Goal: Information Seeking & Learning: Learn about a topic

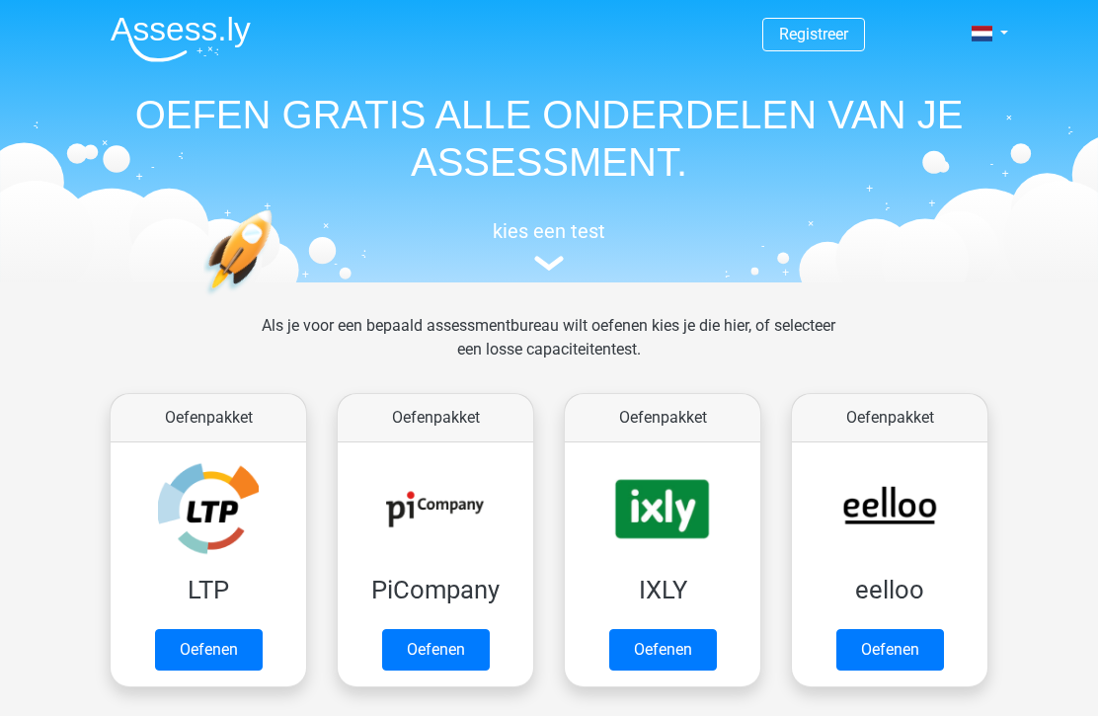
click at [207, 646] on link "Oefenen" at bounding box center [209, 649] width 108 height 41
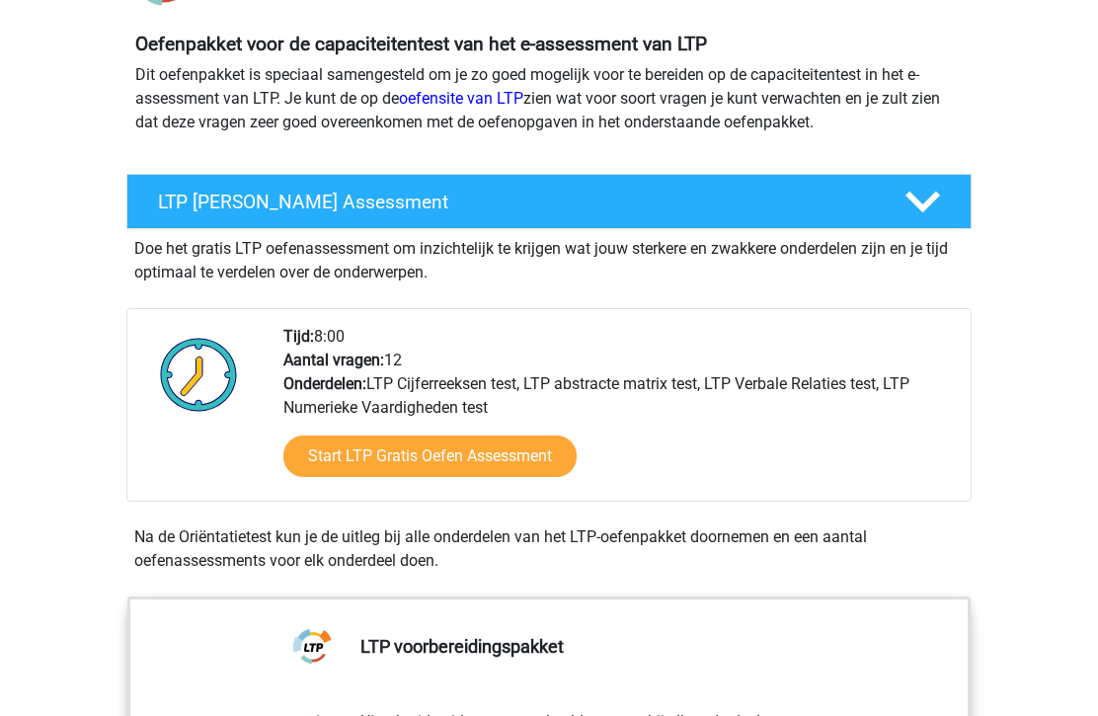
scroll to position [207, 0]
click at [368, 451] on link "Start LTP Gratis Oefen Assessment" at bounding box center [429, 455] width 293 height 41
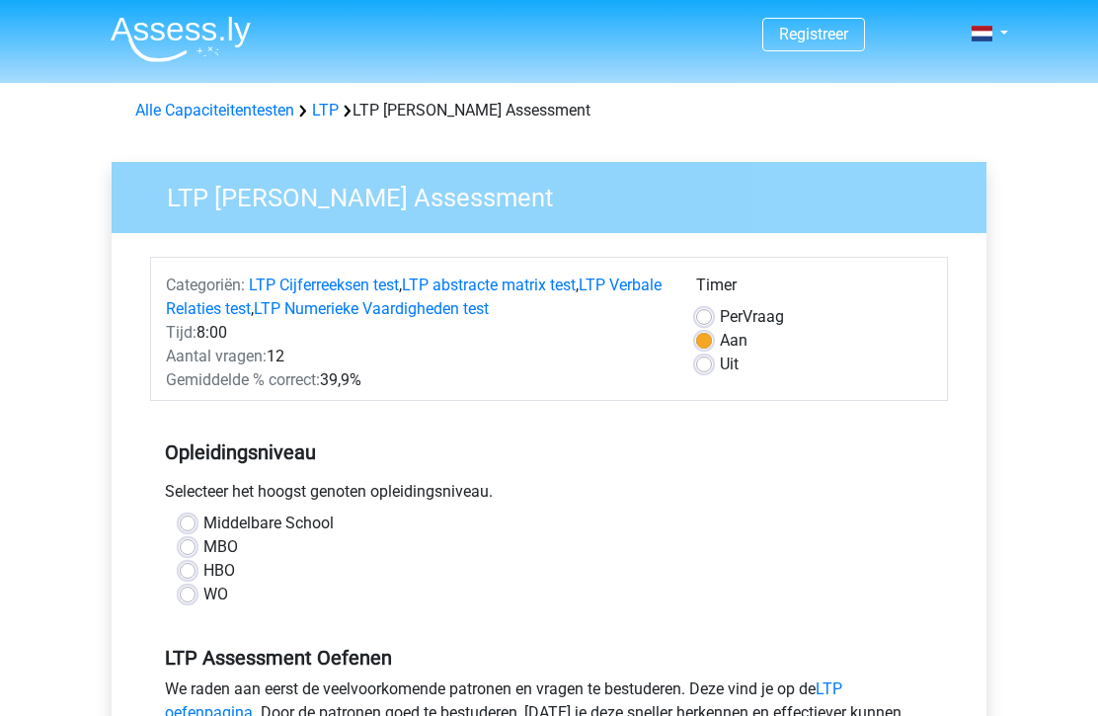
click at [203, 569] on label "HBO" at bounding box center [219, 571] width 32 height 24
click at [191, 569] on input "HBO" at bounding box center [188, 569] width 16 height 20
radio input "true"
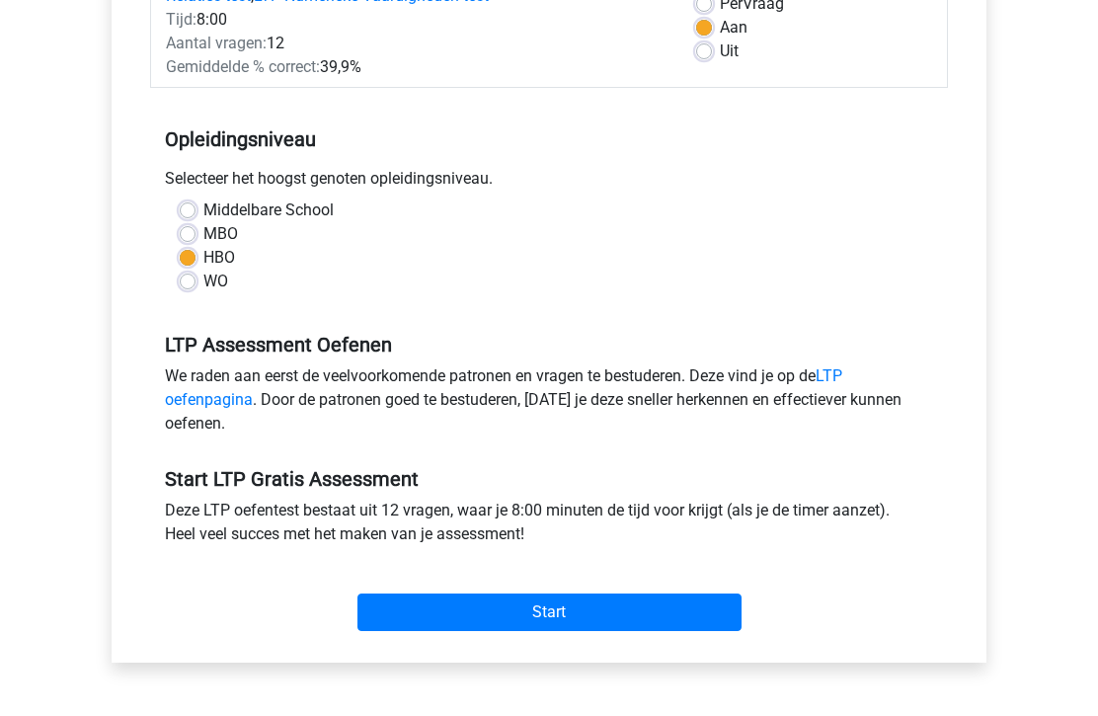
scroll to position [313, 0]
click at [411, 606] on input "Start" at bounding box center [549, 612] width 384 height 38
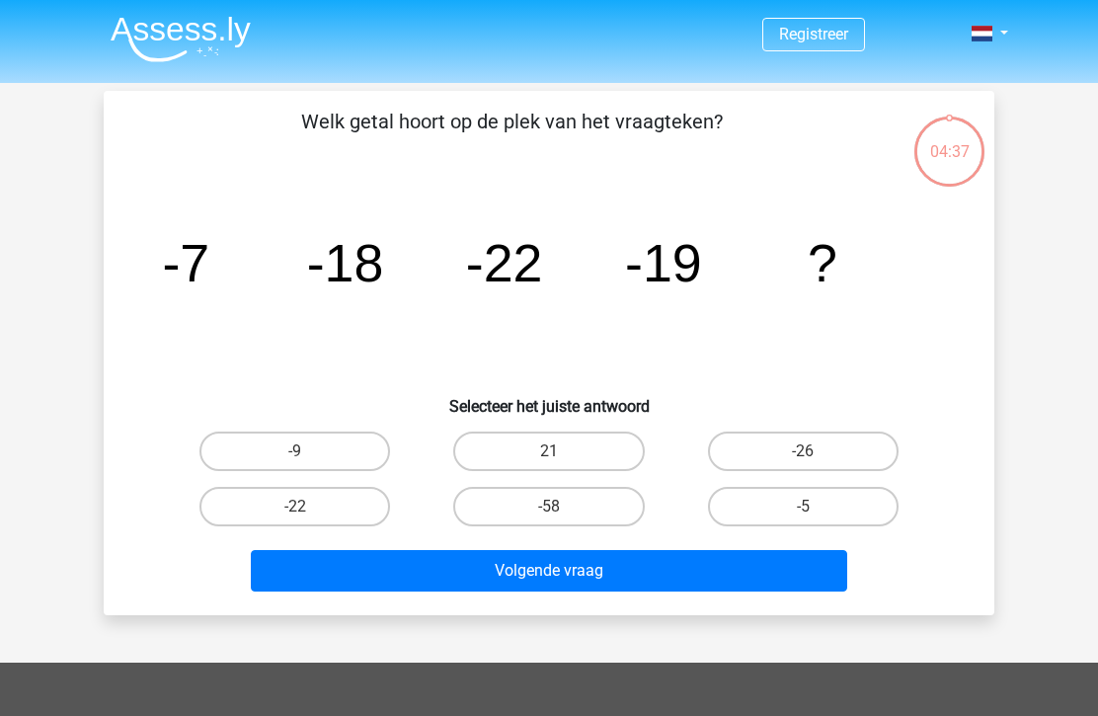
click at [274, 452] on label "-9" at bounding box center [294, 450] width 191 height 39
click at [295, 452] on input "-9" at bounding box center [301, 457] width 13 height 13
radio input "true"
click at [321, 586] on button "Volgende vraag" at bounding box center [549, 570] width 597 height 41
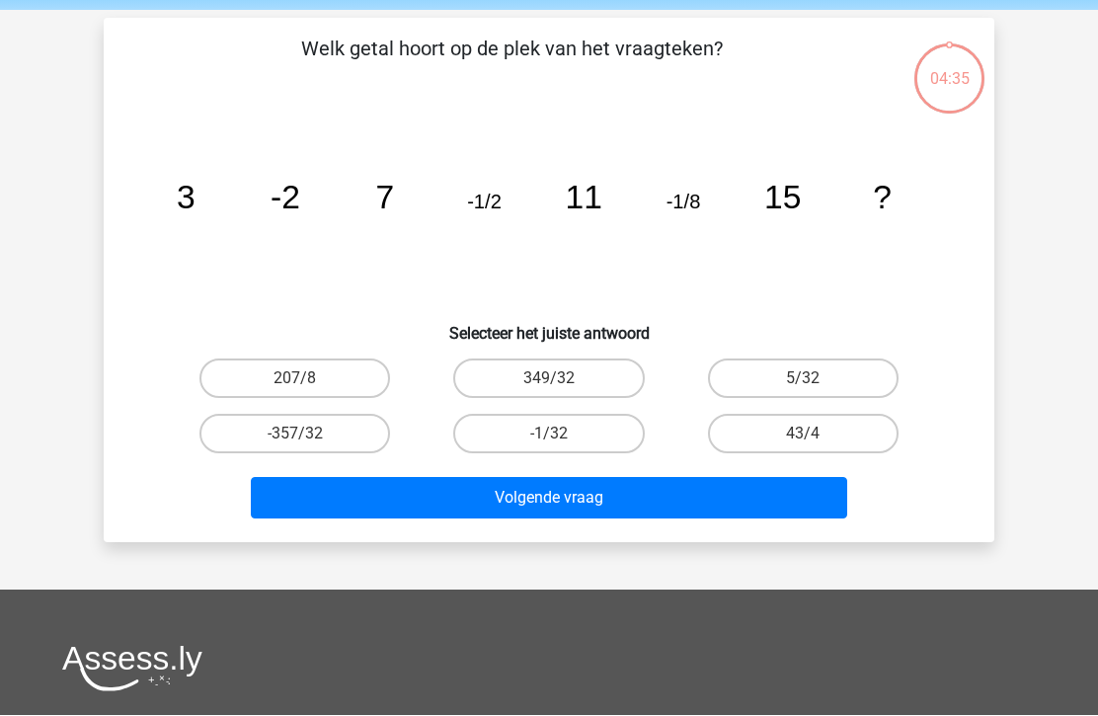
scroll to position [91, 0]
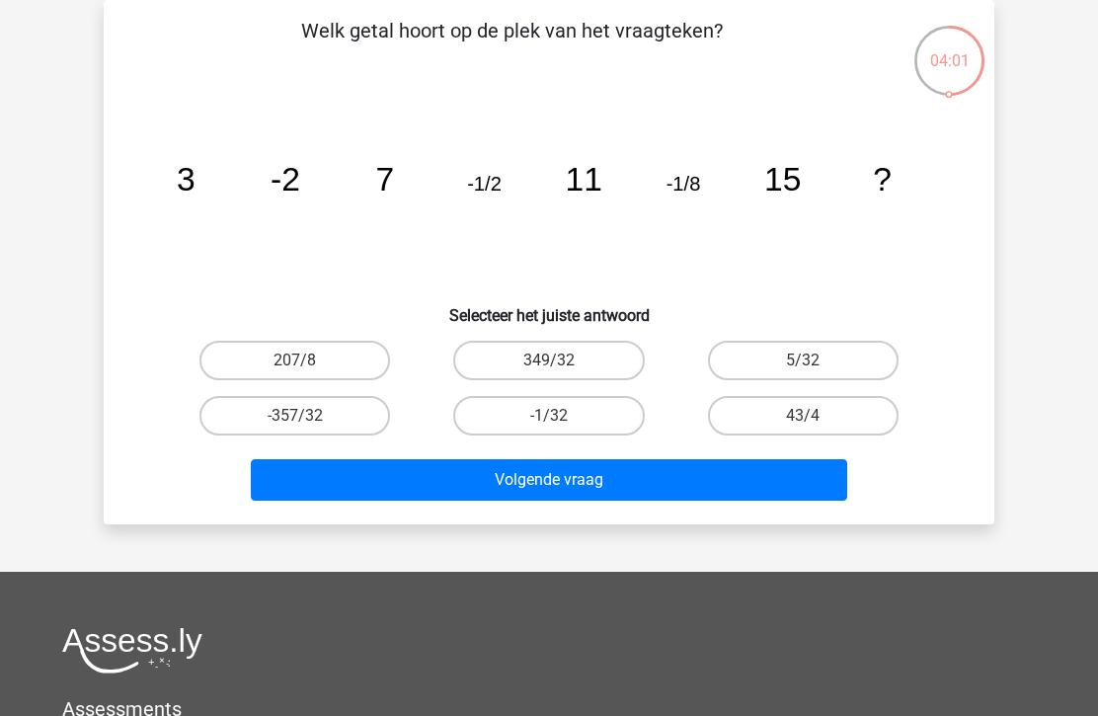
click at [590, 431] on label "-1/32" at bounding box center [548, 415] width 191 height 39
click at [562, 428] on input "-1/32" at bounding box center [555, 422] width 13 height 13
radio input "true"
click at [592, 472] on button "Volgende vraag" at bounding box center [549, 479] width 597 height 41
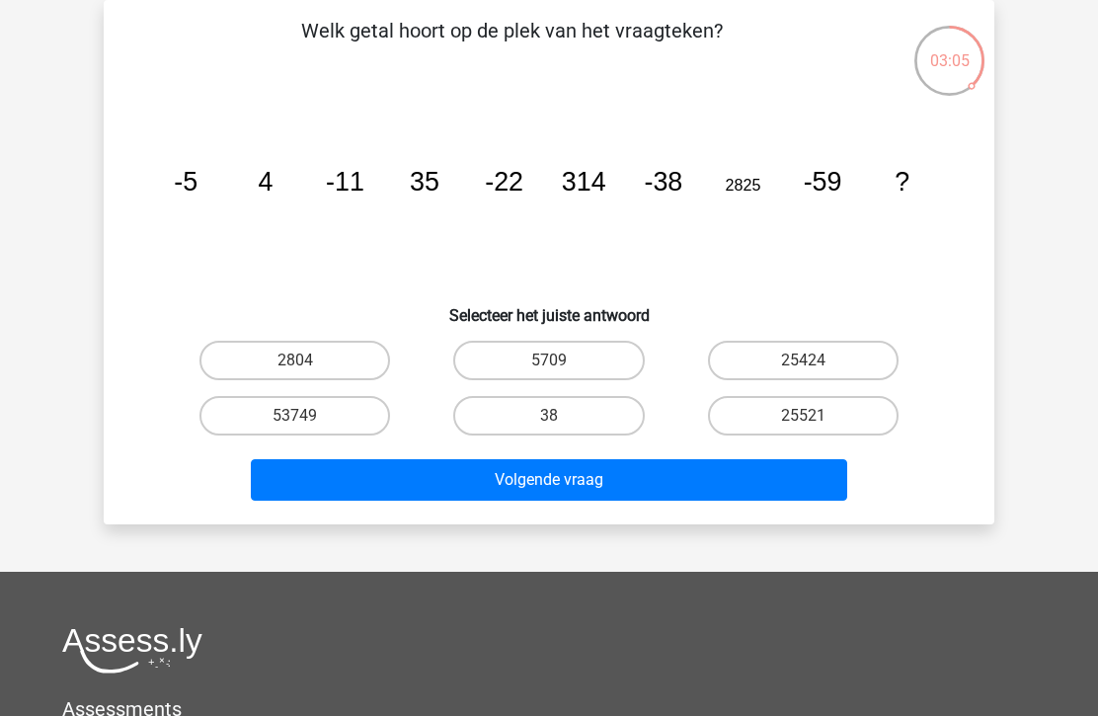
click at [296, 420] on input "53749" at bounding box center [301, 422] width 13 height 13
radio input "true"
click at [533, 481] on button "Volgende vraag" at bounding box center [549, 479] width 597 height 41
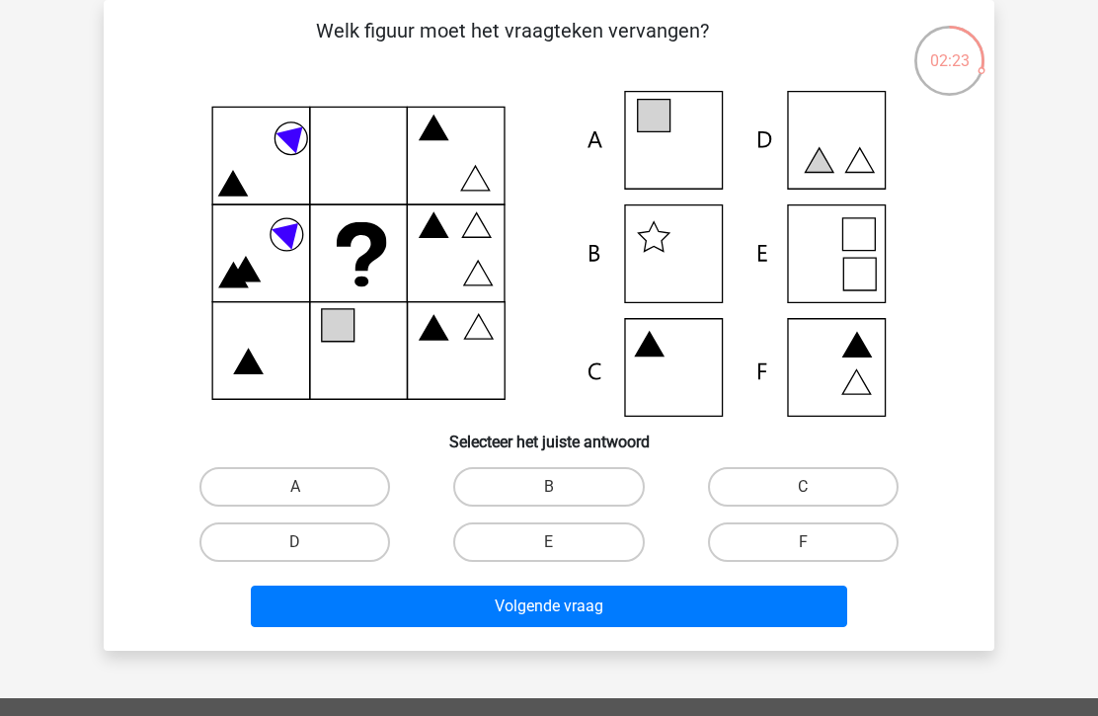
click at [679, 126] on icon at bounding box center [549, 254] width 796 height 326
click at [315, 480] on label "A" at bounding box center [294, 486] width 191 height 39
click at [308, 487] on input "A" at bounding box center [301, 493] width 13 height 13
radio input "true"
click at [535, 612] on button "Volgende vraag" at bounding box center [549, 605] width 597 height 41
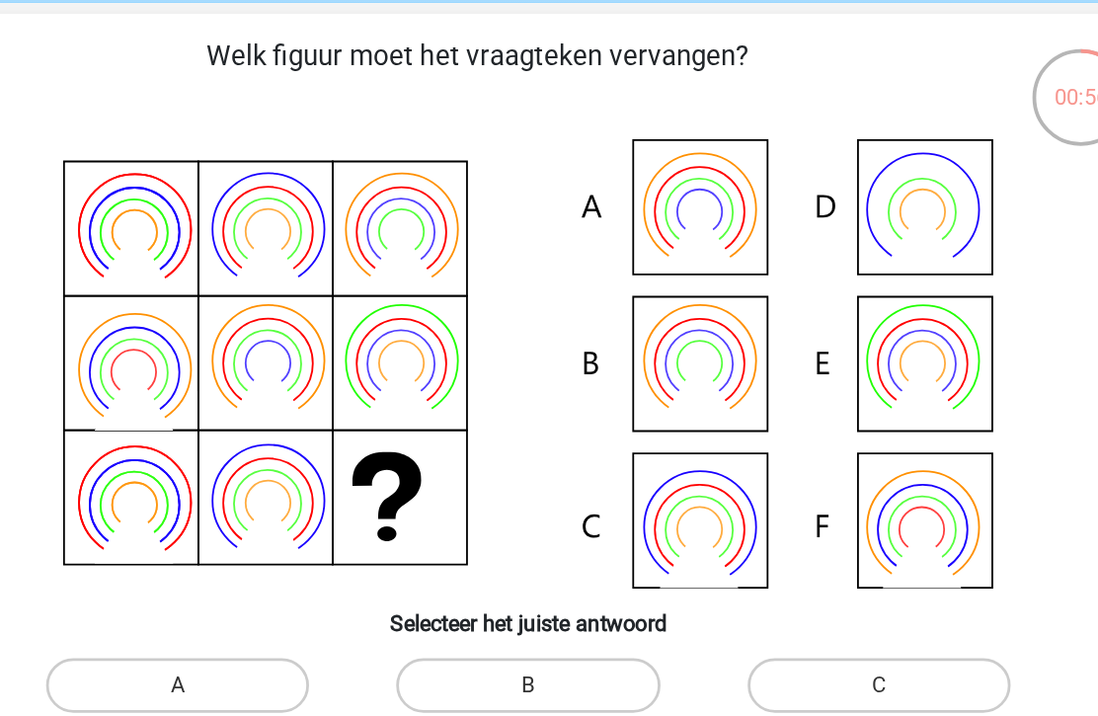
scroll to position [80, 0]
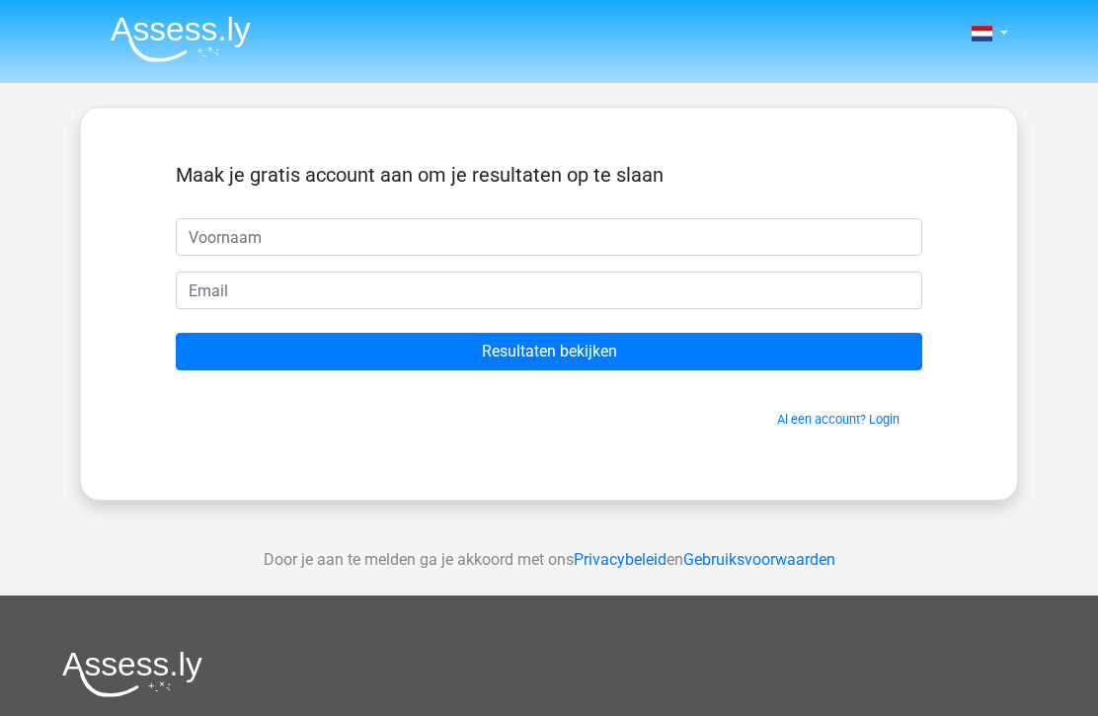
click at [491, 235] on input "text" at bounding box center [549, 237] width 746 height 38
type input "[PERSON_NAME]"
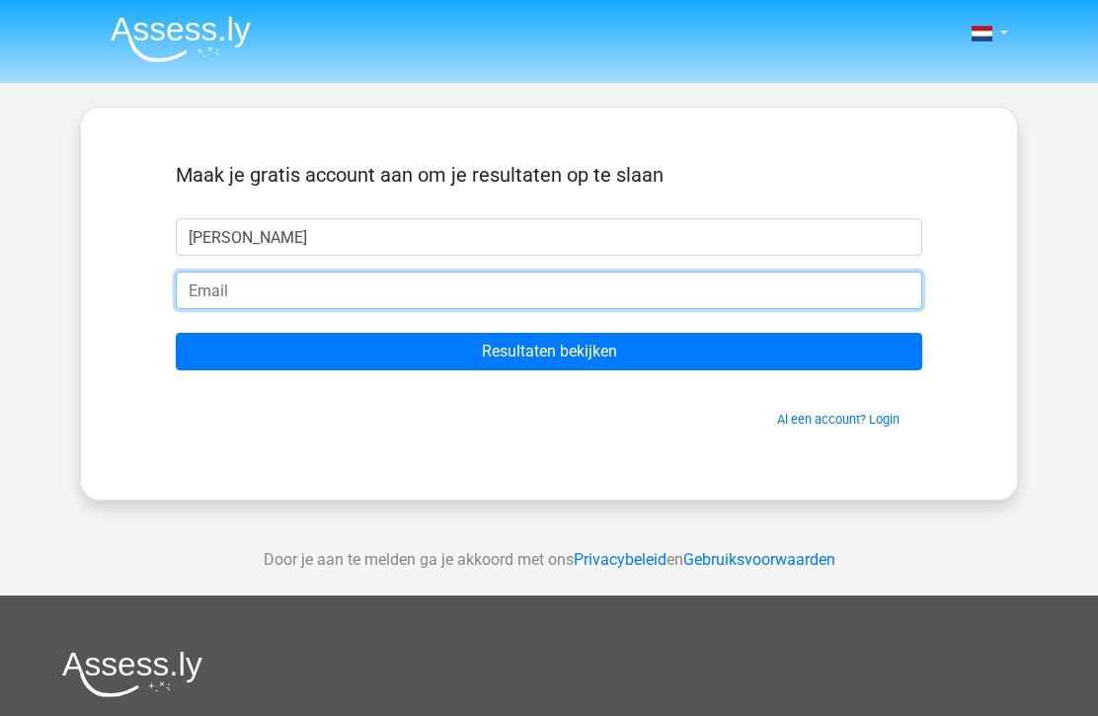
click at [193, 280] on input "email" at bounding box center [549, 290] width 746 height 38
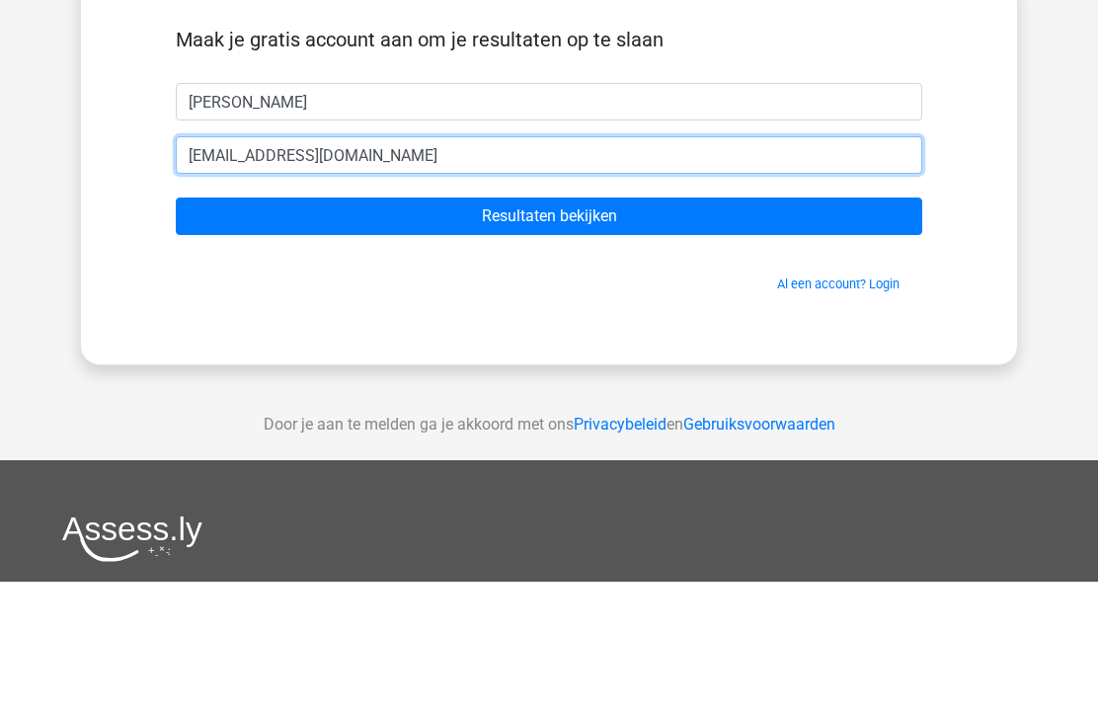
type input "[EMAIL_ADDRESS][DOMAIN_NAME]"
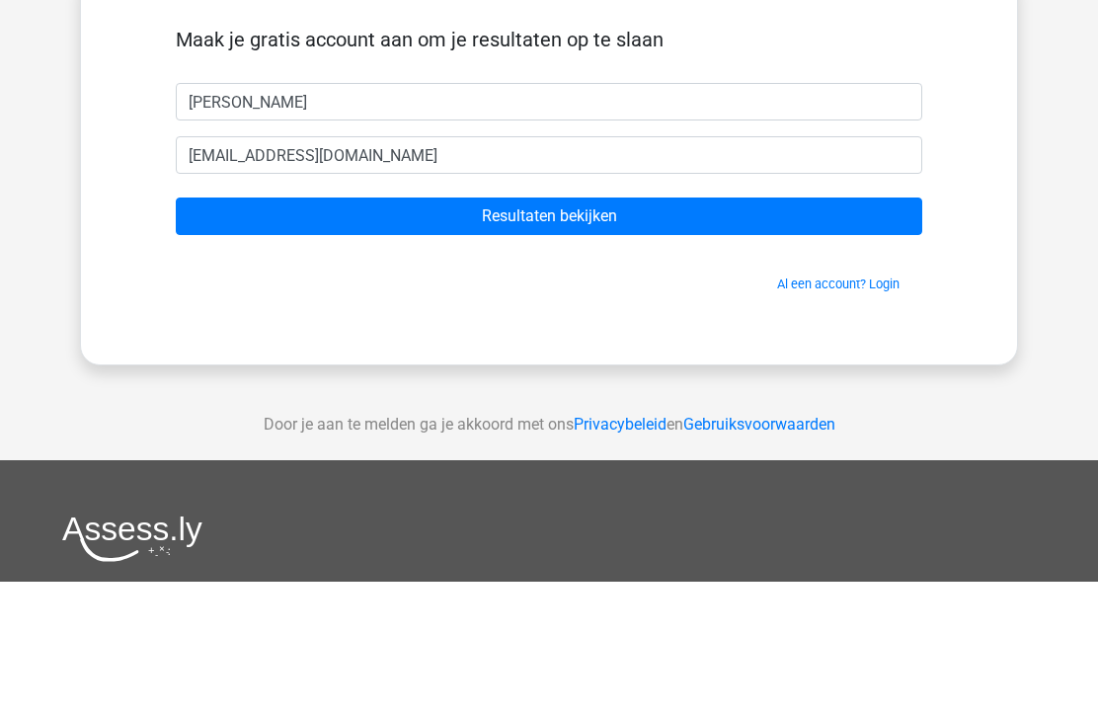
click at [669, 333] on input "Resultaten bekijken" at bounding box center [549, 352] width 746 height 38
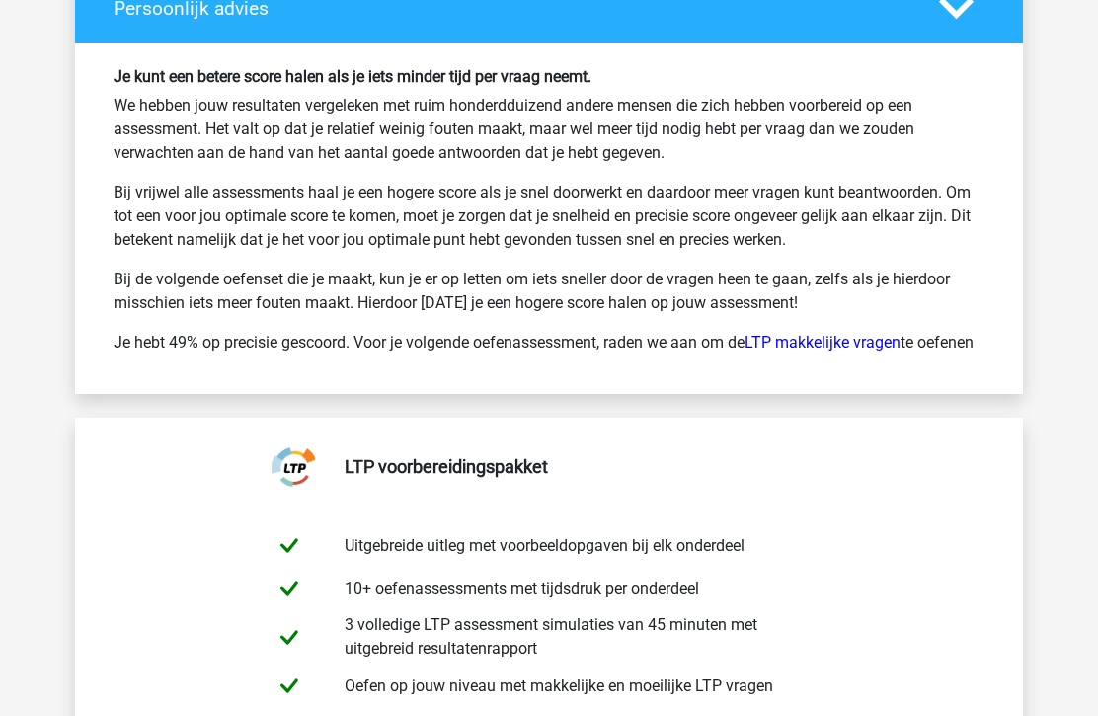
scroll to position [3912, 0]
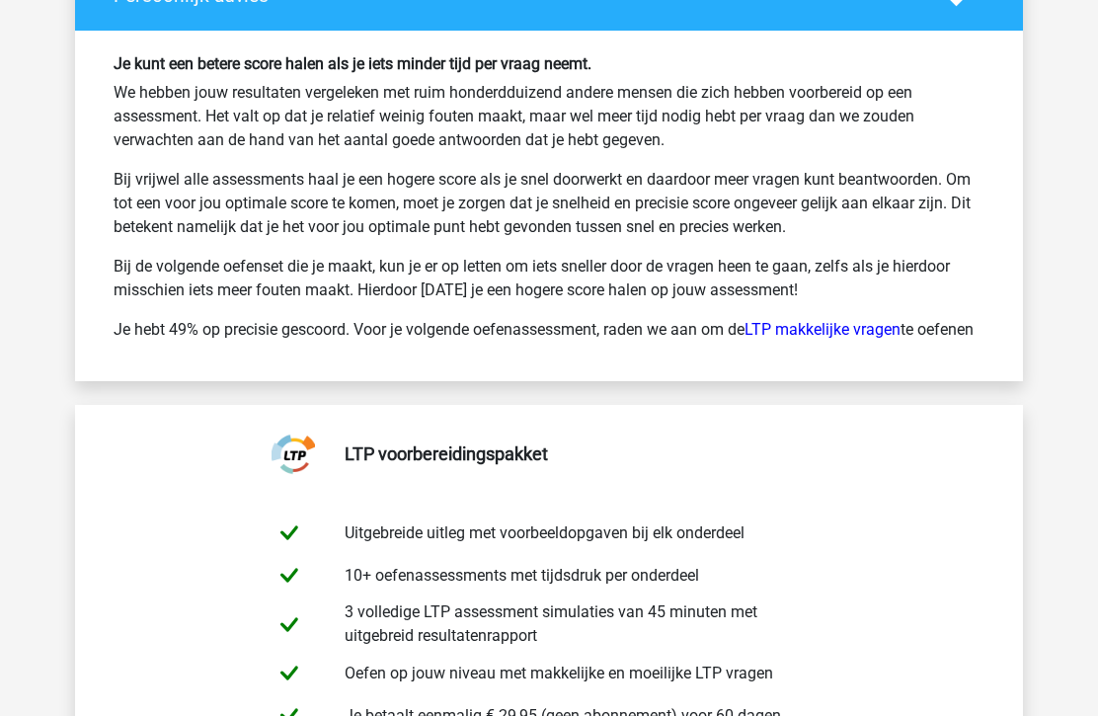
click at [836, 333] on link "LTP makkelijke vragen" at bounding box center [822, 329] width 156 height 19
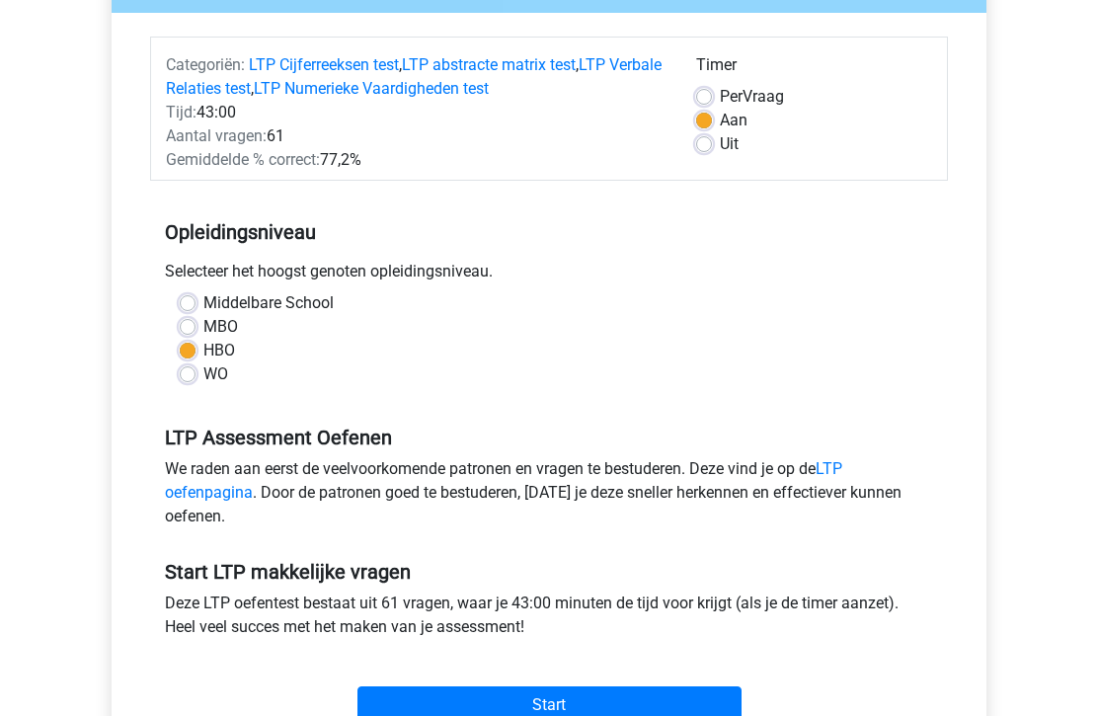
scroll to position [220, 0]
click at [583, 694] on input "Start" at bounding box center [549, 705] width 384 height 38
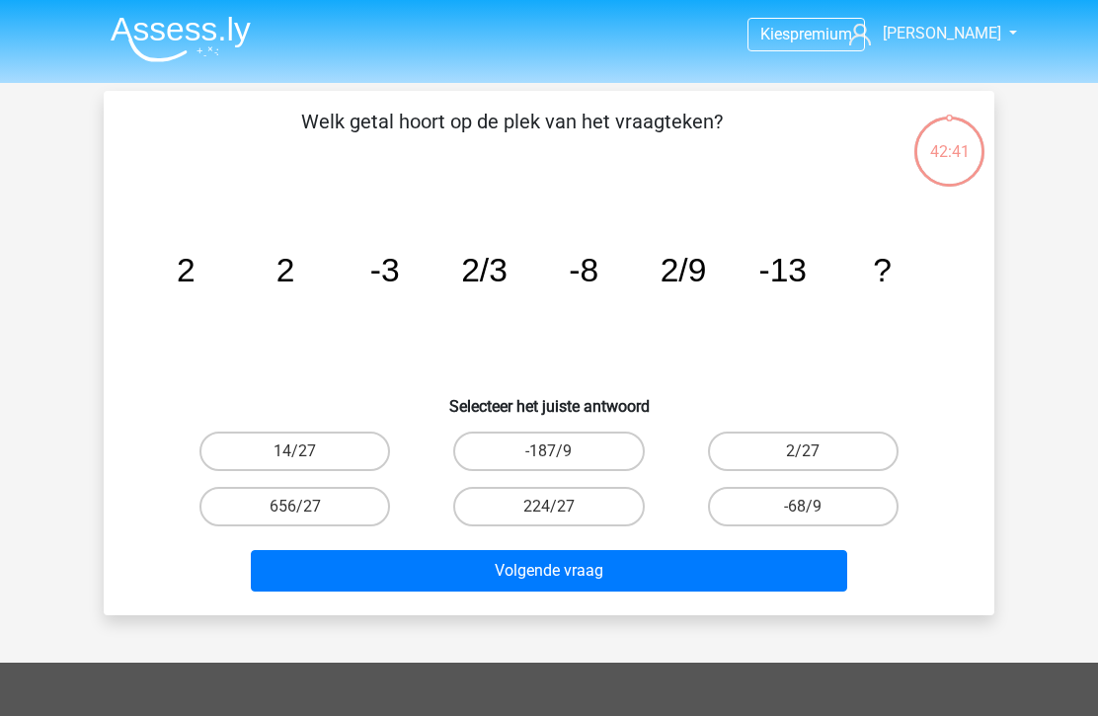
click at [836, 444] on label "2/27" at bounding box center [803, 450] width 191 height 39
click at [815, 451] on input "2/27" at bounding box center [809, 457] width 13 height 13
radio input "true"
click at [710, 573] on button "Volgende vraag" at bounding box center [549, 570] width 597 height 41
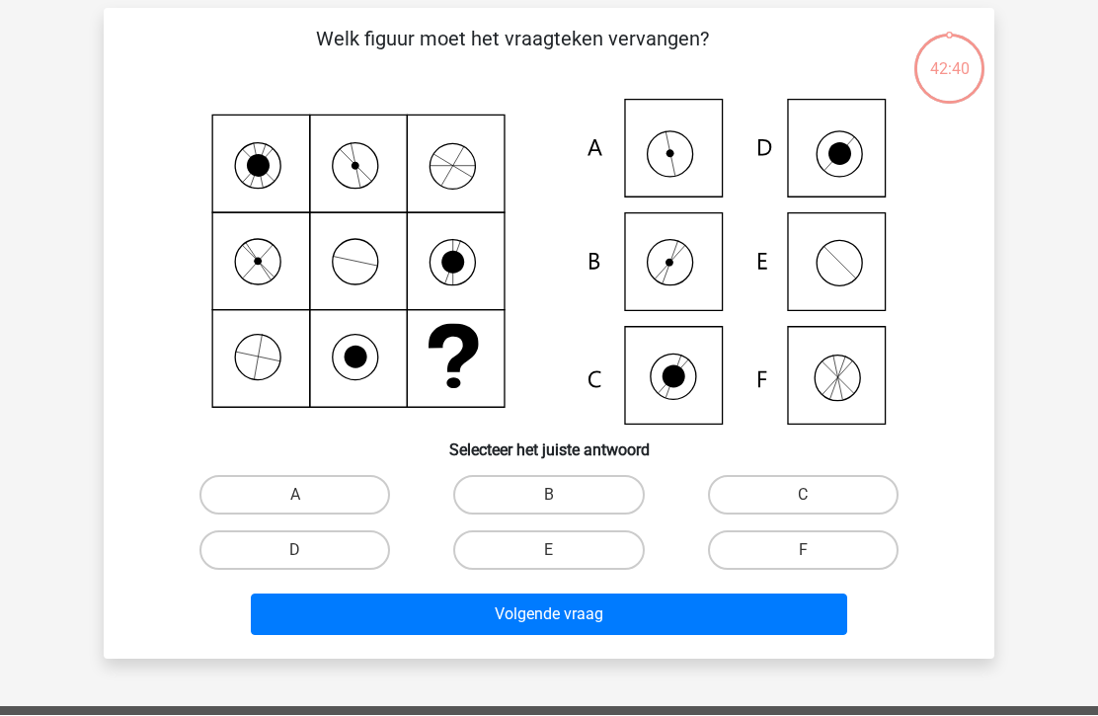
scroll to position [91, 0]
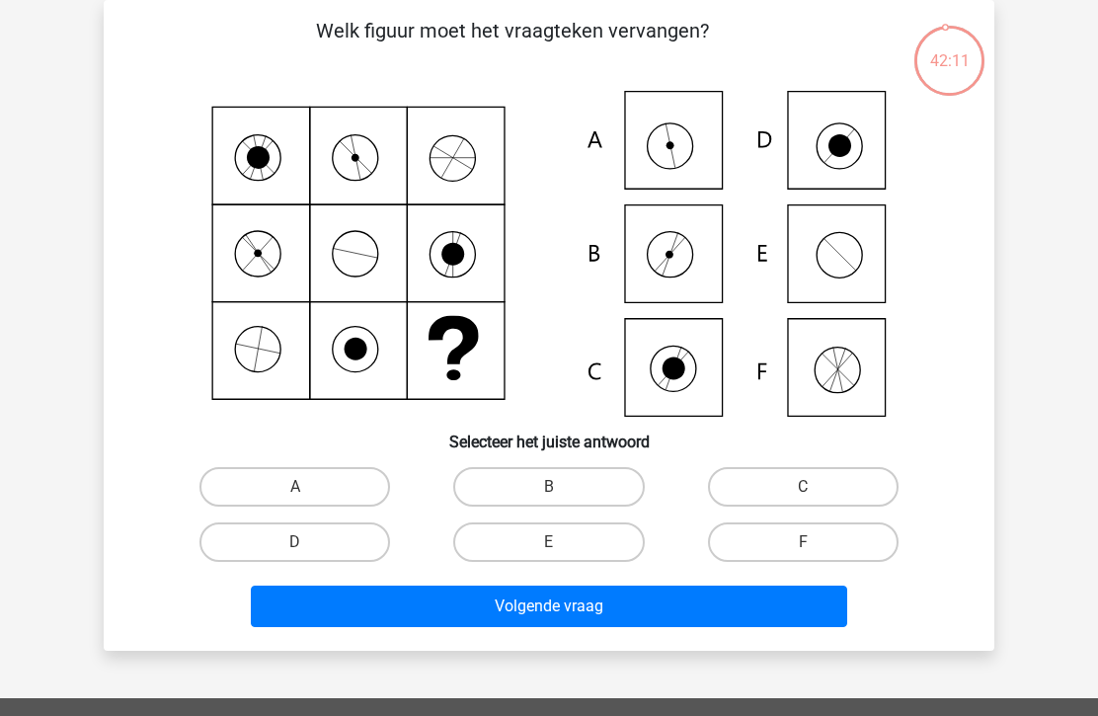
click at [678, 140] on icon at bounding box center [549, 254] width 796 height 326
click at [331, 497] on label "A" at bounding box center [294, 486] width 191 height 39
click at [308, 497] on input "A" at bounding box center [301, 493] width 13 height 13
radio input "true"
click at [552, 607] on button "Volgende vraag" at bounding box center [549, 605] width 597 height 41
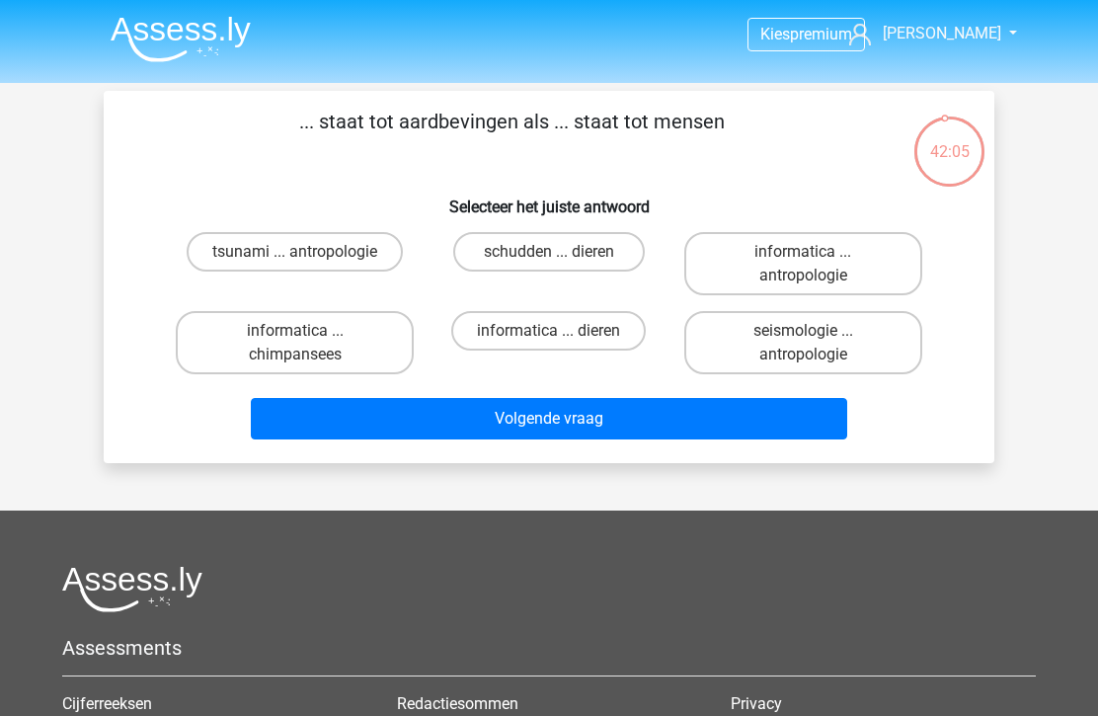
scroll to position [6, 0]
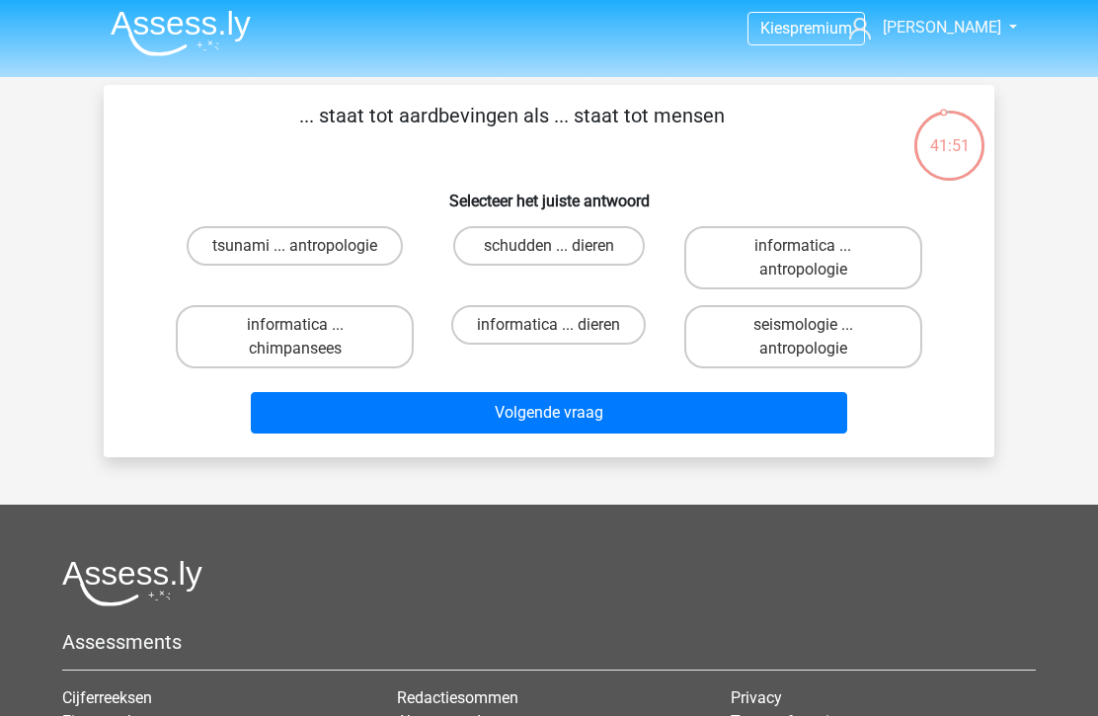
click at [834, 334] on label "seismologie ... antropologie" at bounding box center [803, 336] width 238 height 63
click at [815, 334] on input "seismologie ... antropologie" at bounding box center [809, 331] width 13 height 13
radio input "true"
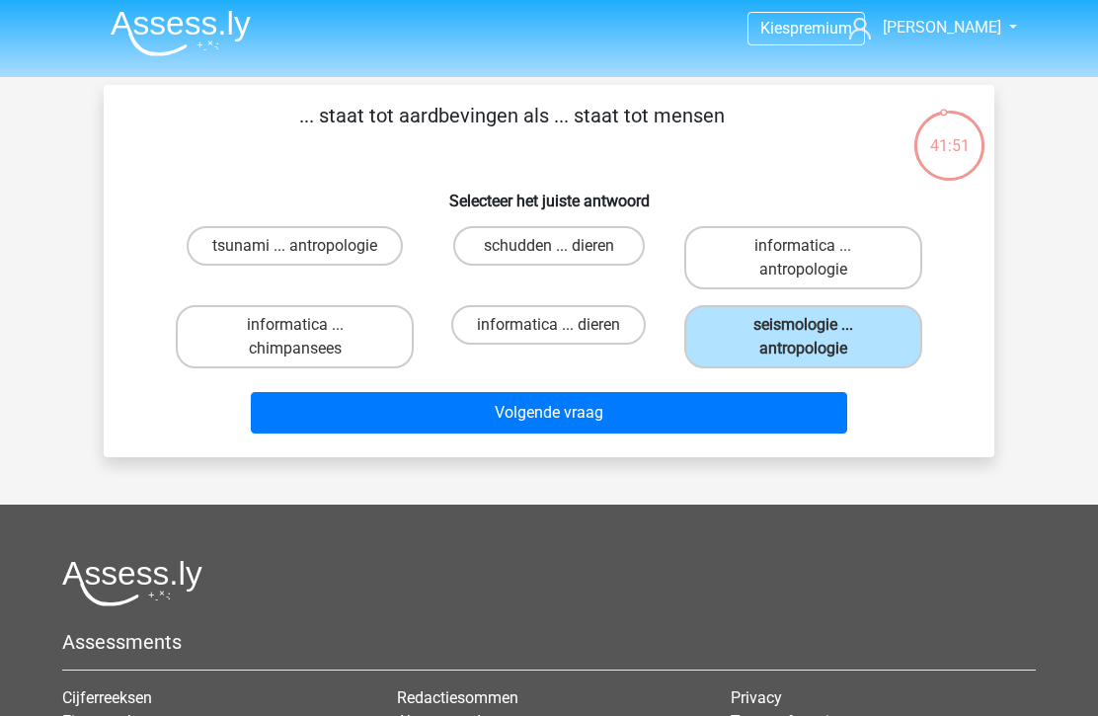
click at [702, 411] on button "Volgende vraag" at bounding box center [549, 412] width 597 height 41
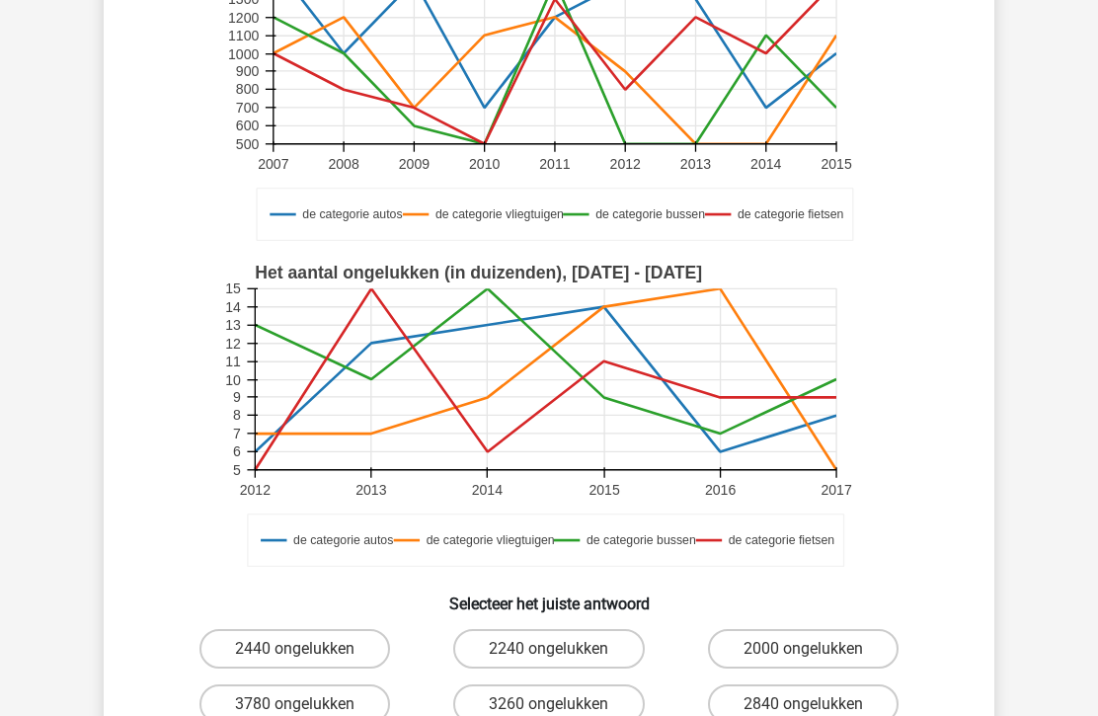
scroll to position [256, 0]
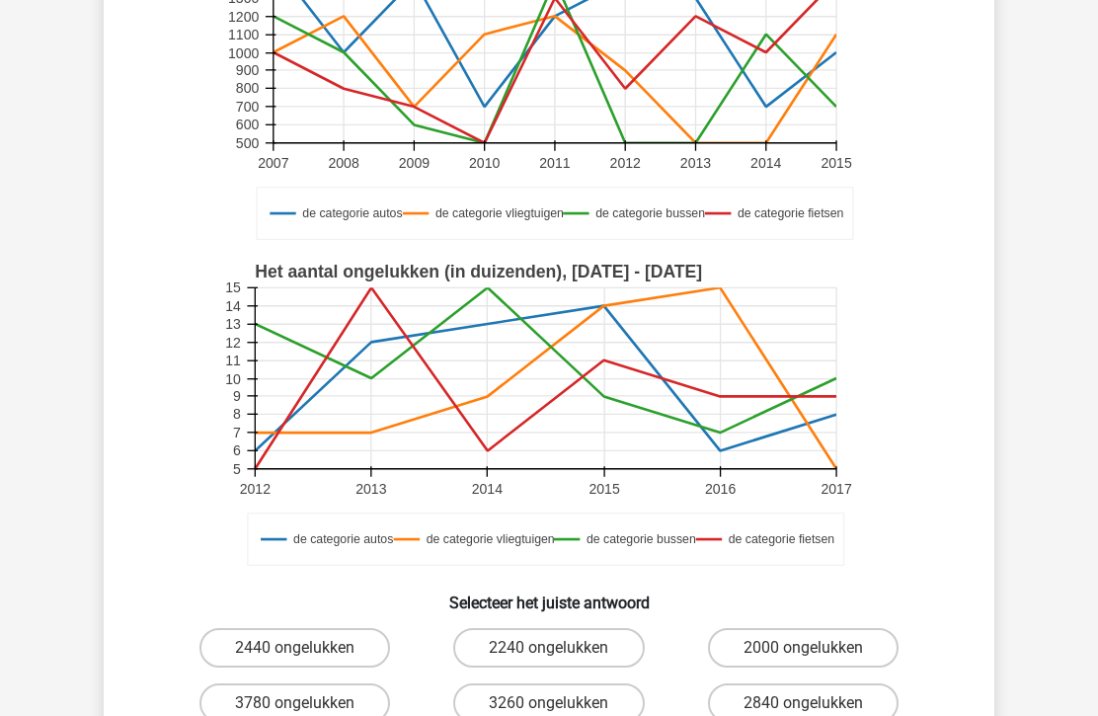
click at [812, 647] on label "2000 ongelukken" at bounding box center [803, 647] width 191 height 39
click at [812, 648] on input "2000 ongelukken" at bounding box center [809, 654] width 13 height 13
radio input "true"
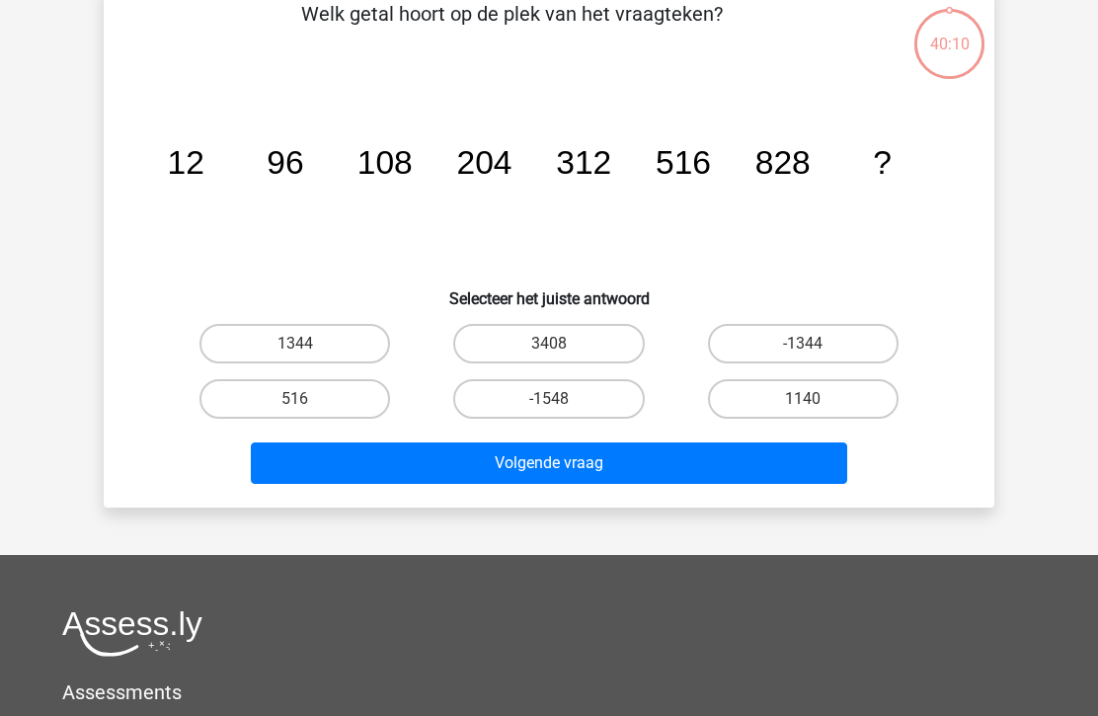
scroll to position [91, 0]
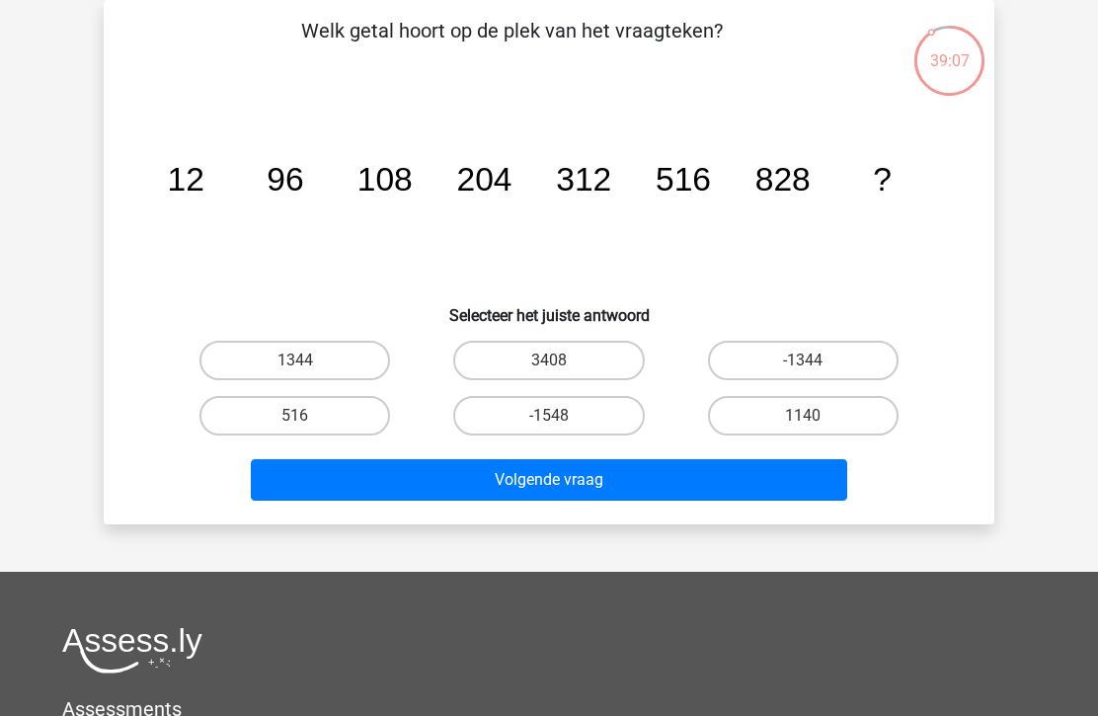
click at [797, 405] on label "1140" at bounding box center [803, 415] width 191 height 39
click at [803, 416] on input "1140" at bounding box center [809, 422] width 13 height 13
radio input "true"
click at [642, 478] on button "Volgende vraag" at bounding box center [549, 479] width 597 height 41
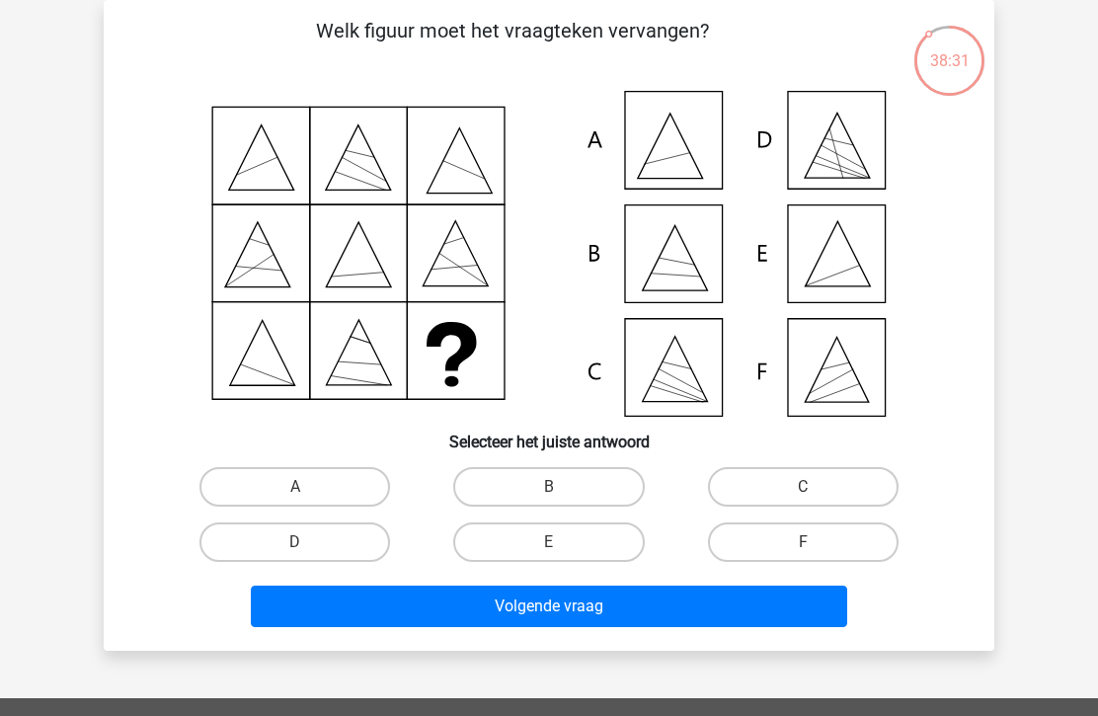
click at [853, 255] on icon at bounding box center [549, 254] width 796 height 326
click at [579, 538] on label "E" at bounding box center [548, 541] width 191 height 39
click at [562, 542] on input "E" at bounding box center [555, 548] width 13 height 13
radio input "true"
click at [584, 609] on button "Volgende vraag" at bounding box center [549, 605] width 597 height 41
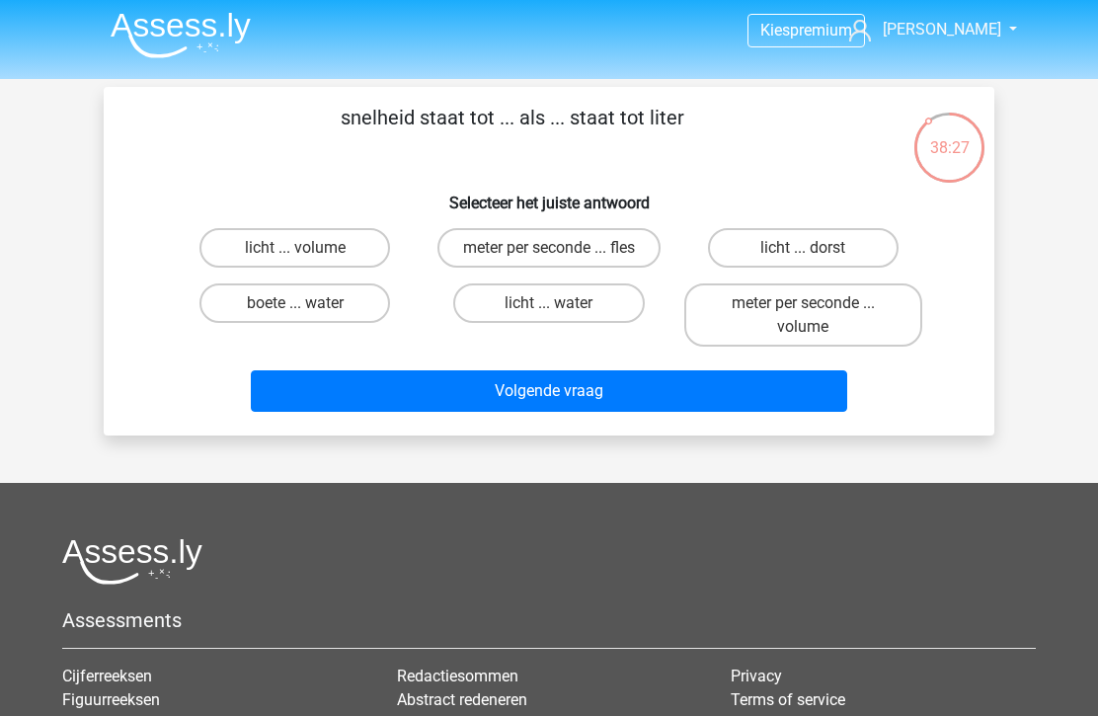
scroll to position [39, 0]
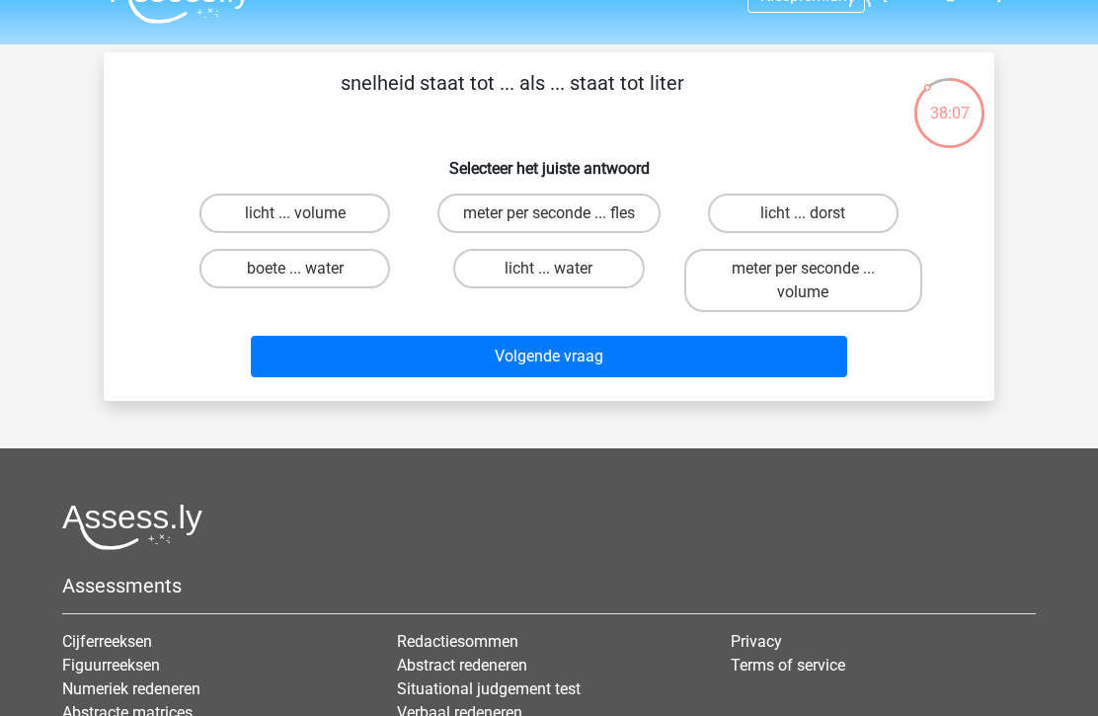
click at [804, 285] on label "meter per seconde ... volume" at bounding box center [803, 280] width 238 height 63
click at [804, 281] on input "meter per seconde ... volume" at bounding box center [809, 275] width 13 height 13
radio input "true"
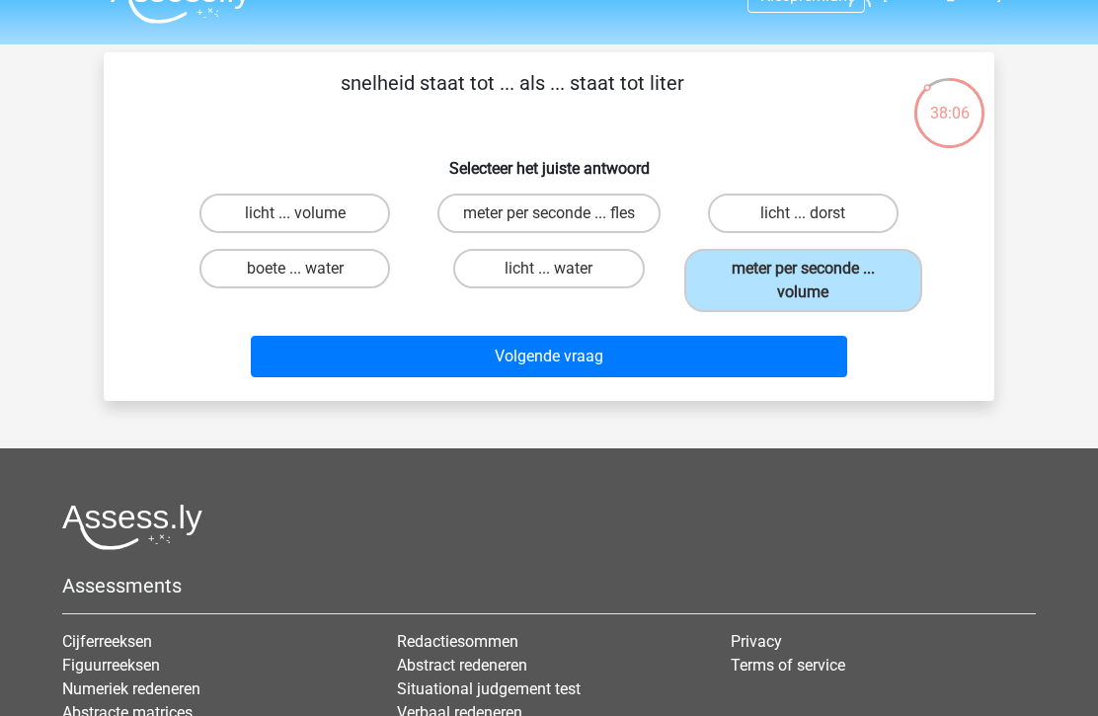
click at [714, 350] on button "Volgende vraag" at bounding box center [549, 356] width 597 height 41
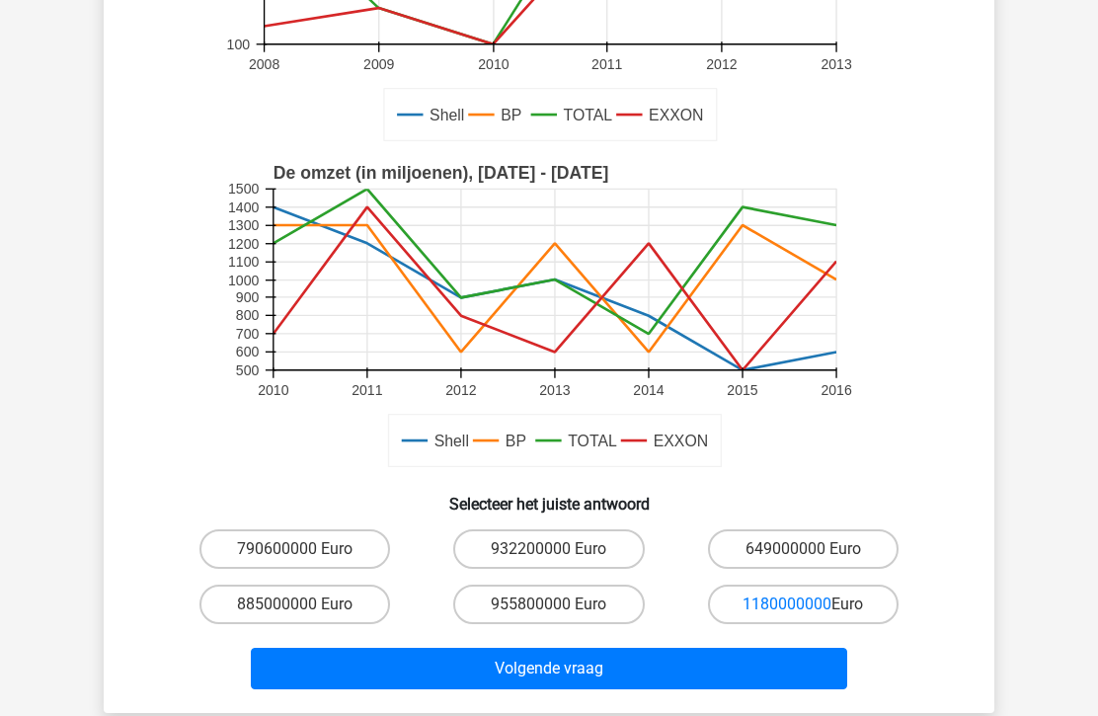
scroll to position [359, 0]
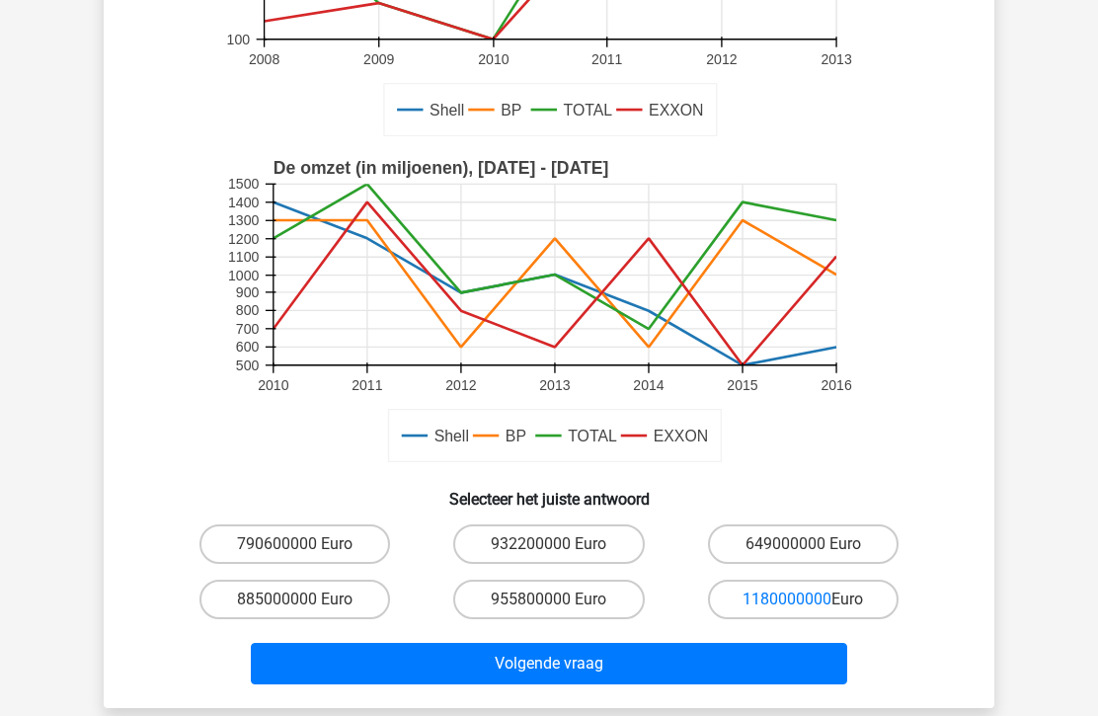
click at [792, 537] on label "649000000 Euro" at bounding box center [803, 543] width 191 height 39
click at [803, 544] on input "649000000 Euro" at bounding box center [809, 550] width 13 height 13
radio input "true"
click at [663, 674] on button "Volgende vraag" at bounding box center [549, 663] width 597 height 41
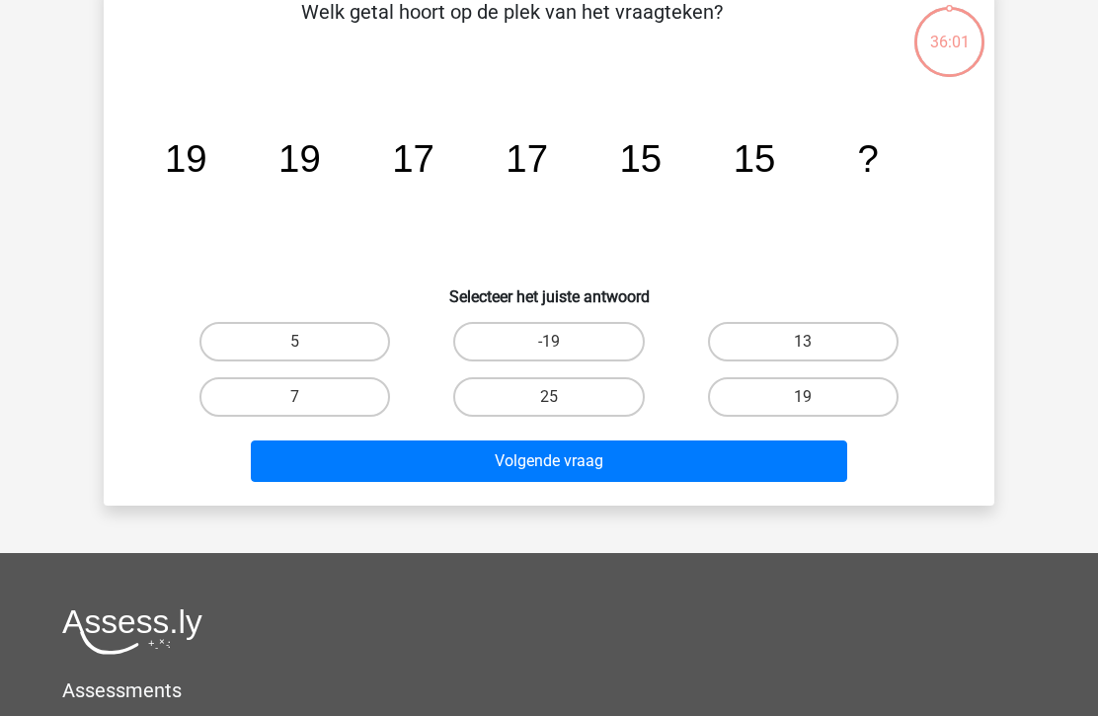
scroll to position [91, 0]
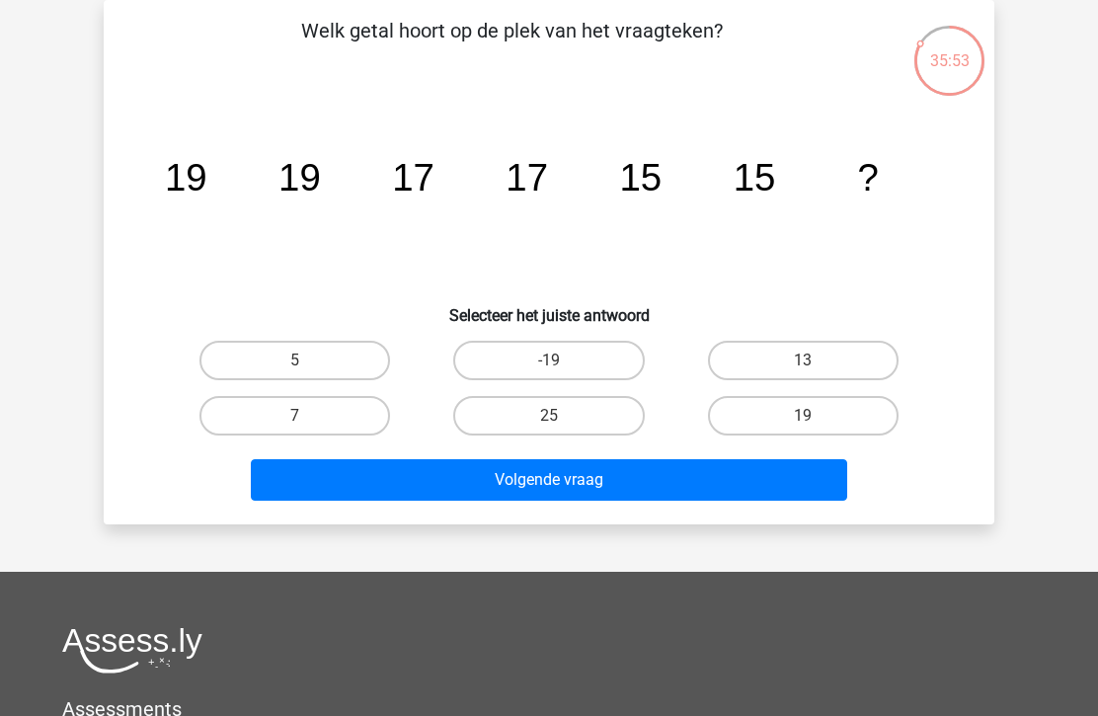
click at [833, 351] on label "13" at bounding box center [803, 360] width 191 height 39
click at [815, 360] on input "13" at bounding box center [809, 366] width 13 height 13
radio input "true"
click at [689, 491] on button "Volgende vraag" at bounding box center [549, 479] width 597 height 41
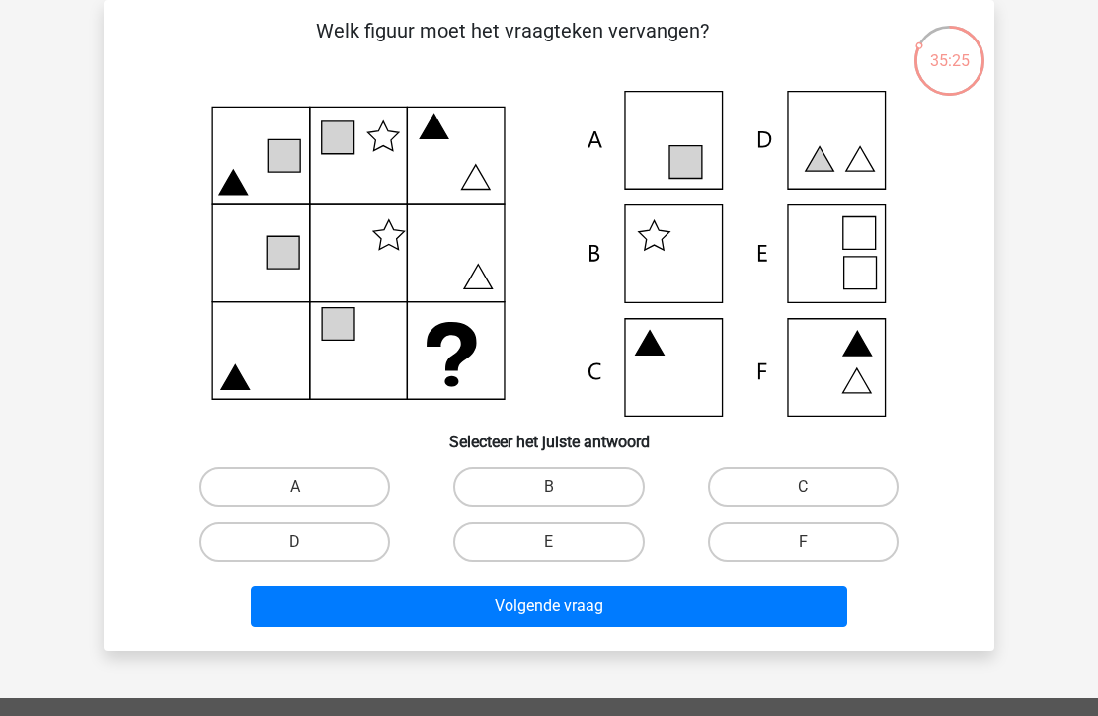
click at [801, 484] on label "C" at bounding box center [803, 486] width 191 height 39
click at [803, 487] on input "C" at bounding box center [809, 493] width 13 height 13
radio input "true"
click at [632, 607] on button "Volgende vraag" at bounding box center [549, 605] width 597 height 41
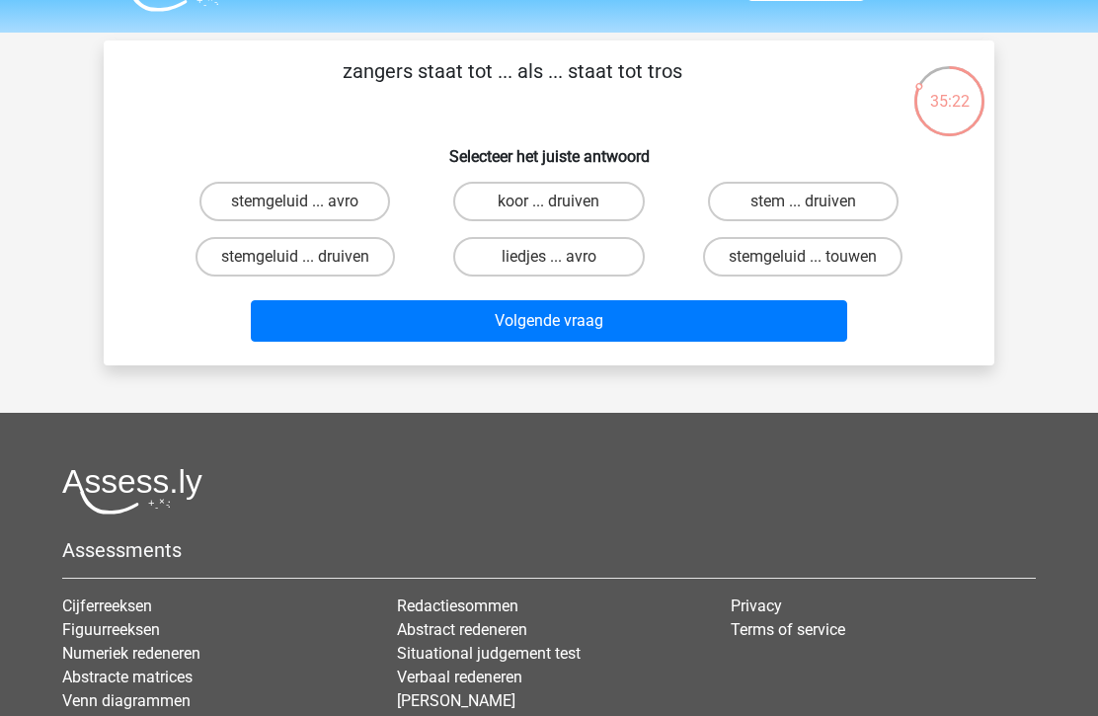
scroll to position [0, 0]
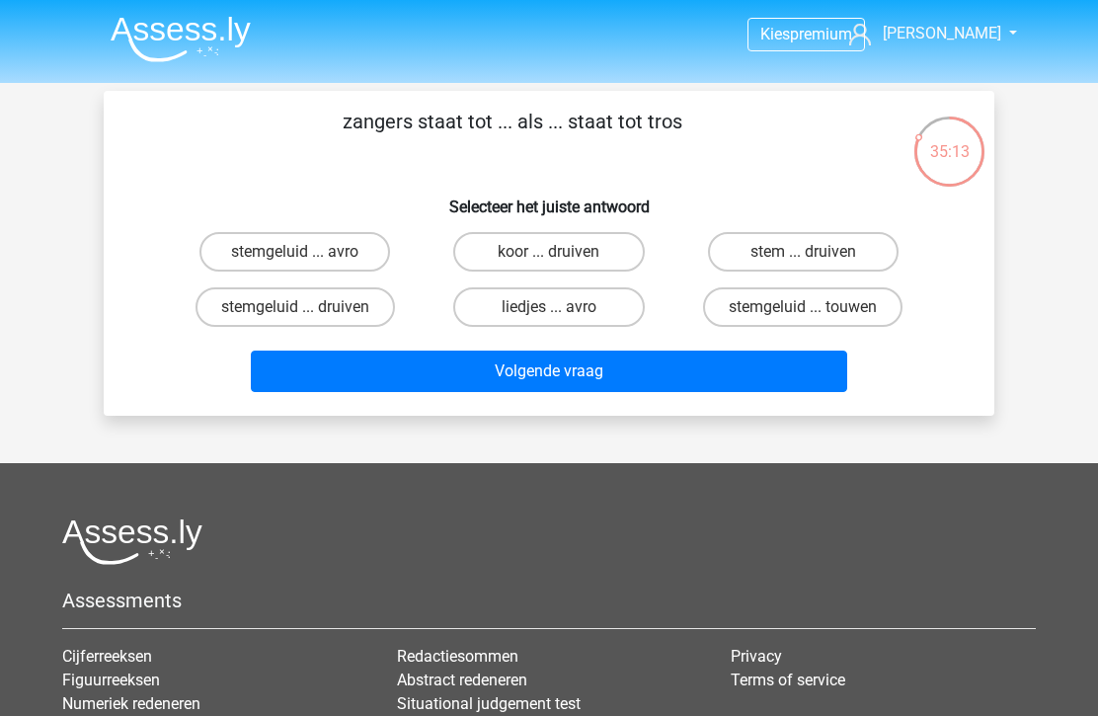
click at [579, 250] on label "koor ... druiven" at bounding box center [548, 251] width 191 height 39
click at [562, 252] on input "koor ... druiven" at bounding box center [555, 258] width 13 height 13
radio input "true"
click at [575, 368] on button "Volgende vraag" at bounding box center [549, 370] width 597 height 41
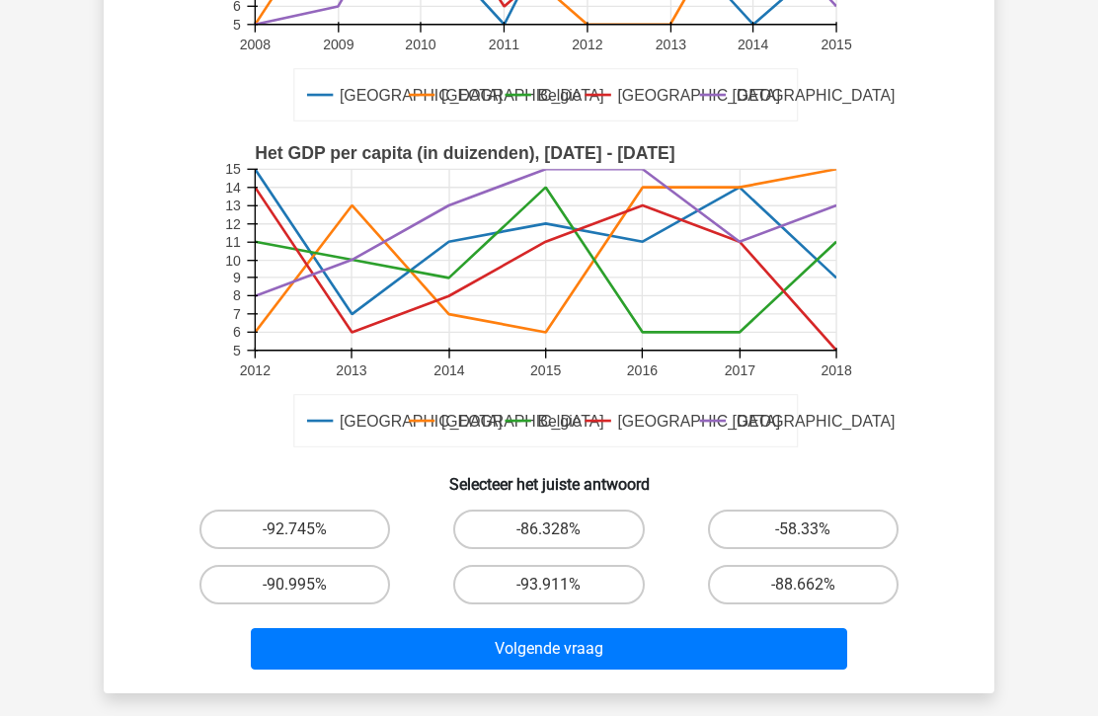
scroll to position [379, 0]
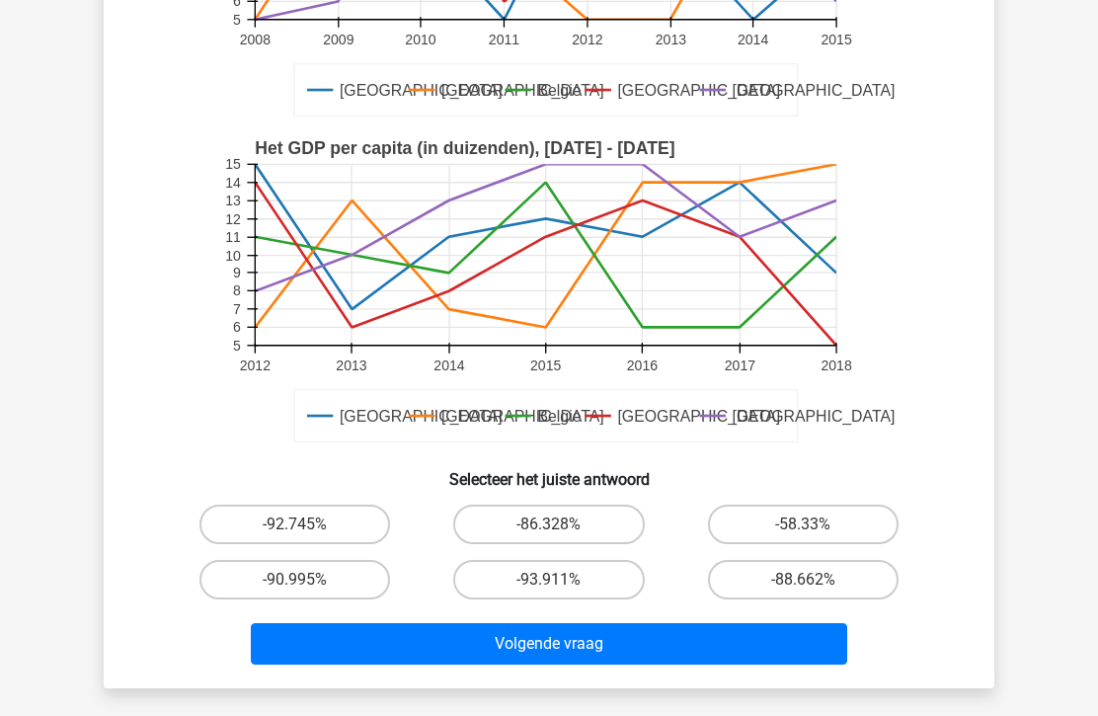
click at [579, 581] on label "-93.911%" at bounding box center [548, 579] width 191 height 39
click at [562, 581] on input "-93.911%" at bounding box center [555, 585] width 13 height 13
radio input "true"
click at [579, 659] on button "Volgende vraag" at bounding box center [549, 643] width 597 height 41
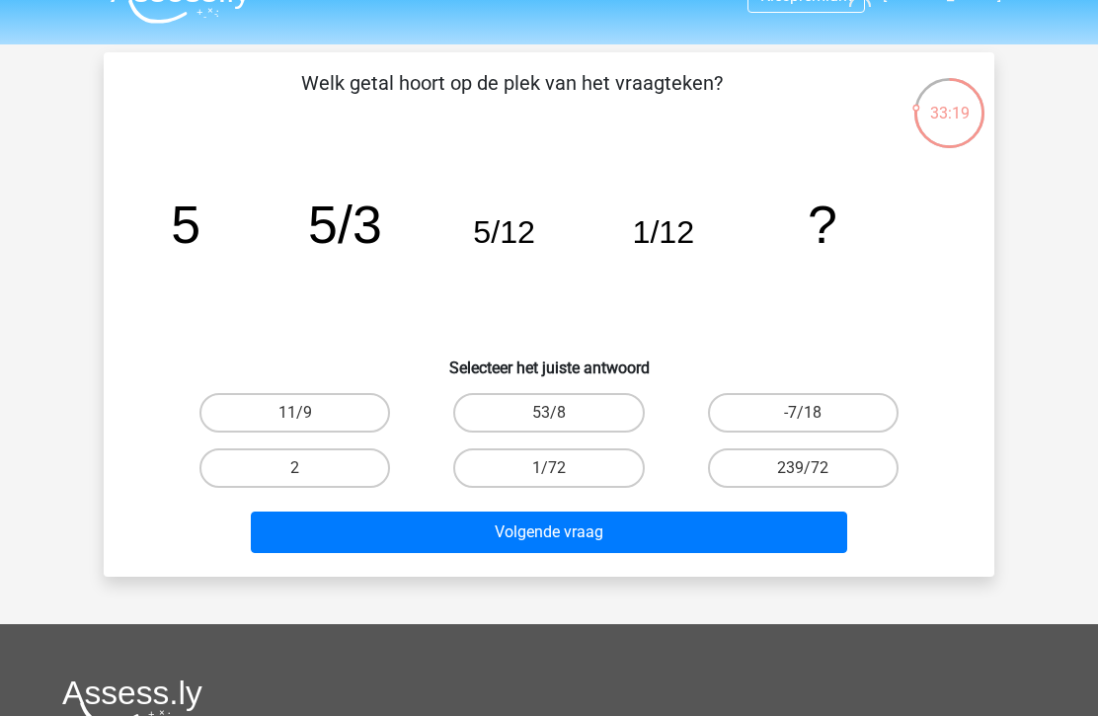
scroll to position [37, 0]
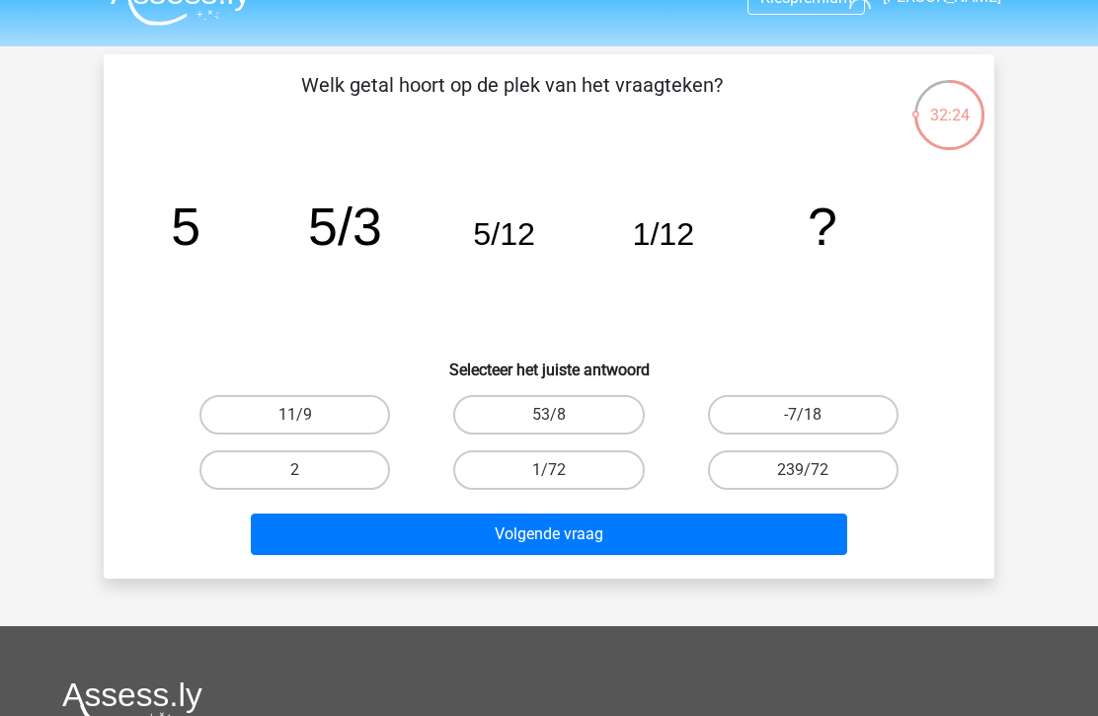
click at [277, 480] on label "2" at bounding box center [294, 469] width 191 height 39
click at [295, 480] on input "2" at bounding box center [301, 476] width 13 height 13
radio input "true"
click at [631, 521] on button "Volgende vraag" at bounding box center [549, 533] width 597 height 41
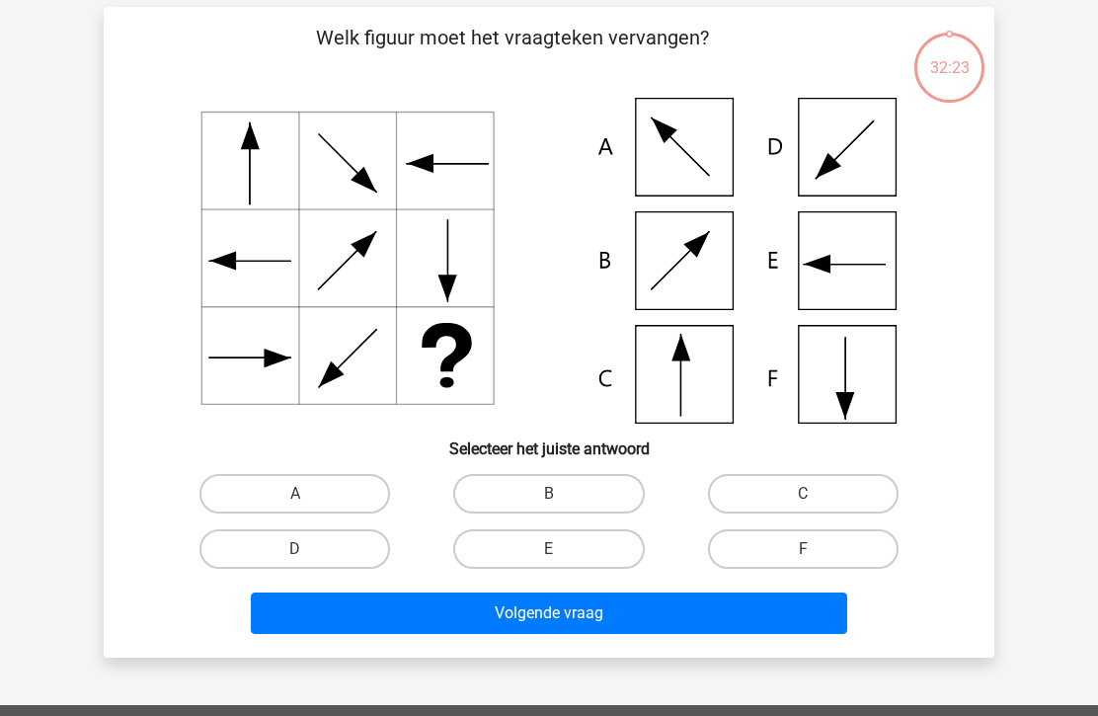
scroll to position [91, 0]
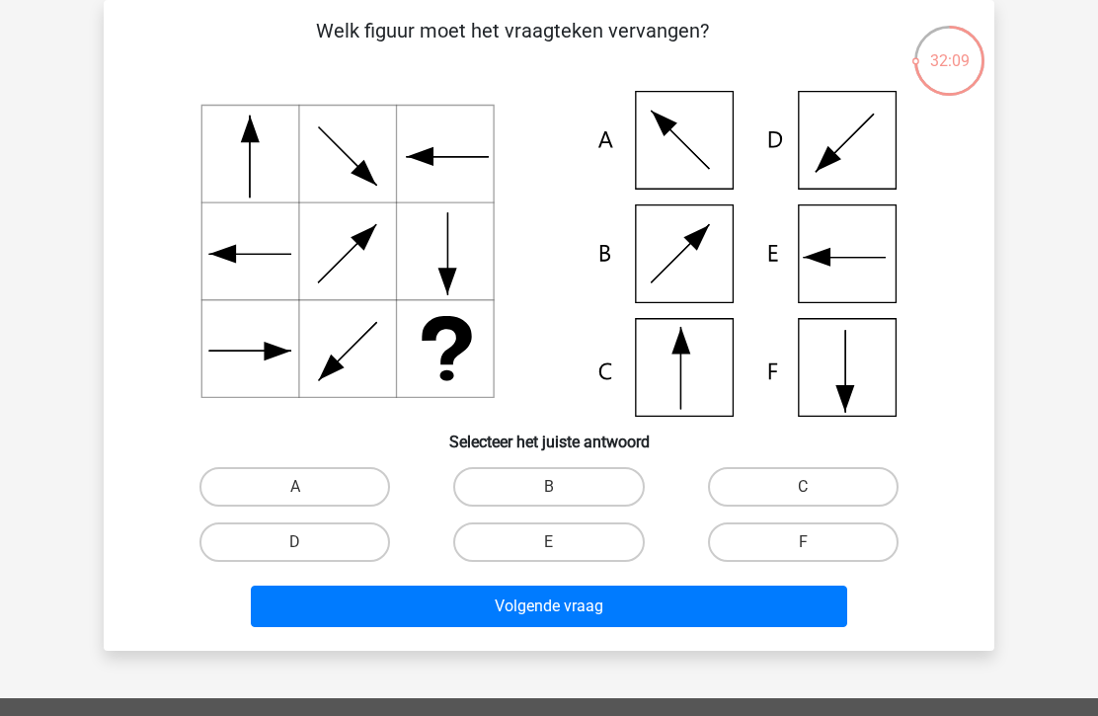
click at [801, 469] on label "C" at bounding box center [803, 486] width 191 height 39
click at [803, 487] on input "C" at bounding box center [809, 493] width 13 height 13
radio input "true"
click at [672, 617] on button "Volgende vraag" at bounding box center [549, 605] width 597 height 41
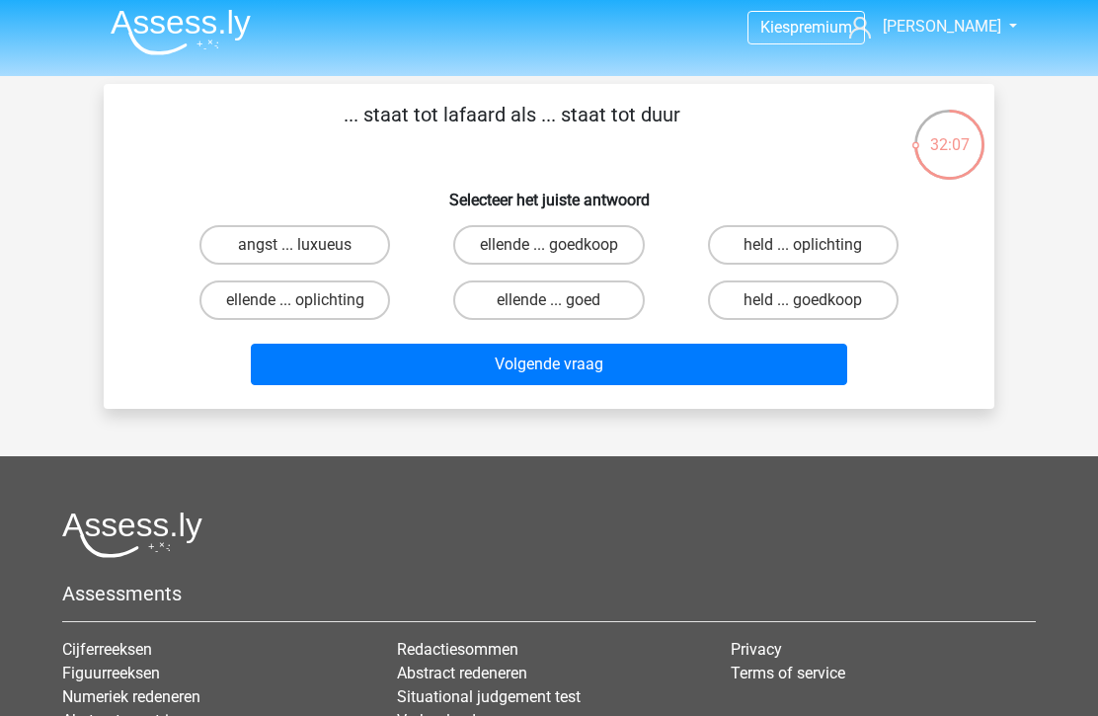
scroll to position [0, 0]
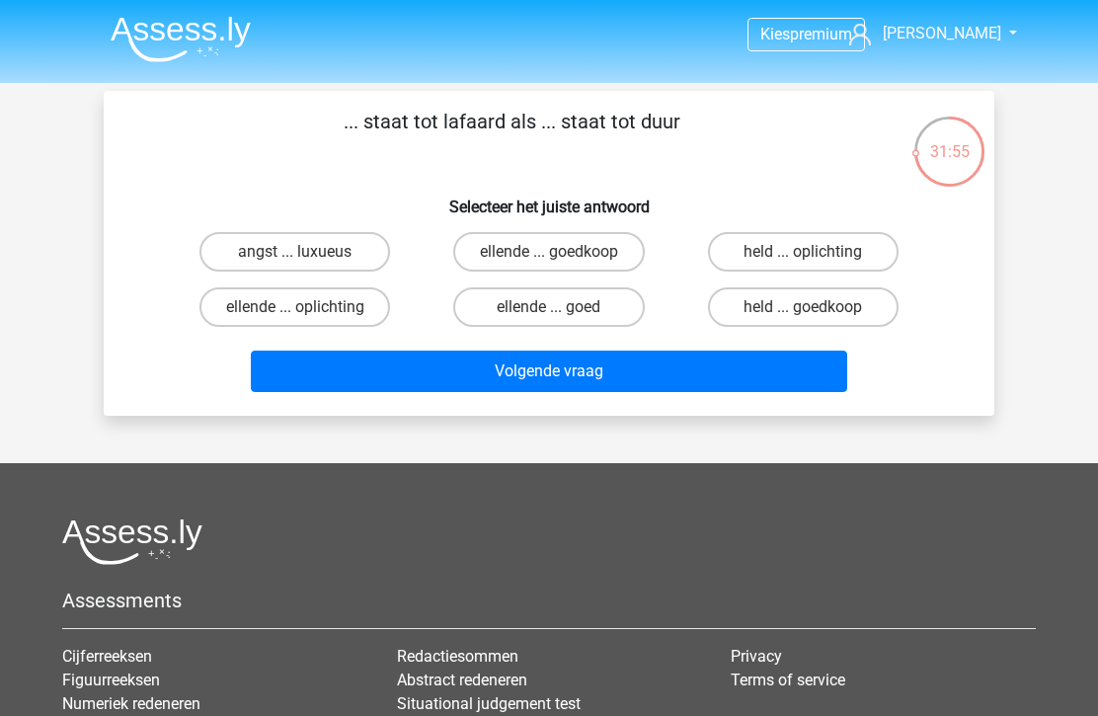
click at [835, 307] on label "held ... goedkoop" at bounding box center [803, 306] width 191 height 39
click at [815, 307] on input "held ... goedkoop" at bounding box center [809, 313] width 13 height 13
radio input "true"
click at [716, 364] on button "Volgende vraag" at bounding box center [549, 370] width 597 height 41
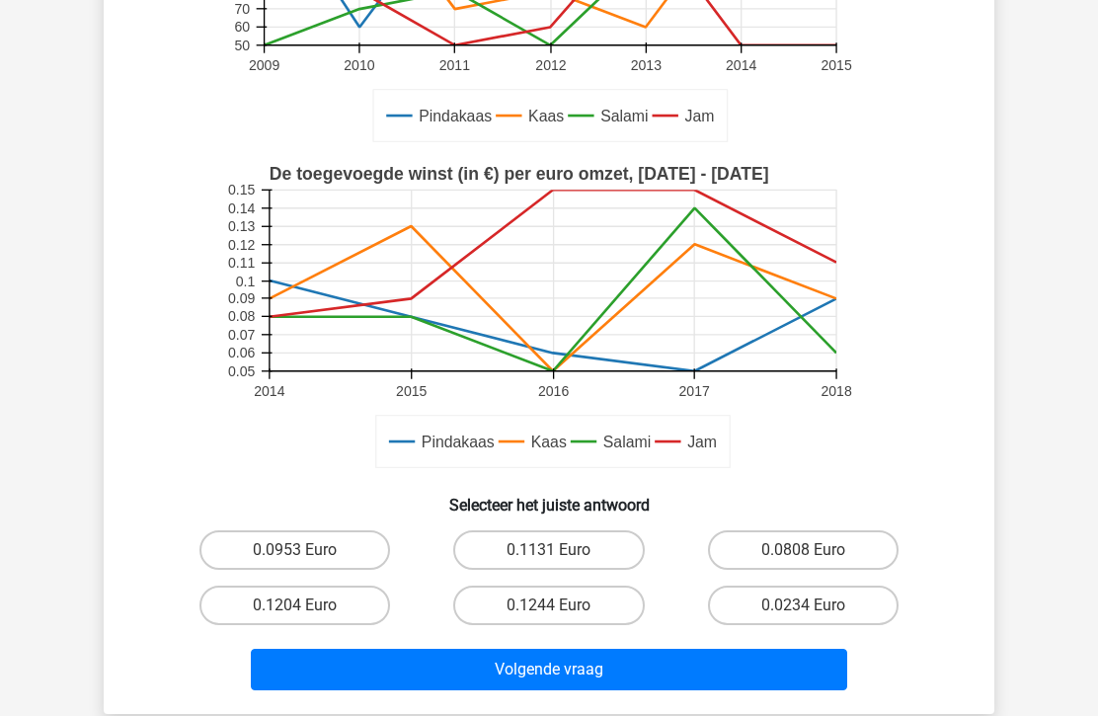
scroll to position [487, 0]
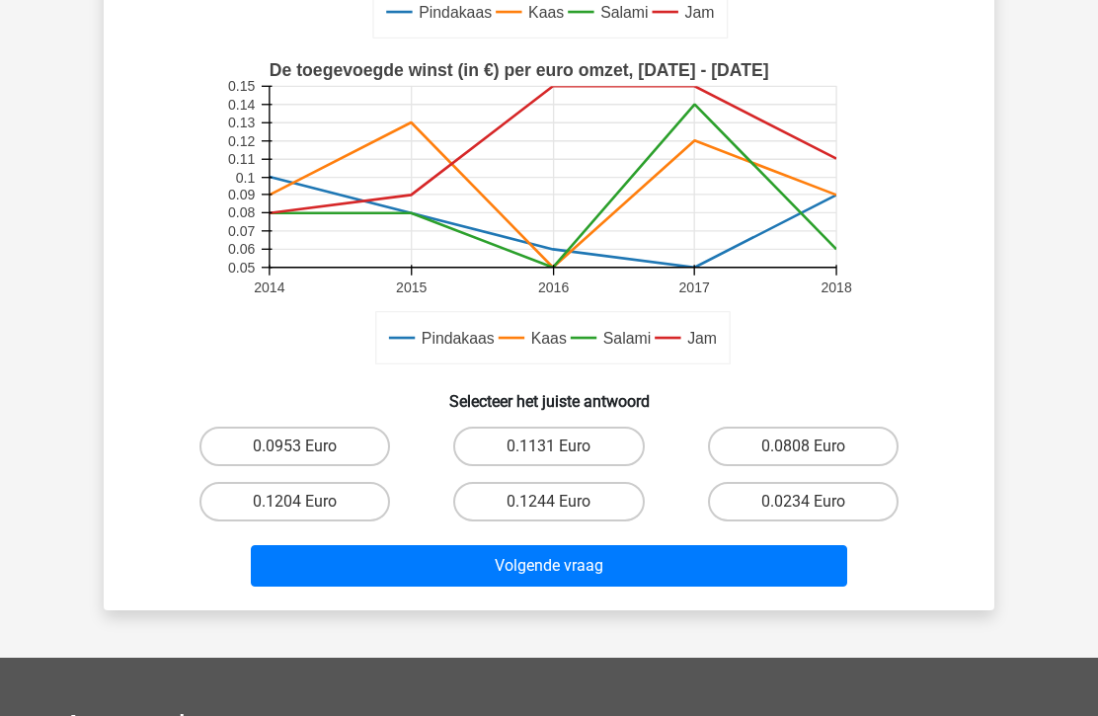
click at [251, 497] on label "0.1204 Euro" at bounding box center [294, 501] width 191 height 39
click at [295, 501] on input "0.1204 Euro" at bounding box center [301, 507] width 13 height 13
radio input "true"
click at [351, 562] on button "Volgende vraag" at bounding box center [549, 565] width 597 height 41
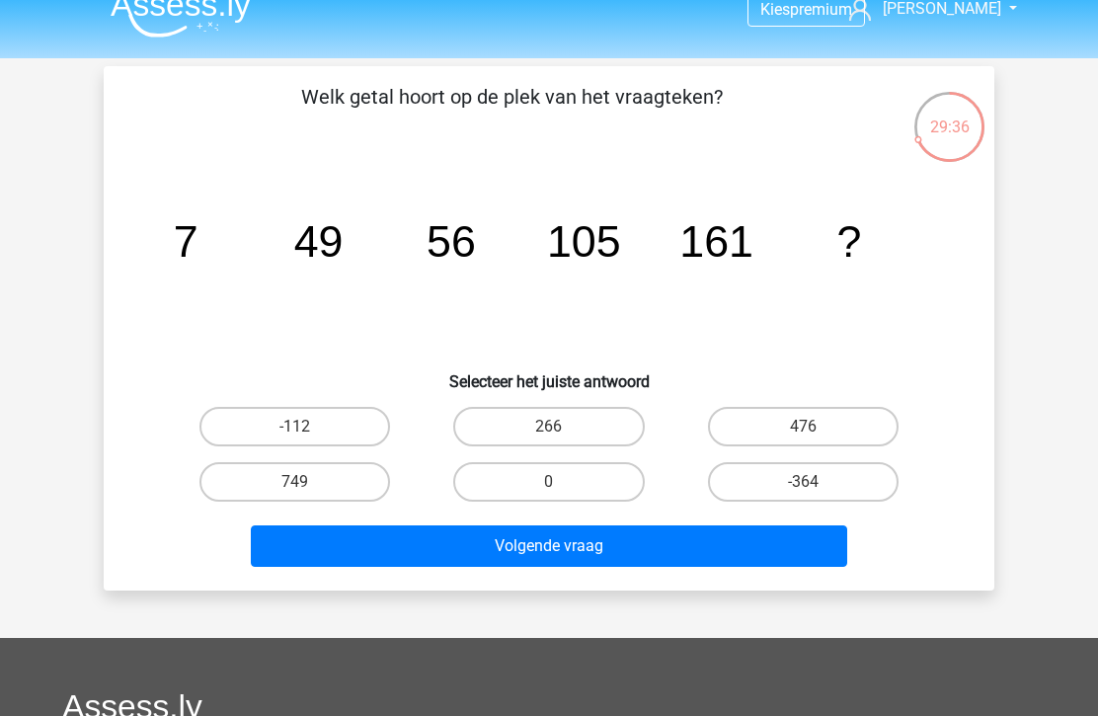
scroll to position [23, 0]
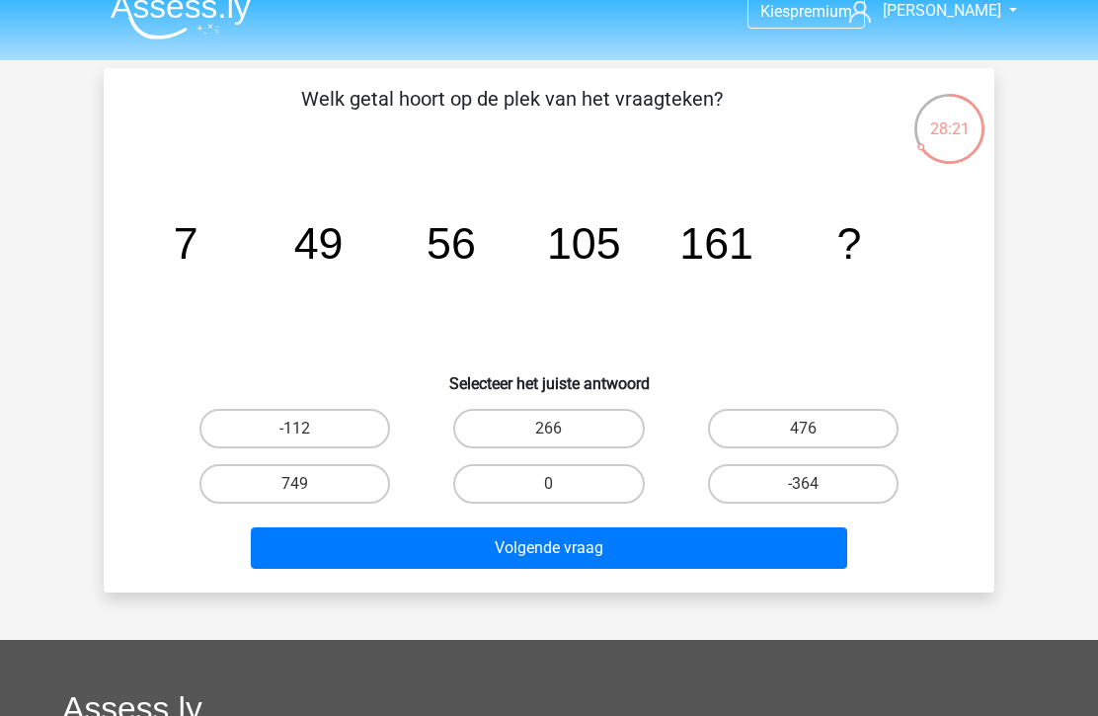
click at [577, 418] on label "266" at bounding box center [548, 428] width 191 height 39
click at [562, 428] on input "266" at bounding box center [555, 434] width 13 height 13
radio input "true"
click at [595, 551] on button "Volgende vraag" at bounding box center [549, 547] width 597 height 41
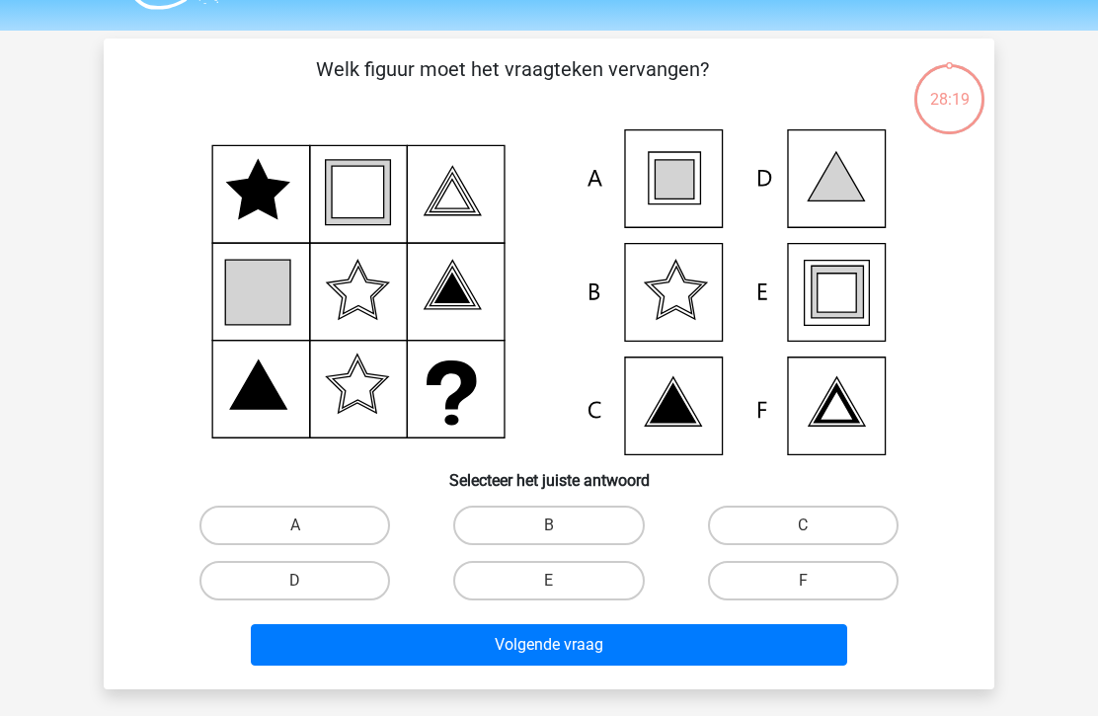
scroll to position [91, 0]
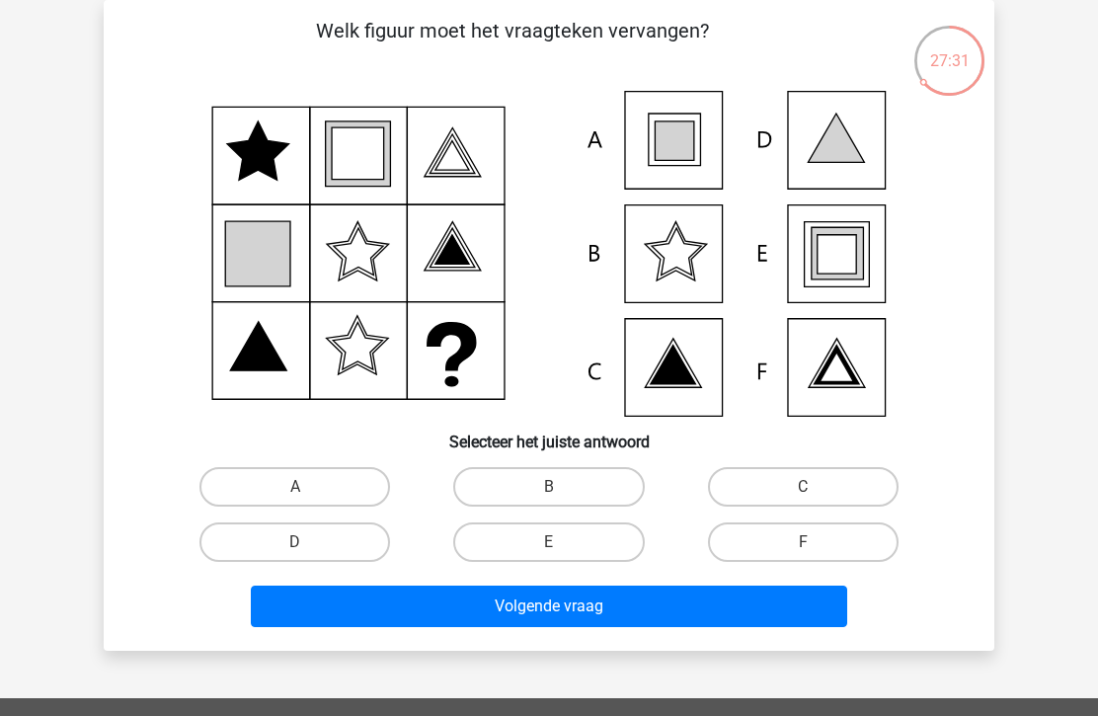
click at [577, 552] on label "E" at bounding box center [548, 541] width 191 height 39
click at [562, 552] on input "E" at bounding box center [555, 548] width 13 height 13
radio input "true"
click at [625, 607] on button "Volgende vraag" at bounding box center [549, 605] width 597 height 41
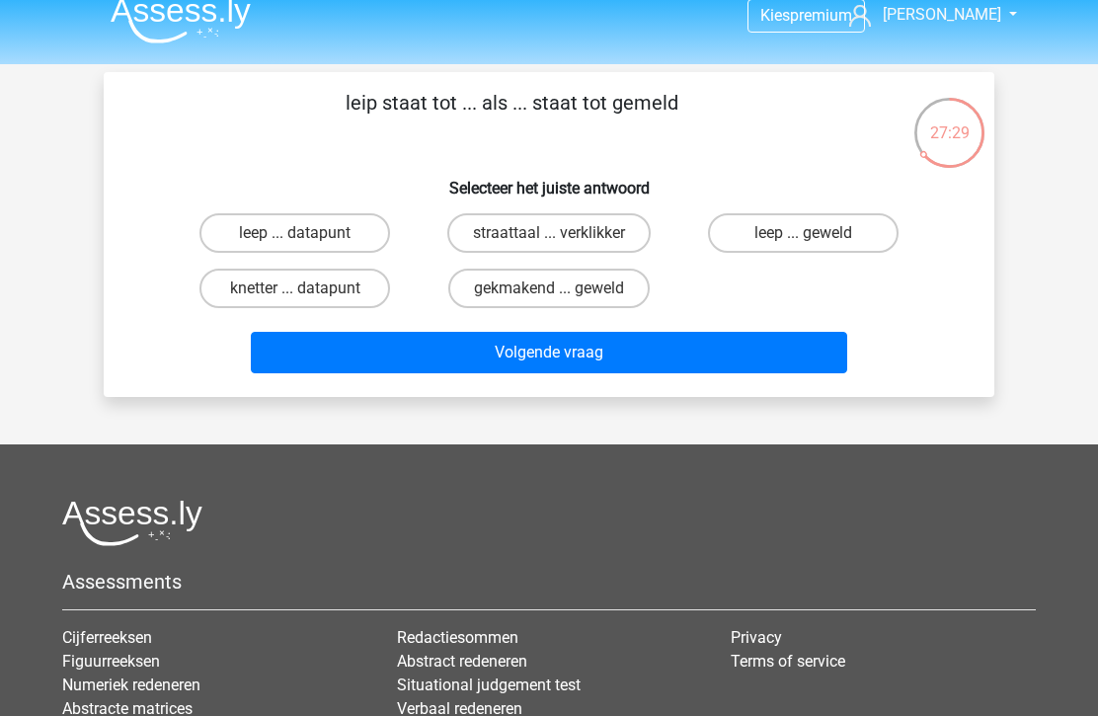
scroll to position [21, 0]
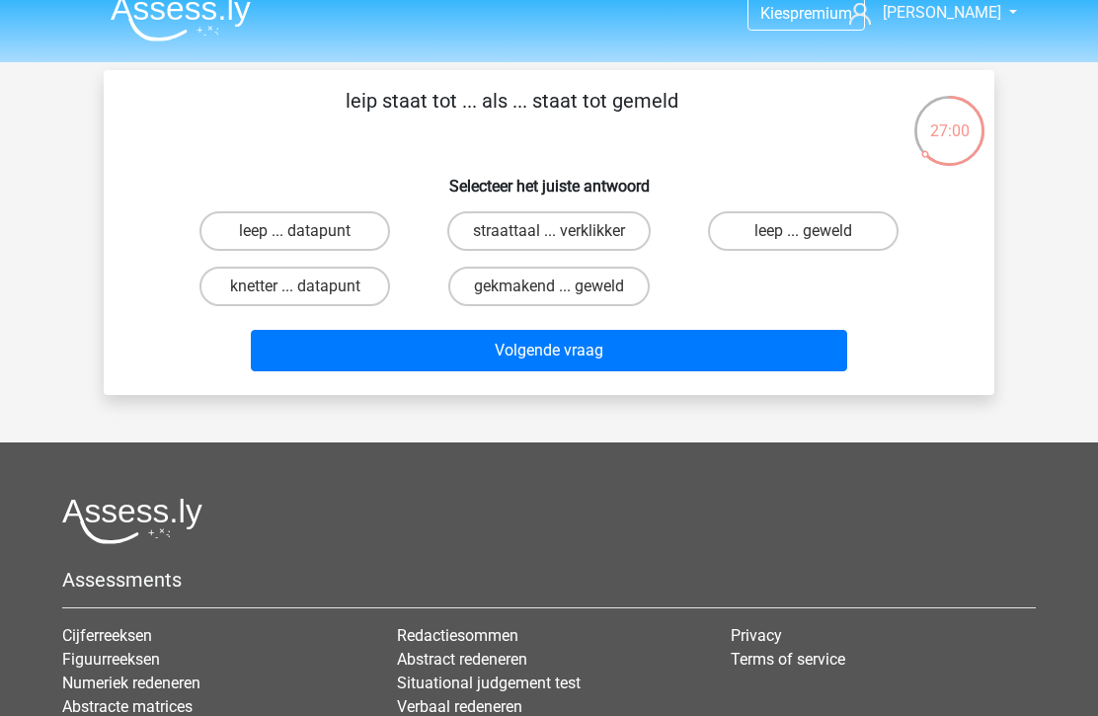
click at [827, 233] on label "leep ... geweld" at bounding box center [803, 230] width 191 height 39
click at [815, 233] on input "leep ... geweld" at bounding box center [809, 237] width 13 height 13
radio input "true"
click at [698, 359] on button "Volgende vraag" at bounding box center [549, 350] width 597 height 41
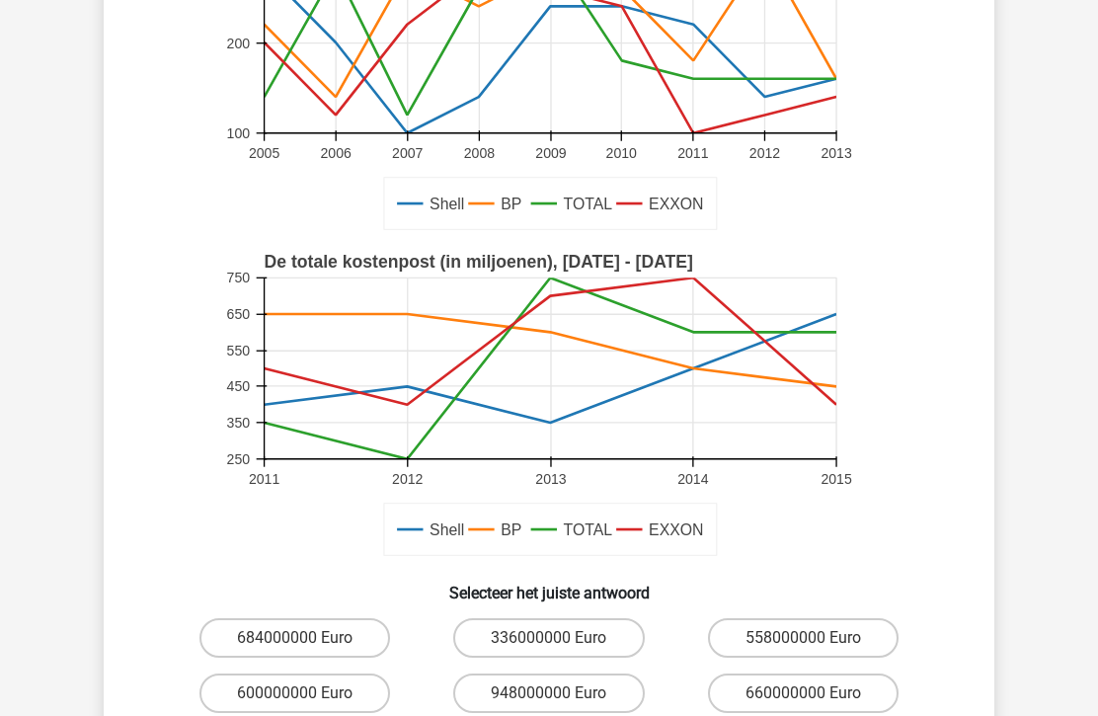
scroll to position [268, 0]
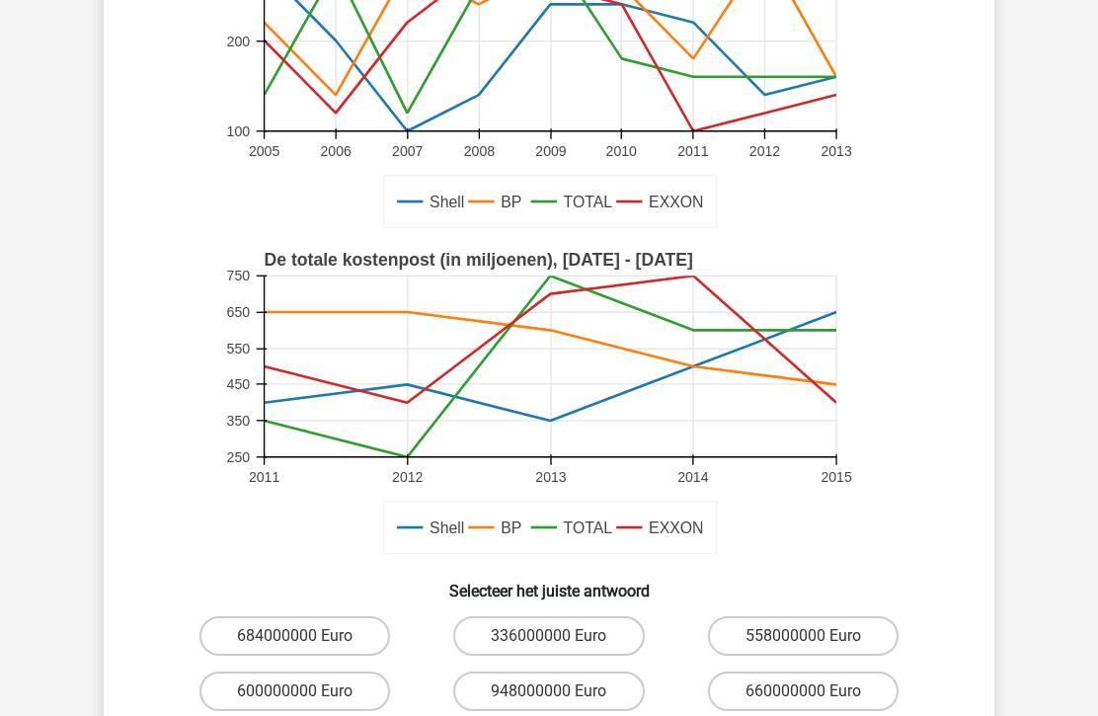
click at [249, 620] on label "684000000 Euro" at bounding box center [294, 635] width 191 height 39
click at [295, 636] on input "684000000 Euro" at bounding box center [301, 642] width 13 height 13
radio input "true"
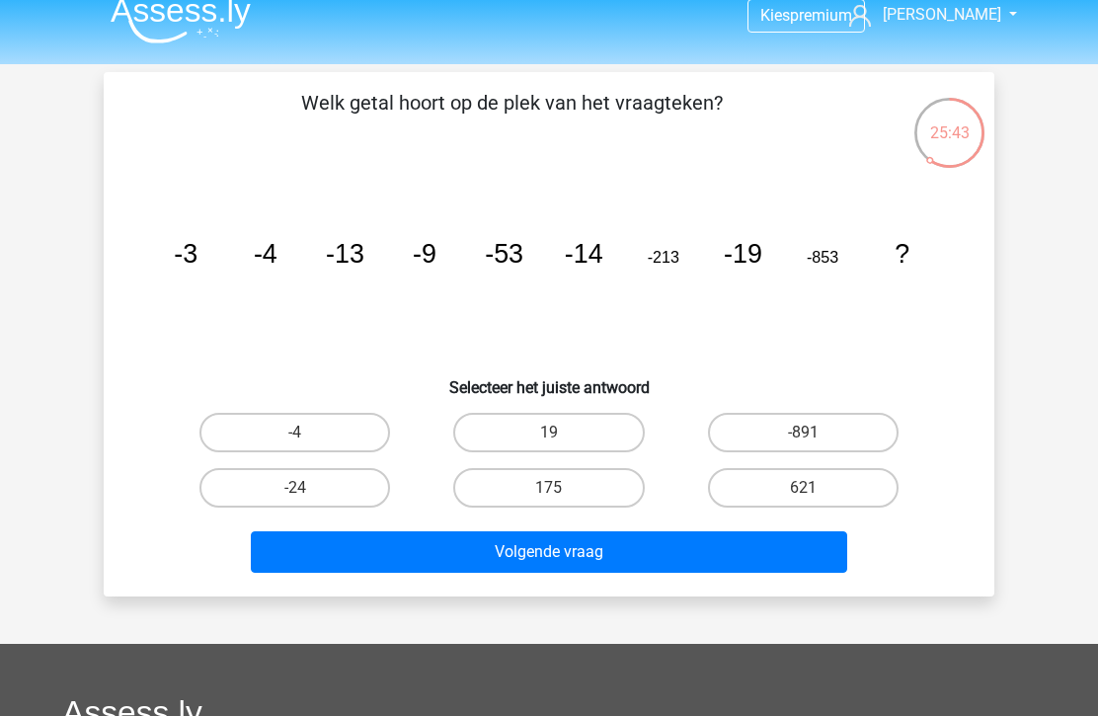
scroll to position [18, 0]
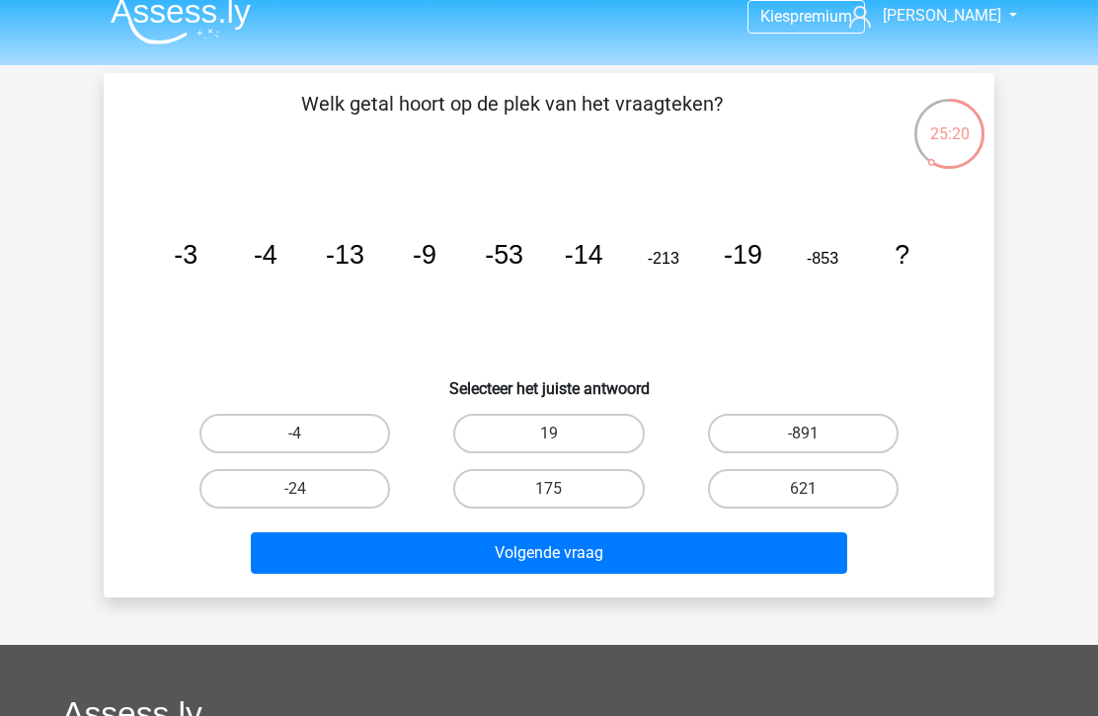
click at [275, 494] on label "-24" at bounding box center [294, 488] width 191 height 39
click at [295, 494] on input "-24" at bounding box center [301, 495] width 13 height 13
radio input "true"
click at [394, 558] on button "Volgende vraag" at bounding box center [549, 552] width 597 height 41
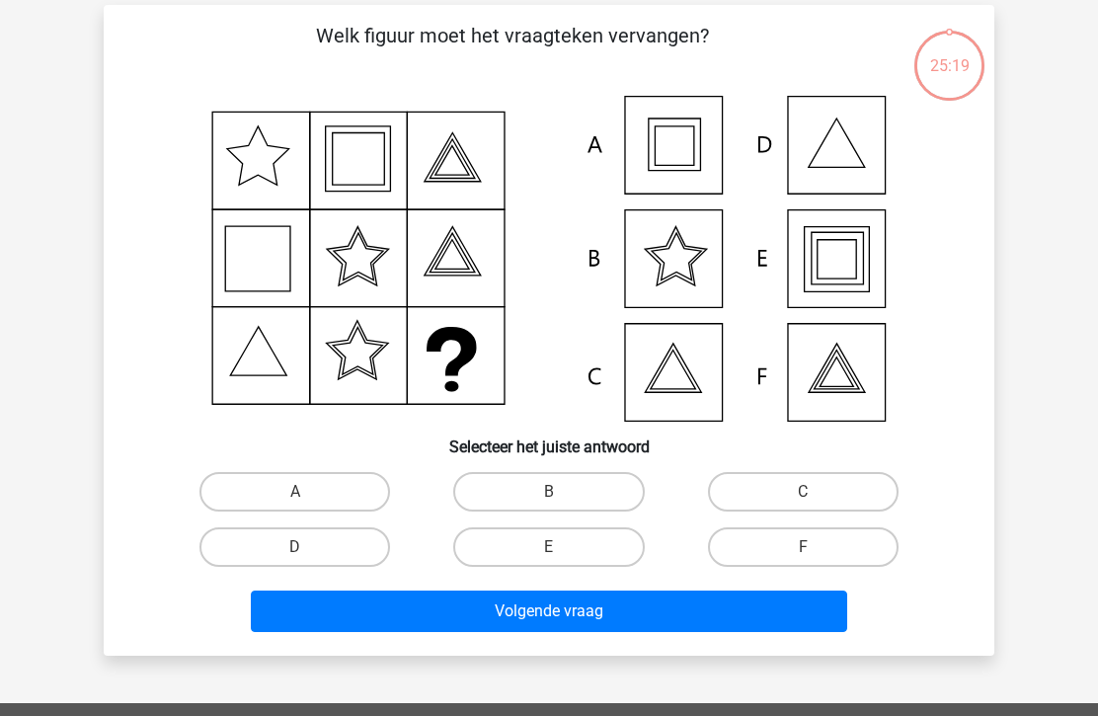
scroll to position [91, 0]
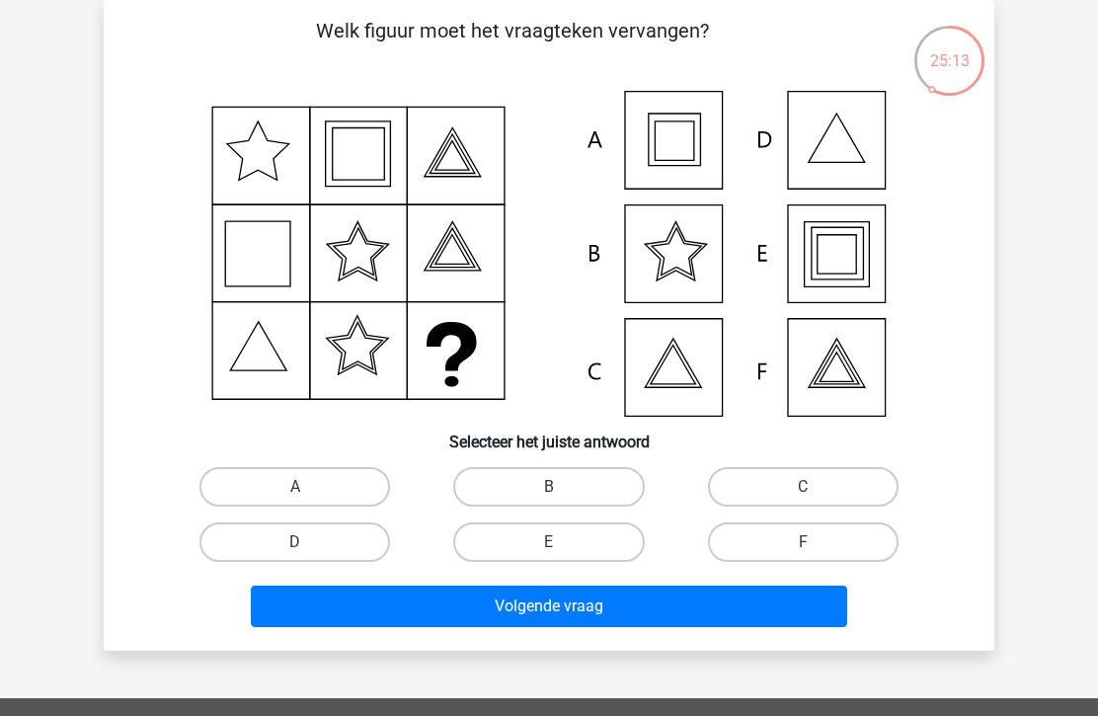
click at [861, 251] on icon at bounding box center [549, 254] width 796 height 326
click at [570, 538] on label "E" at bounding box center [548, 541] width 191 height 39
click at [562, 542] on input "E" at bounding box center [555, 548] width 13 height 13
radio input "true"
click at [651, 610] on button "Volgende vraag" at bounding box center [549, 605] width 597 height 41
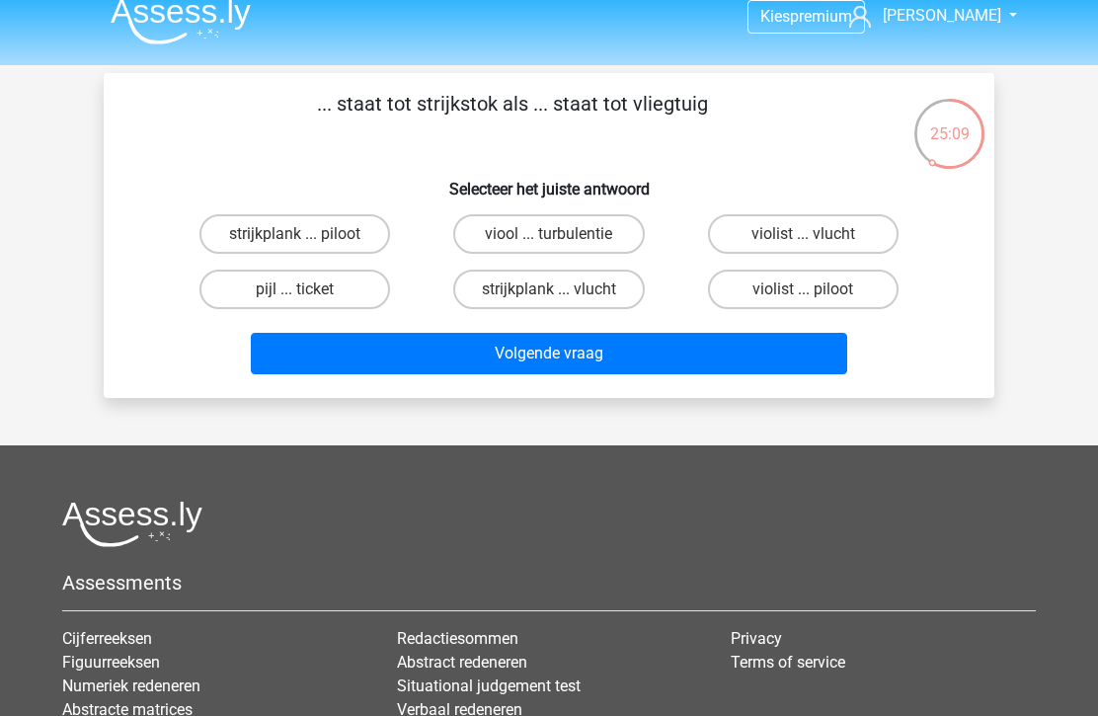
scroll to position [15, 0]
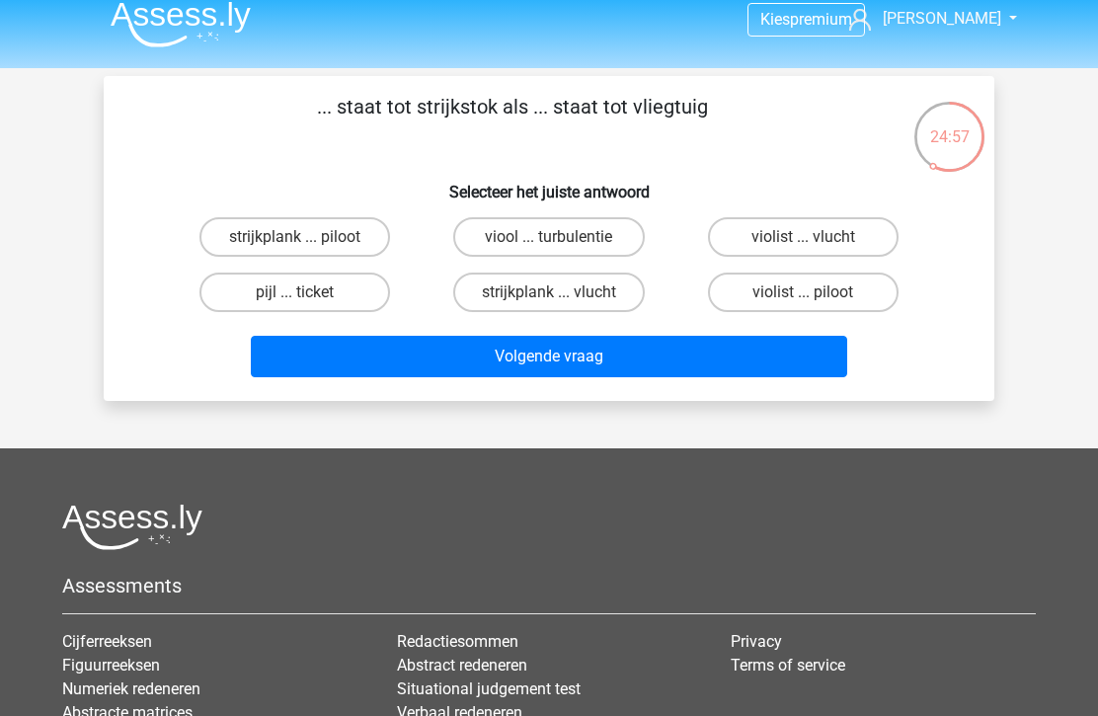
click at [831, 299] on label "violist ... piloot" at bounding box center [803, 291] width 191 height 39
click at [815, 299] on input "violist ... piloot" at bounding box center [809, 298] width 13 height 13
radio input "true"
click at [766, 343] on button "Volgende vraag" at bounding box center [549, 356] width 597 height 41
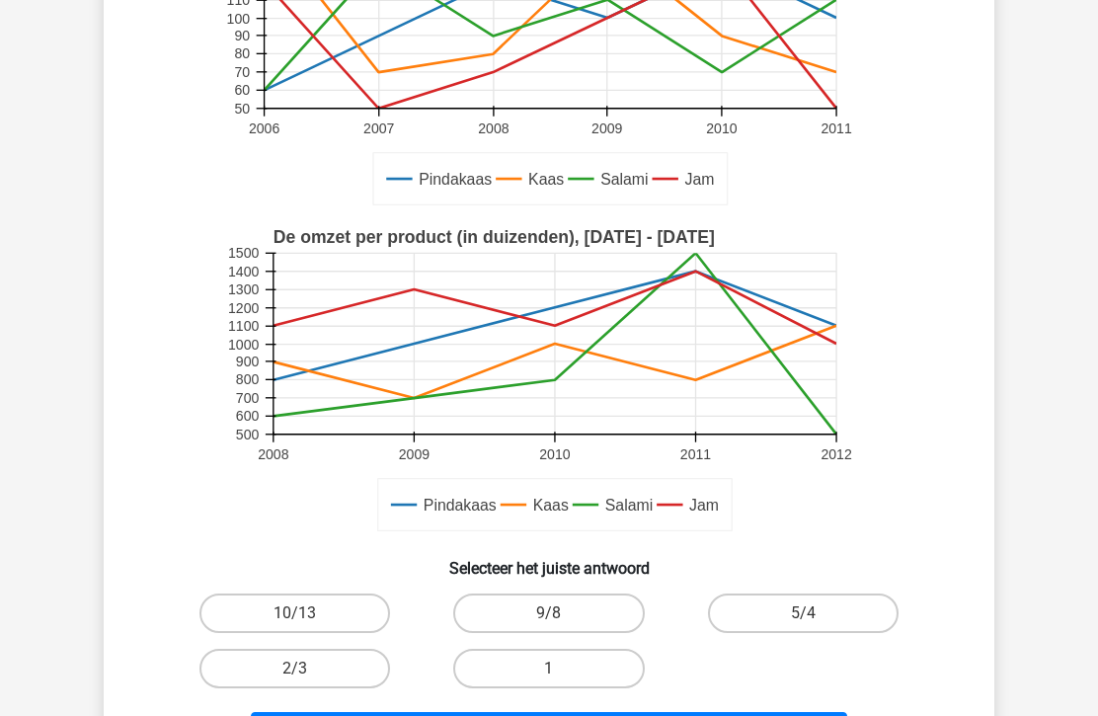
scroll to position [322, 0]
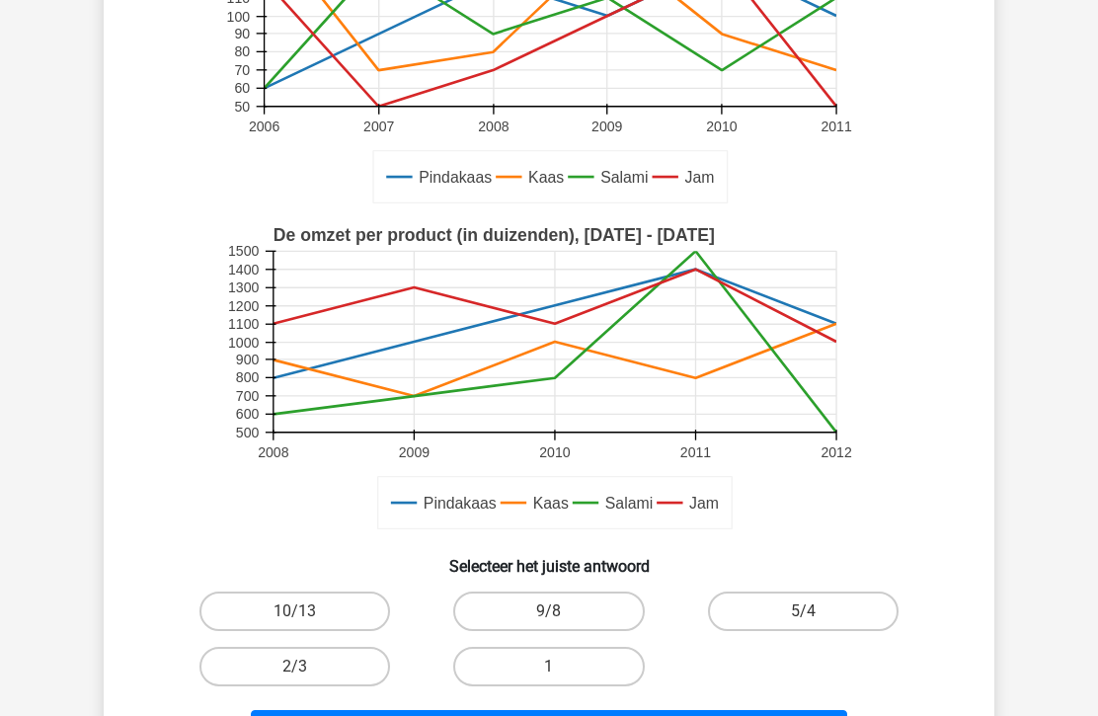
click at [581, 661] on label "1" at bounding box center [548, 666] width 191 height 39
click at [562, 666] on input "1" at bounding box center [555, 672] width 13 height 13
radio input "true"
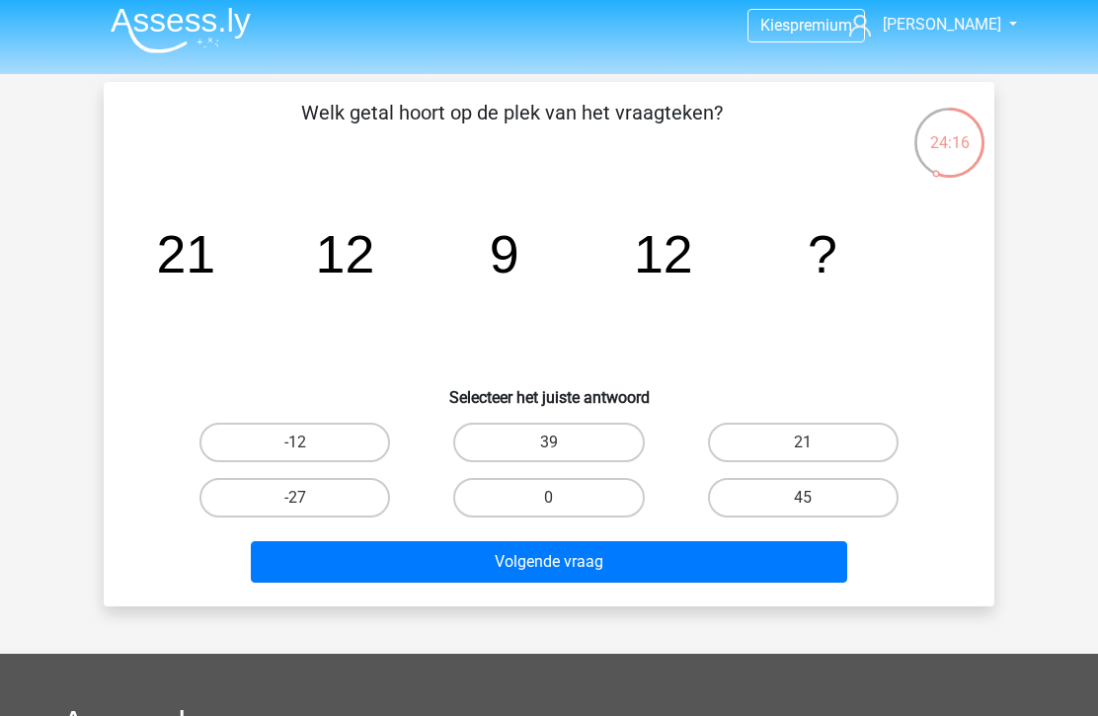
scroll to position [7, 0]
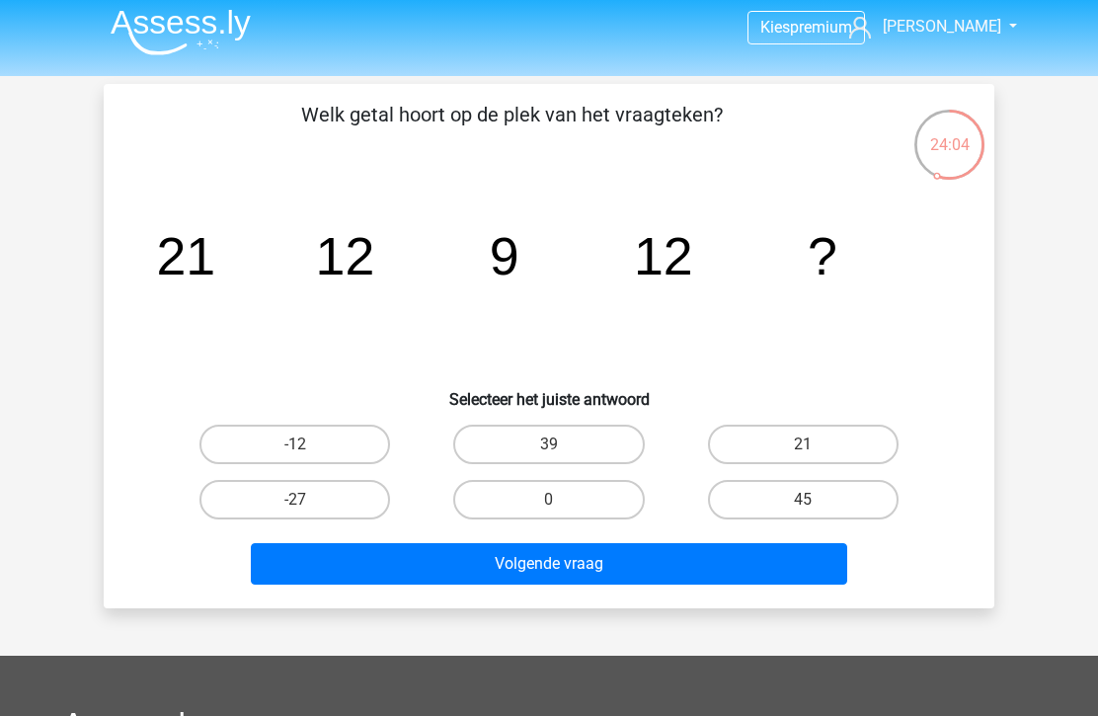
click at [814, 437] on label "21" at bounding box center [803, 443] width 191 height 39
click at [814, 444] on input "21" at bounding box center [809, 450] width 13 height 13
radio input "true"
click at [652, 574] on button "Volgende vraag" at bounding box center [549, 563] width 597 height 41
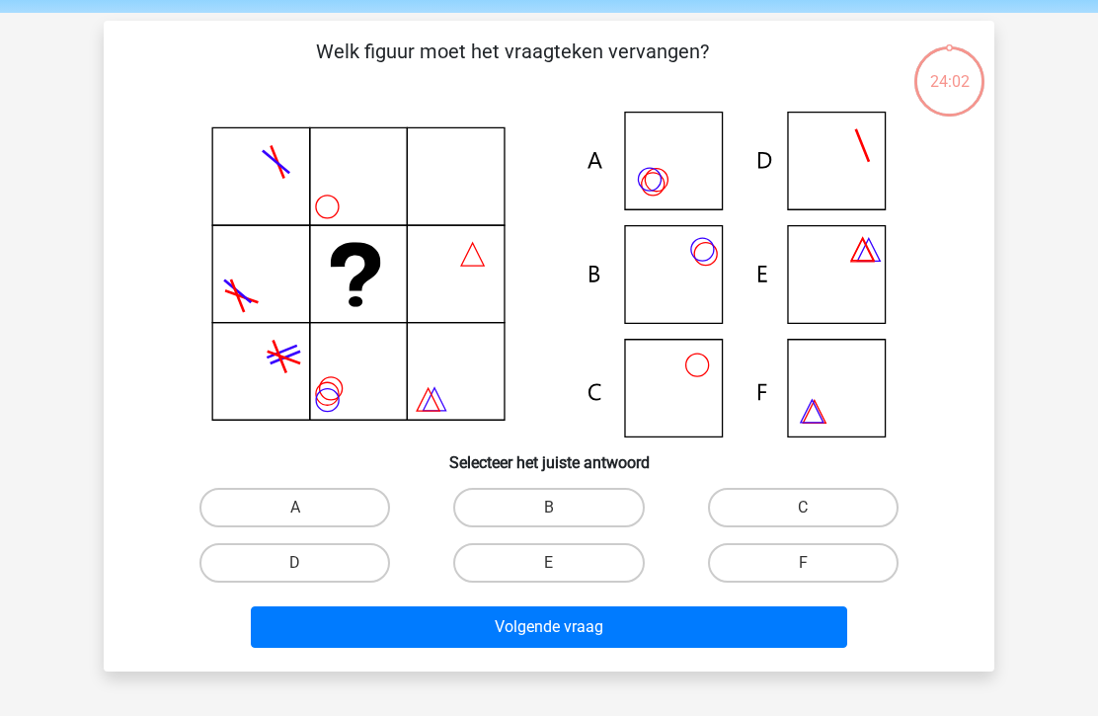
scroll to position [91, 0]
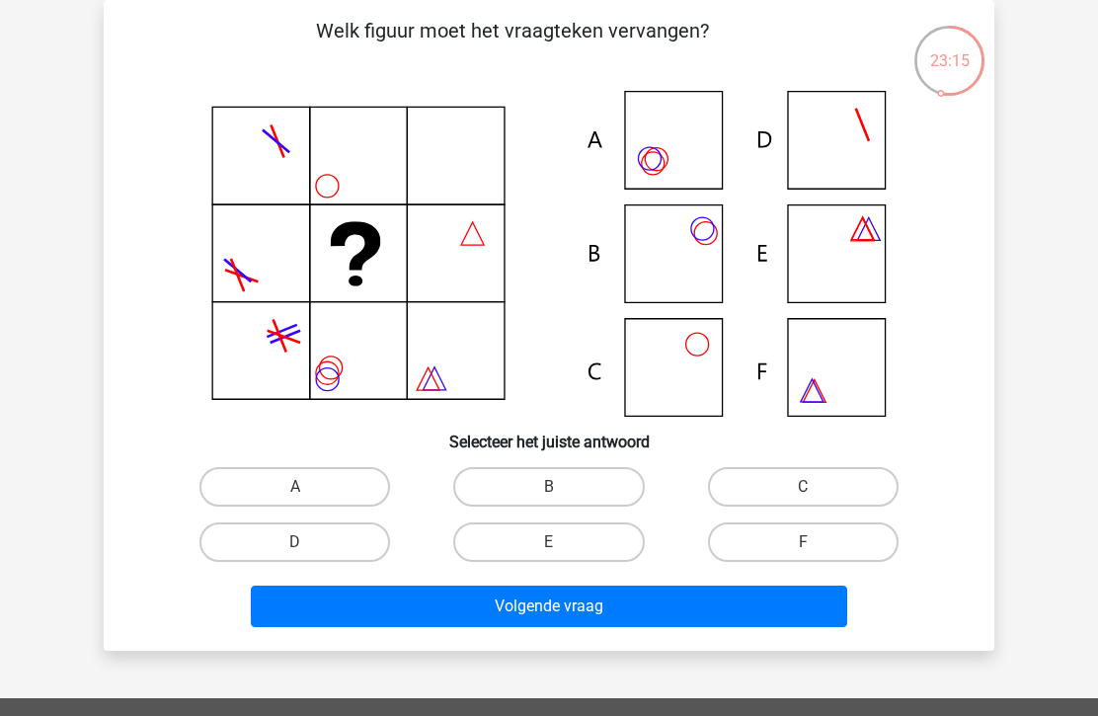
click at [570, 488] on label "B" at bounding box center [548, 486] width 191 height 39
click at [562, 488] on input "B" at bounding box center [555, 493] width 13 height 13
radio input "true"
click at [654, 612] on button "Volgende vraag" at bounding box center [549, 605] width 597 height 41
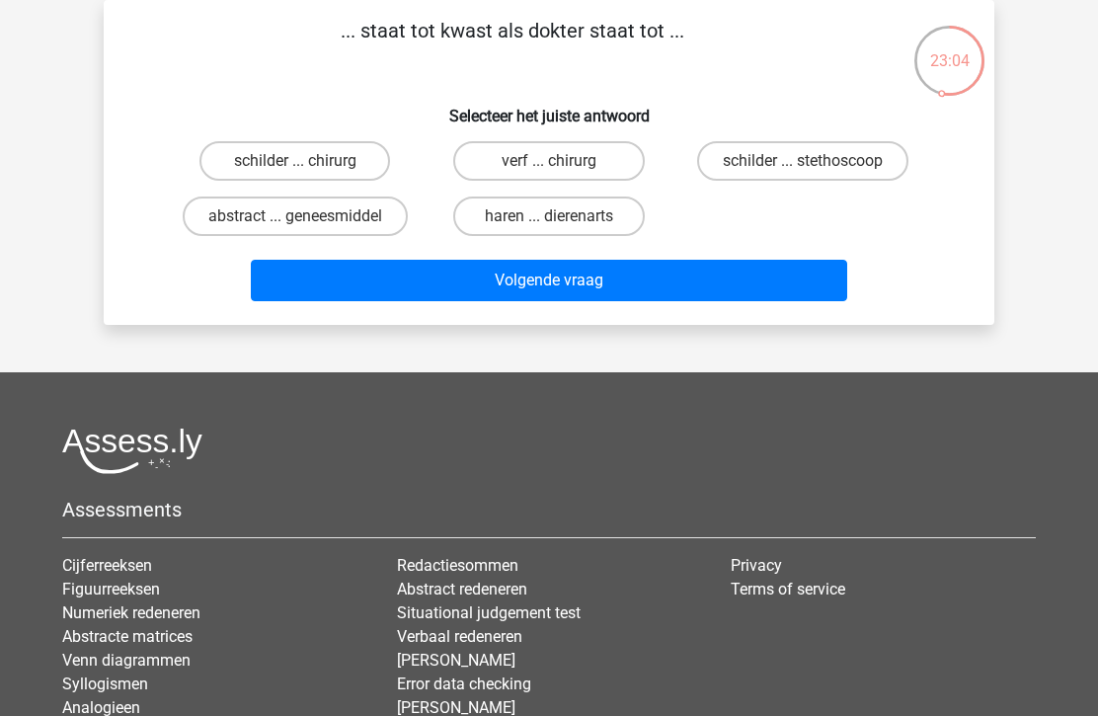
click at [806, 161] on label "schilder ... stethoscoop" at bounding box center [802, 160] width 211 height 39
click at [806, 161] on input "schilder ... stethoscoop" at bounding box center [809, 167] width 13 height 13
radio input "true"
click at [686, 291] on button "Volgende vraag" at bounding box center [549, 280] width 597 height 41
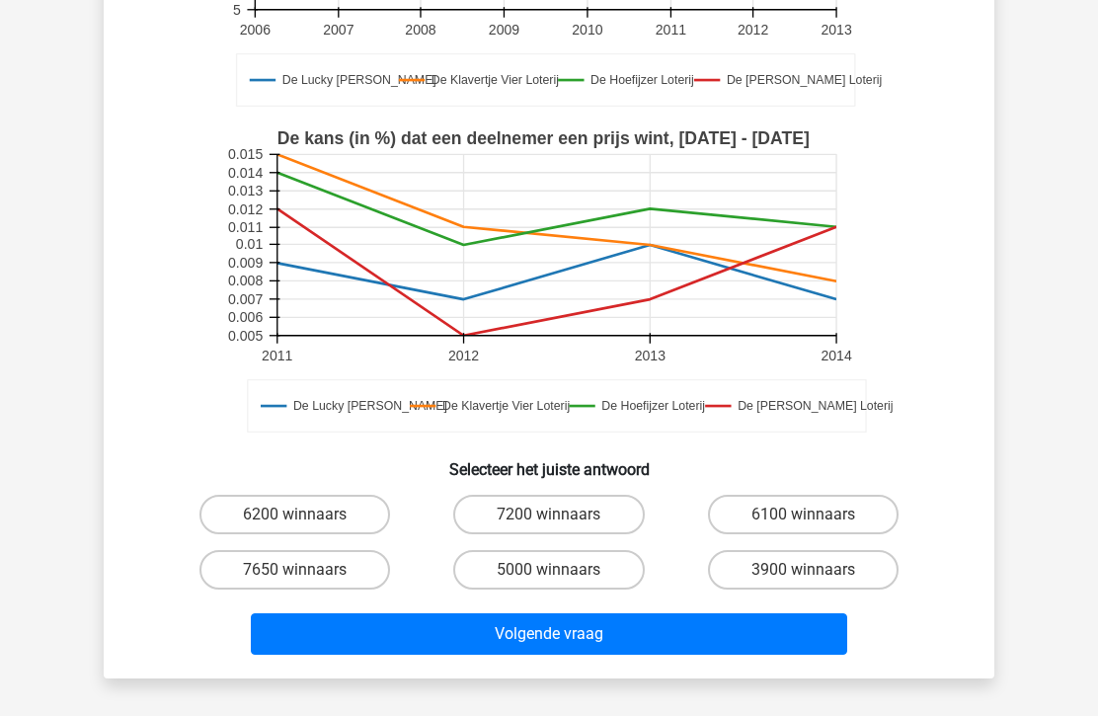
scroll to position [390, 0]
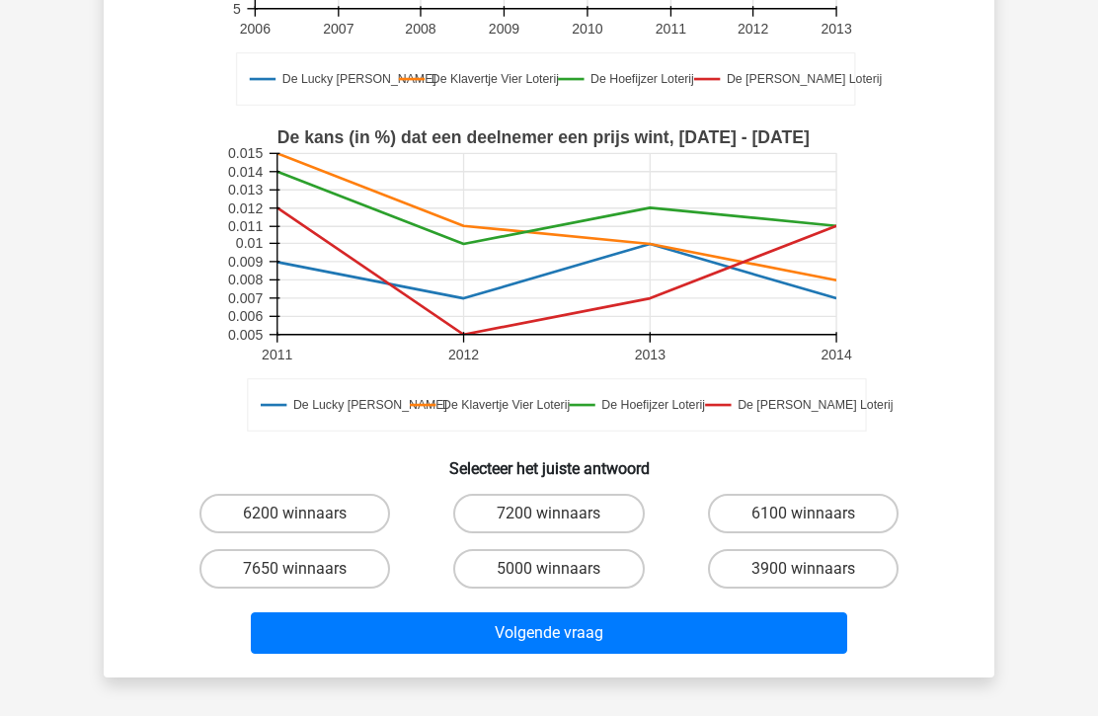
click at [572, 557] on label "5000 winnaars" at bounding box center [548, 568] width 191 height 39
click at [562, 569] on input "5000 winnaars" at bounding box center [555, 575] width 13 height 13
radio input "true"
click at [581, 650] on button "Volgende vraag" at bounding box center [549, 632] width 597 height 41
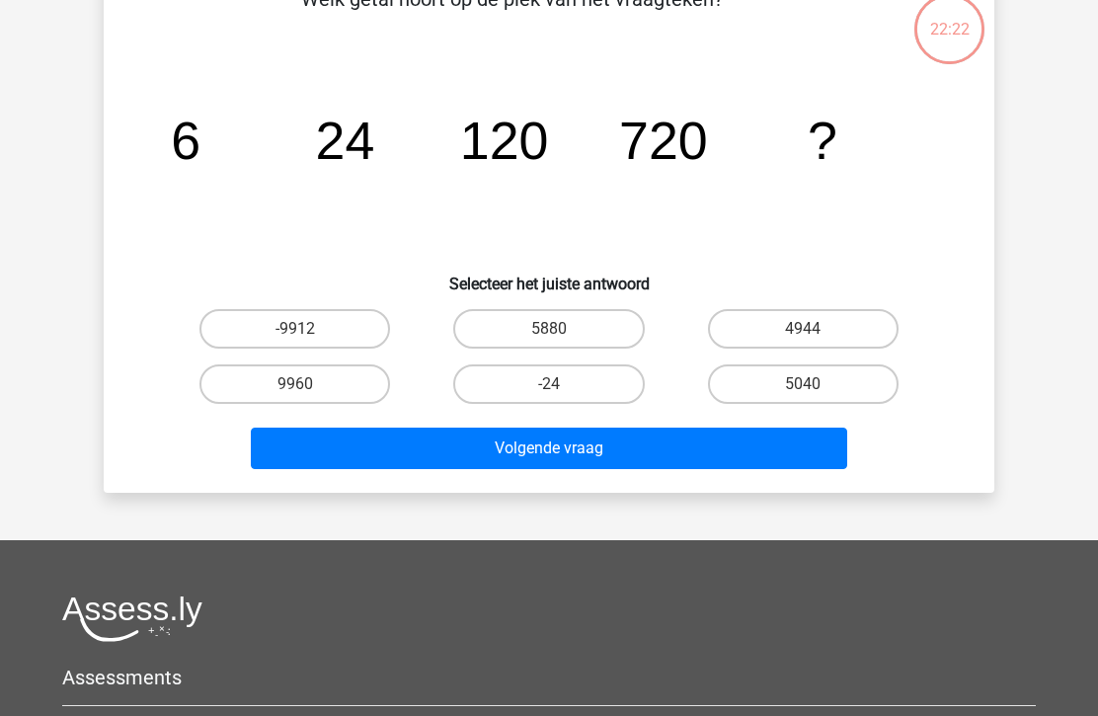
scroll to position [91, 0]
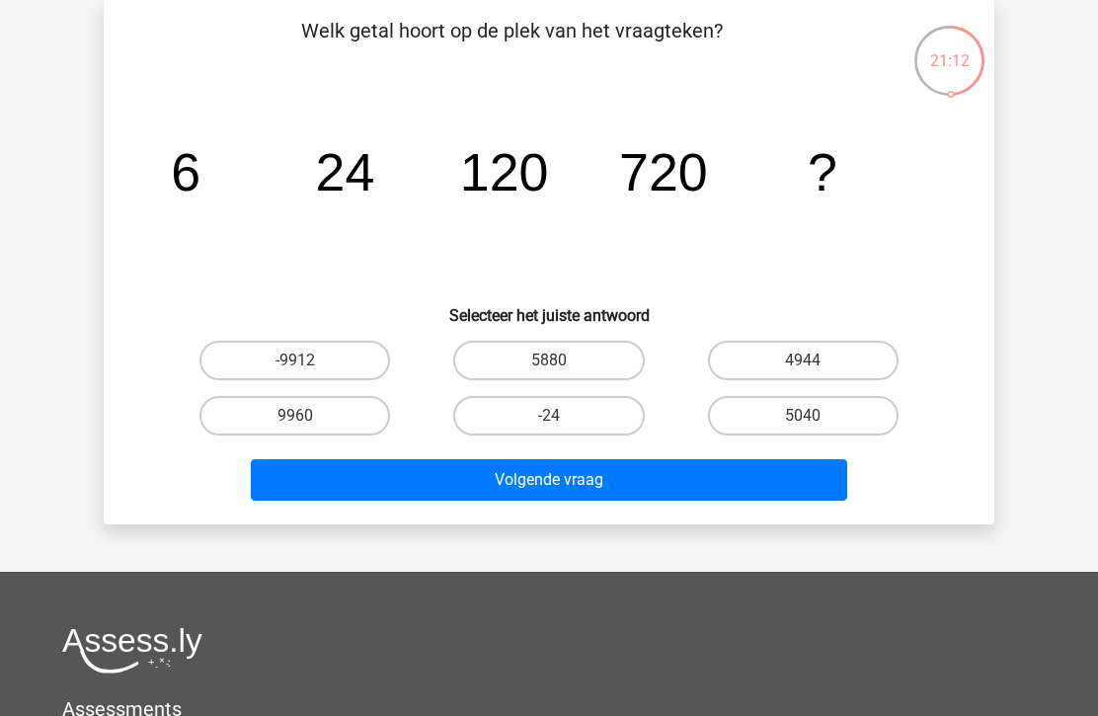
click at [3, 348] on div "Kies premium Inge ingelinked@gmail.com" at bounding box center [549, 501] width 1098 height 1184
click at [826, 414] on label "5040" at bounding box center [803, 415] width 191 height 39
click at [815, 416] on input "5040" at bounding box center [809, 422] width 13 height 13
radio input "true"
click at [687, 474] on button "Volgende vraag" at bounding box center [549, 479] width 597 height 41
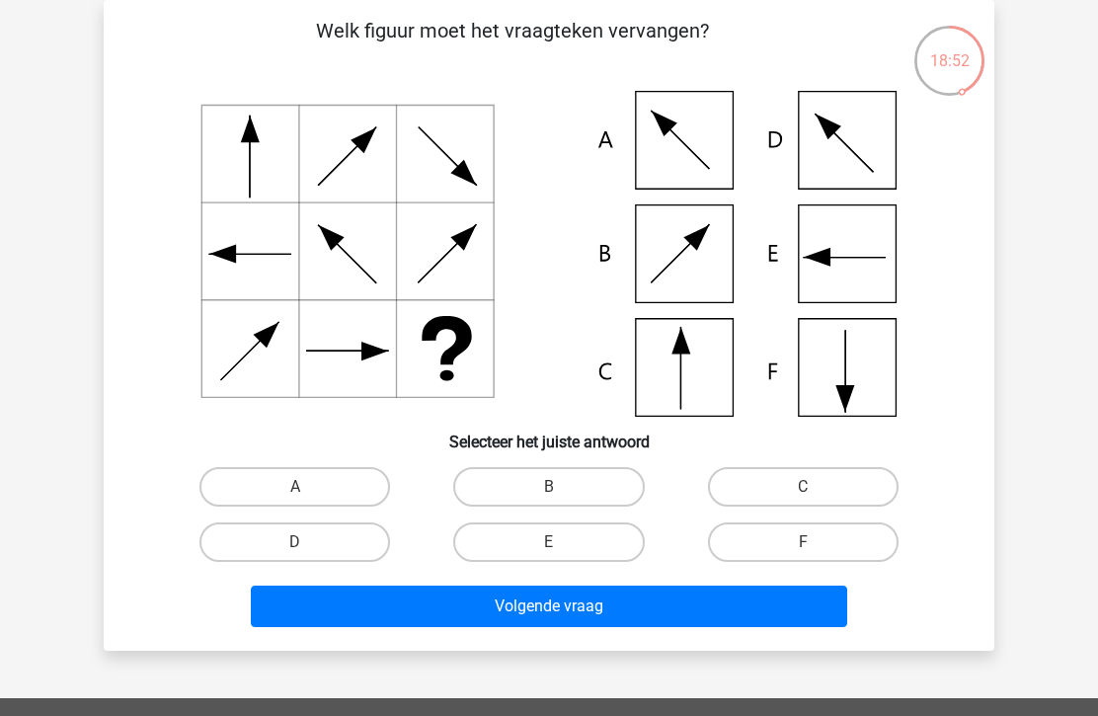
click at [800, 536] on label "F" at bounding box center [803, 541] width 191 height 39
click at [803, 542] on input "F" at bounding box center [809, 548] width 13 height 13
radio input "true"
click at [660, 613] on button "Volgende vraag" at bounding box center [549, 605] width 597 height 41
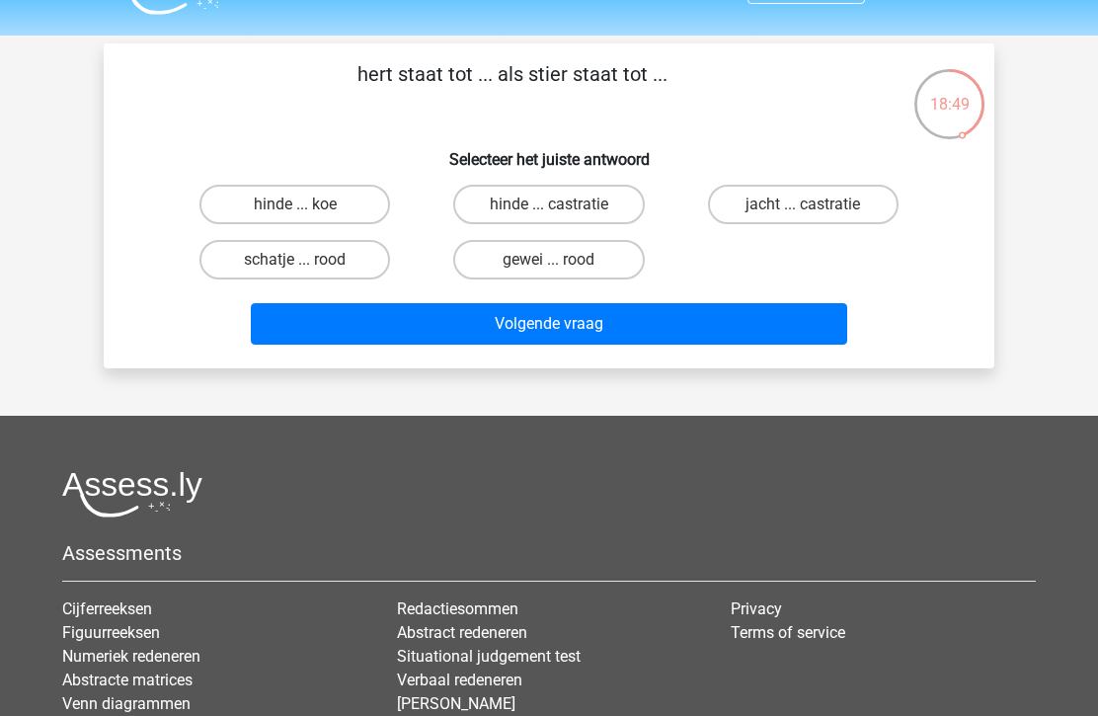
scroll to position [48, 0]
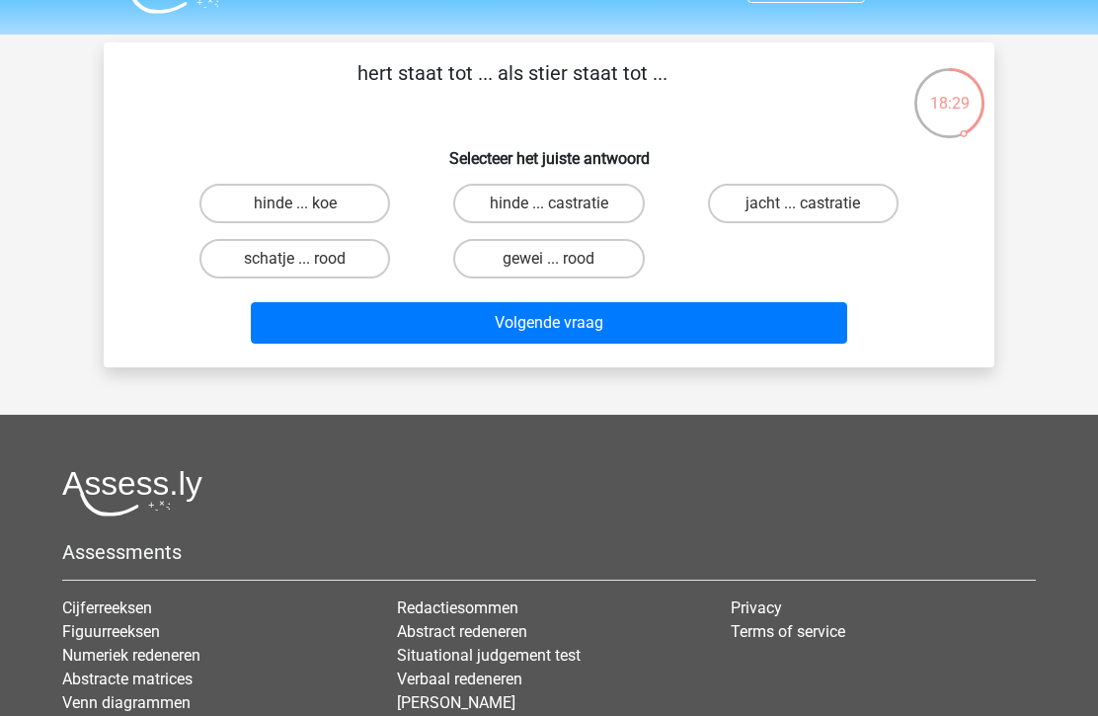
click at [236, 195] on label "hinde ... koe" at bounding box center [294, 203] width 191 height 39
click at [295, 203] on input "hinde ... koe" at bounding box center [301, 209] width 13 height 13
radio input "true"
click at [334, 341] on button "Volgende vraag" at bounding box center [549, 322] width 597 height 41
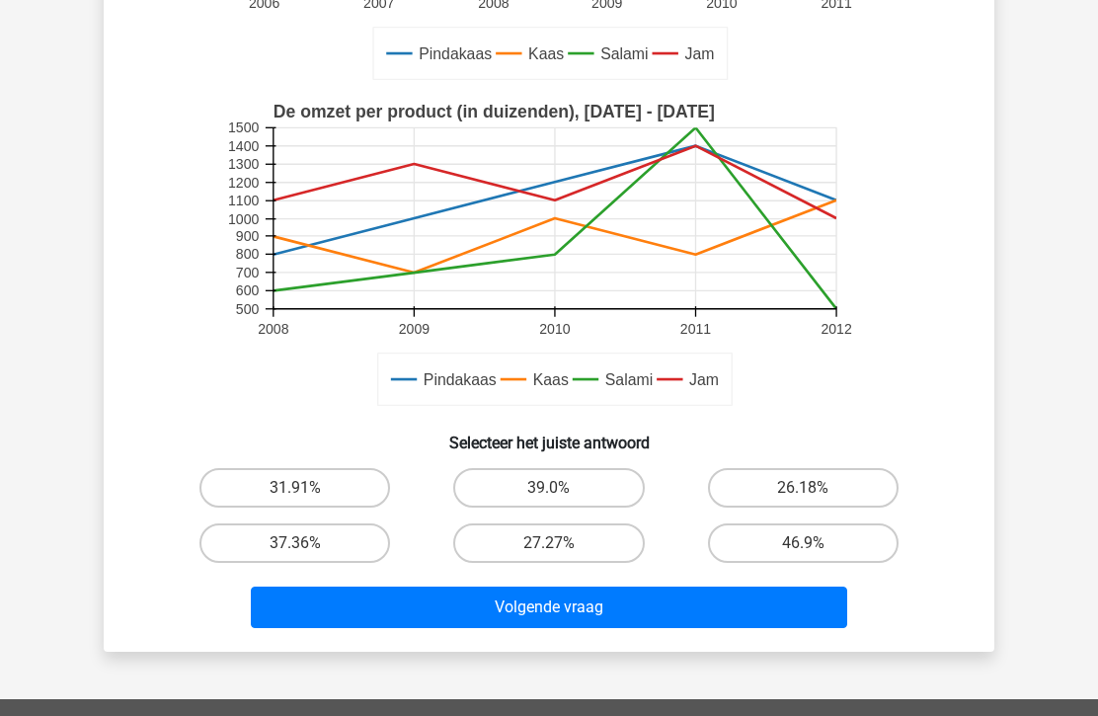
scroll to position [416, 0]
click at [336, 495] on label "31.91%" at bounding box center [294, 487] width 191 height 39
click at [308, 495] on input "31.91%" at bounding box center [301, 494] width 13 height 13
radio input "true"
click at [497, 614] on button "Volgende vraag" at bounding box center [549, 606] width 597 height 41
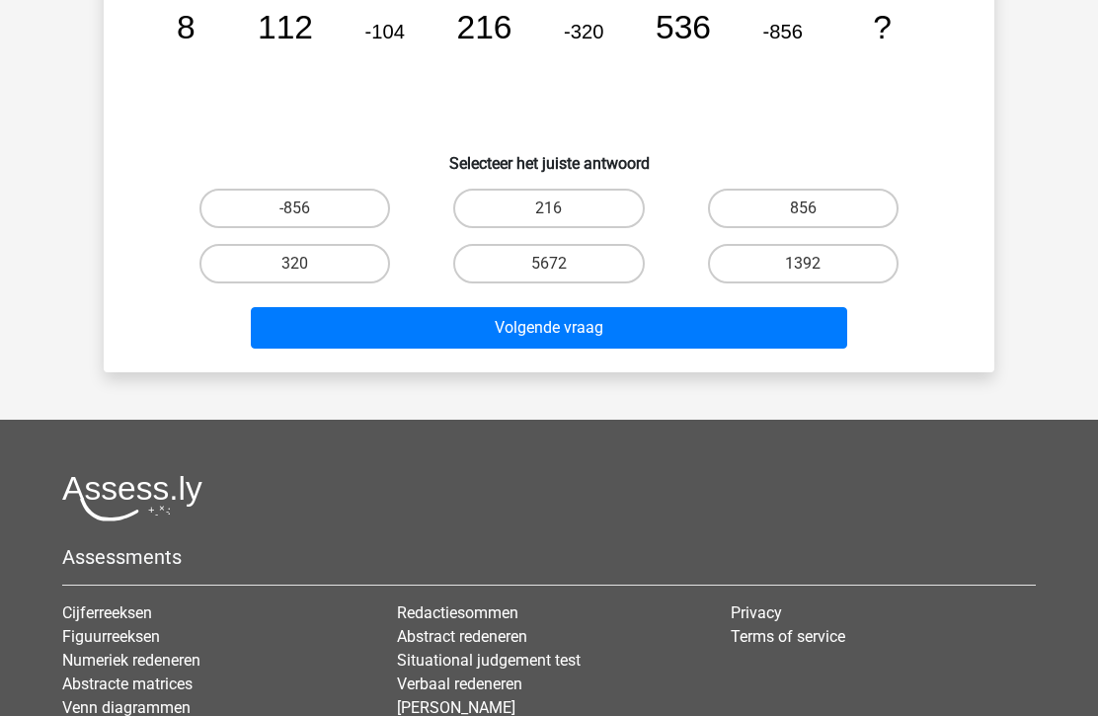
scroll to position [91, 0]
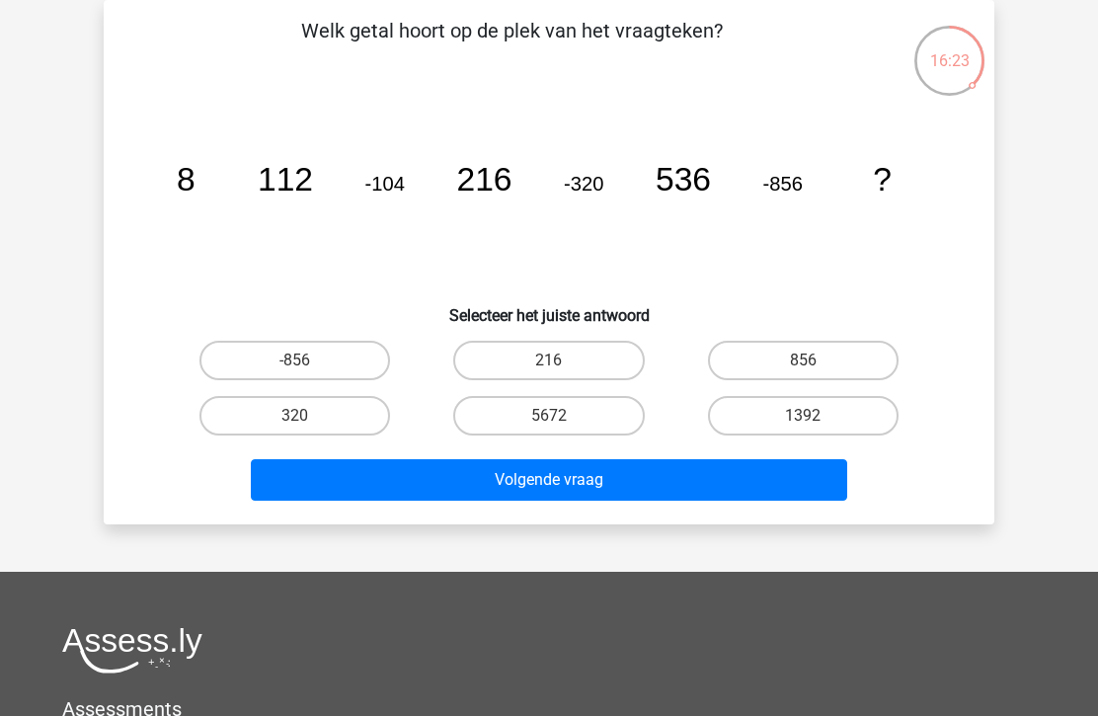
click at [764, 119] on icon "image/svg+xml 8 112 -104 216 -320 536 -856 ?" at bounding box center [549, 190] width 796 height 199
click at [772, 125] on icon "image/svg+xml 8 112 -104 216 -320 536 -856 ?" at bounding box center [549, 190] width 796 height 199
click at [824, 409] on label "1392" at bounding box center [803, 415] width 191 height 39
click at [815, 416] on input "1392" at bounding box center [809, 422] width 13 height 13
radio input "true"
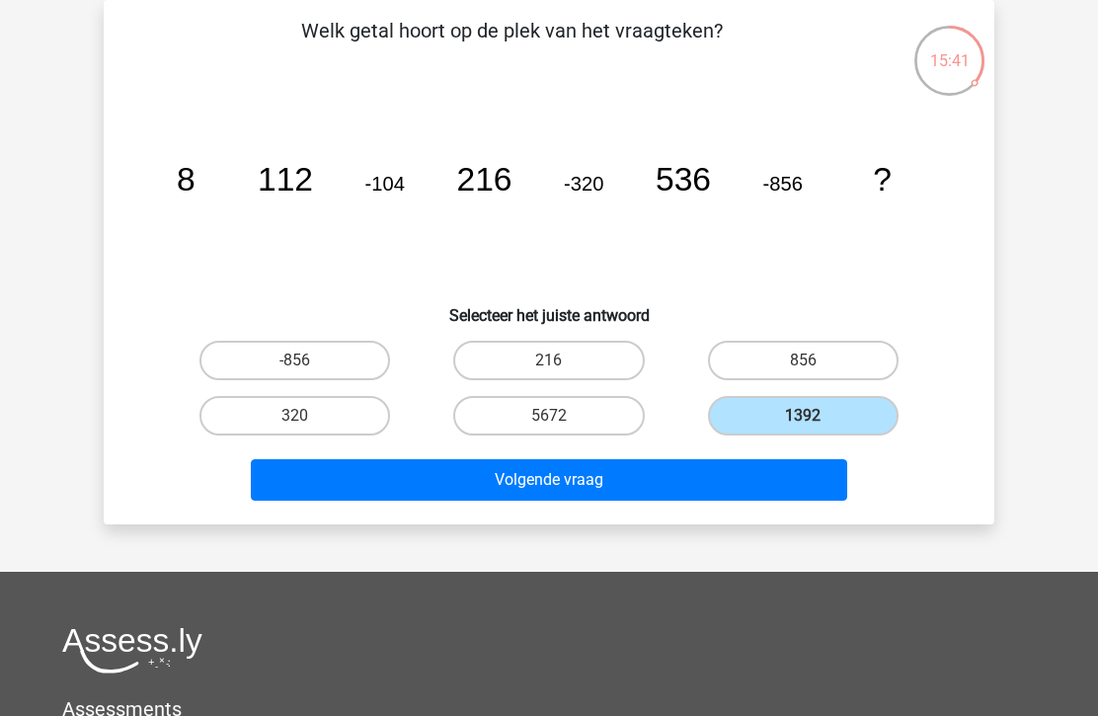
click at [686, 472] on button "Volgende vraag" at bounding box center [549, 479] width 597 height 41
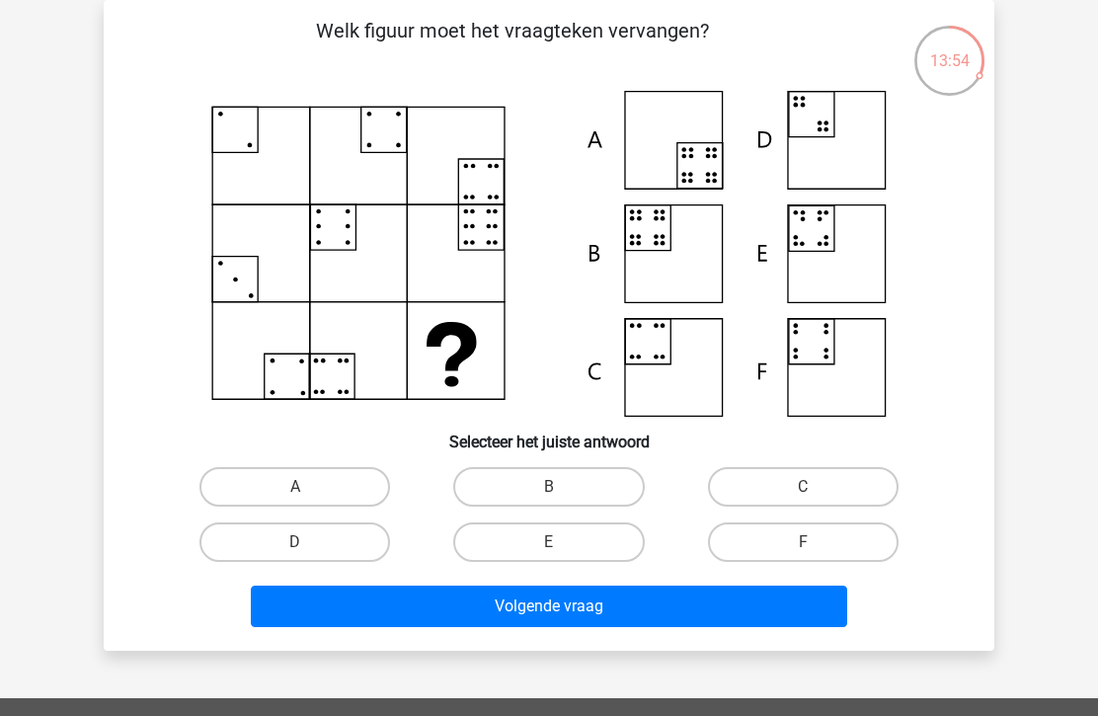
click at [693, 150] on icon at bounding box center [691, 149] width 5 height 5
click at [335, 478] on label "A" at bounding box center [294, 486] width 191 height 39
click at [308, 487] on input "A" at bounding box center [301, 493] width 13 height 13
radio input "true"
click at [528, 614] on button "Volgende vraag" at bounding box center [549, 605] width 597 height 41
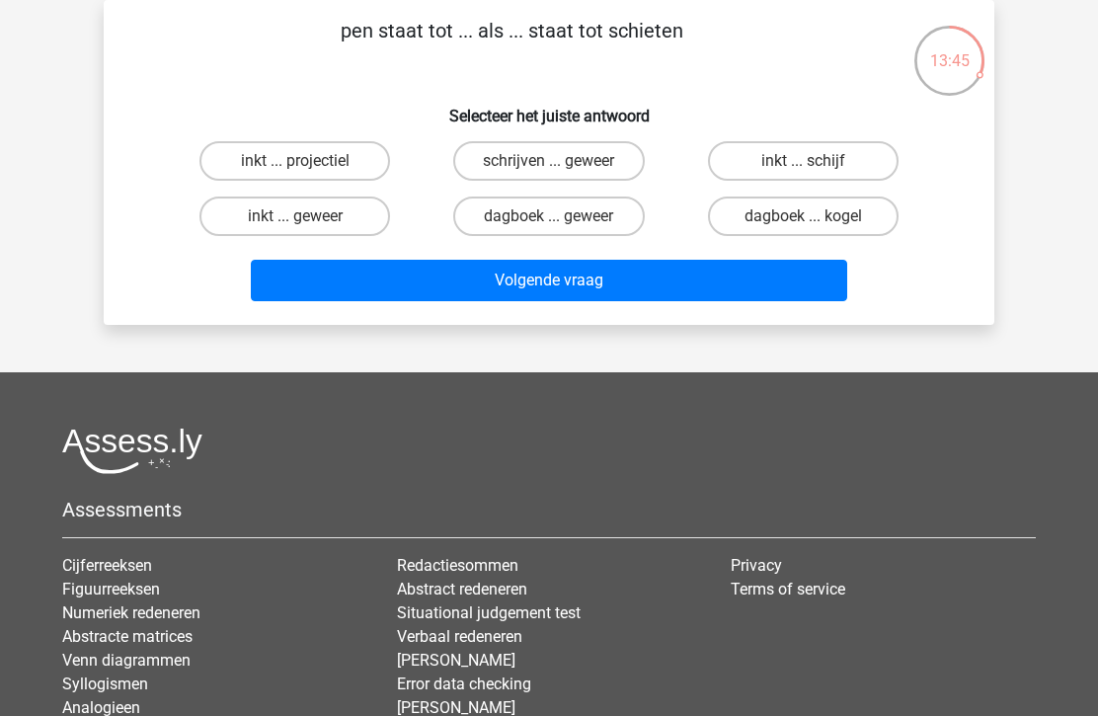
click at [582, 163] on label "schrijven ... geweer" at bounding box center [548, 160] width 191 height 39
click at [562, 163] on input "schrijven ... geweer" at bounding box center [555, 167] width 13 height 13
radio input "true"
click at [629, 285] on button "Volgende vraag" at bounding box center [549, 280] width 597 height 41
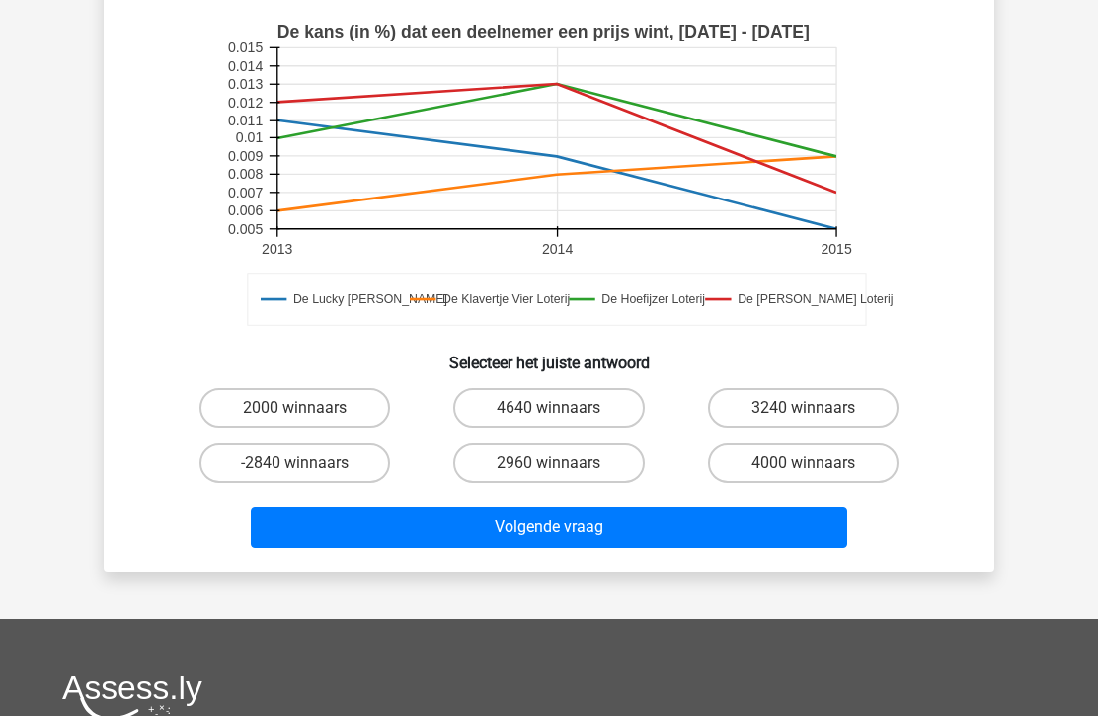
scroll to position [558, 0]
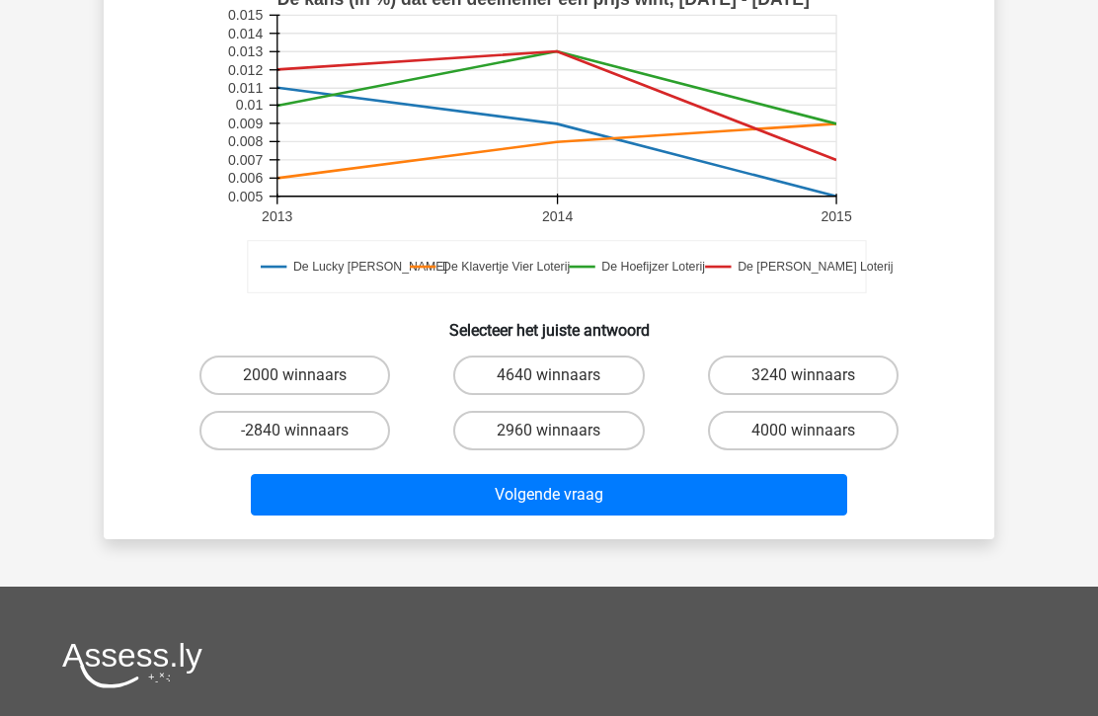
click at [851, 411] on label "4000 winnaars" at bounding box center [803, 430] width 191 height 39
click at [815, 430] on input "4000 winnaars" at bounding box center [809, 436] width 13 height 13
radio input "true"
click at [760, 474] on button "Volgende vraag" at bounding box center [549, 494] width 597 height 41
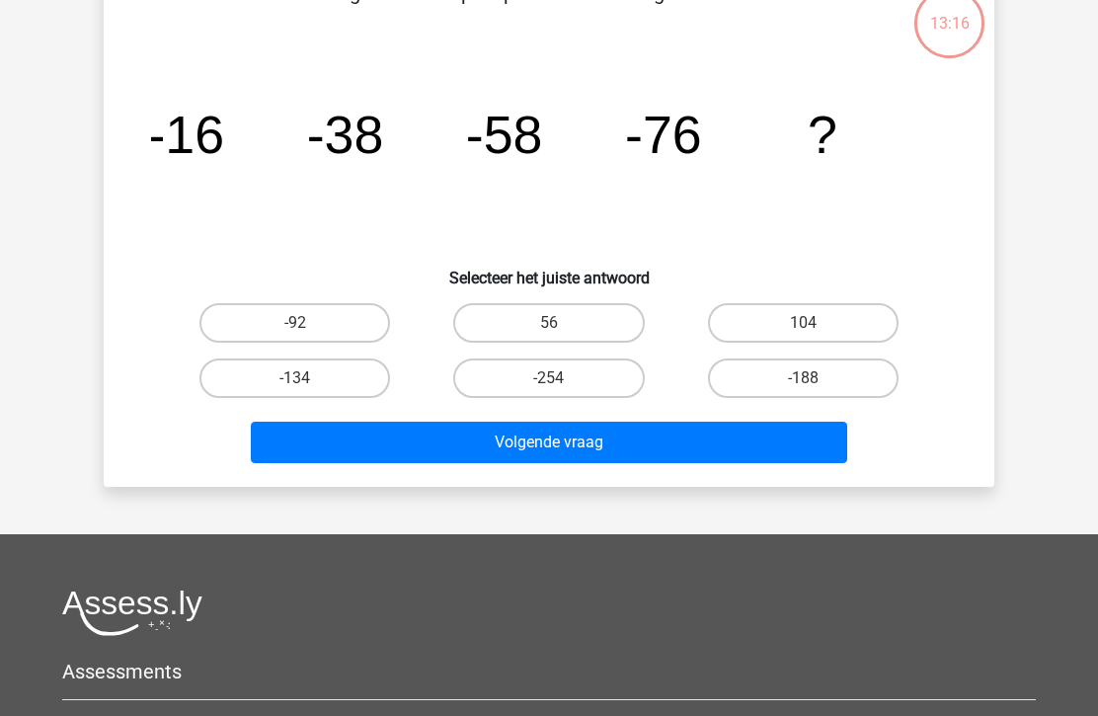
scroll to position [91, 0]
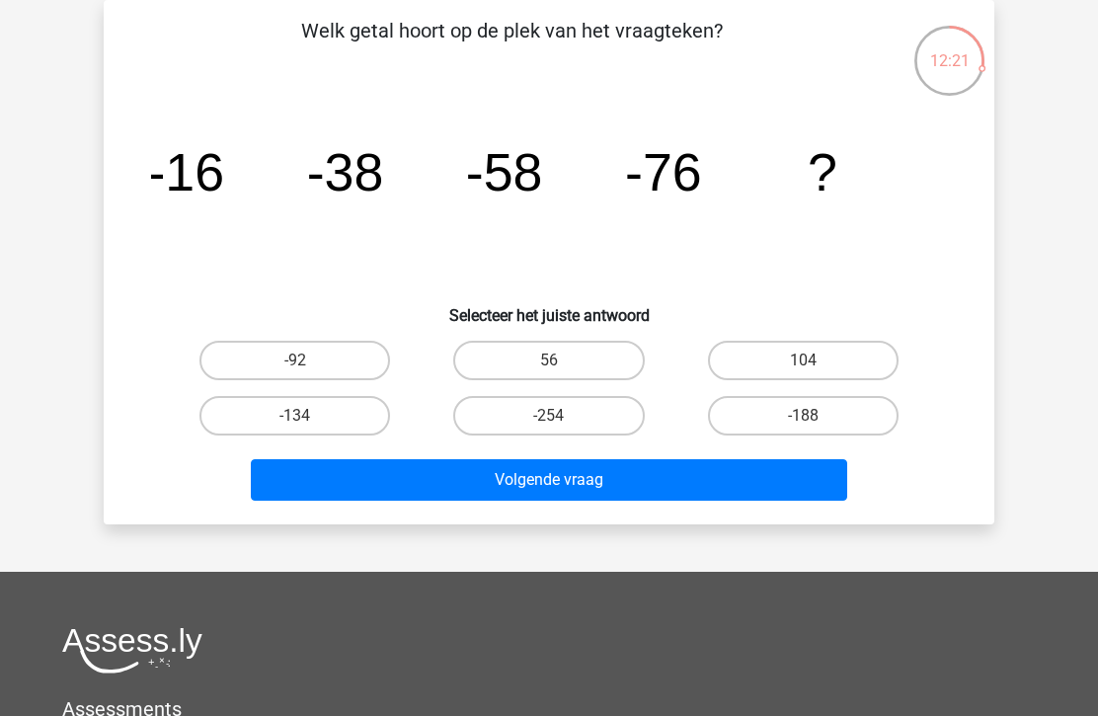
click at [254, 353] on label "-92" at bounding box center [294, 360] width 191 height 39
click at [295, 360] on input "-92" at bounding box center [301, 366] width 13 height 13
radio input "true"
click at [343, 476] on button "Volgende vraag" at bounding box center [549, 479] width 597 height 41
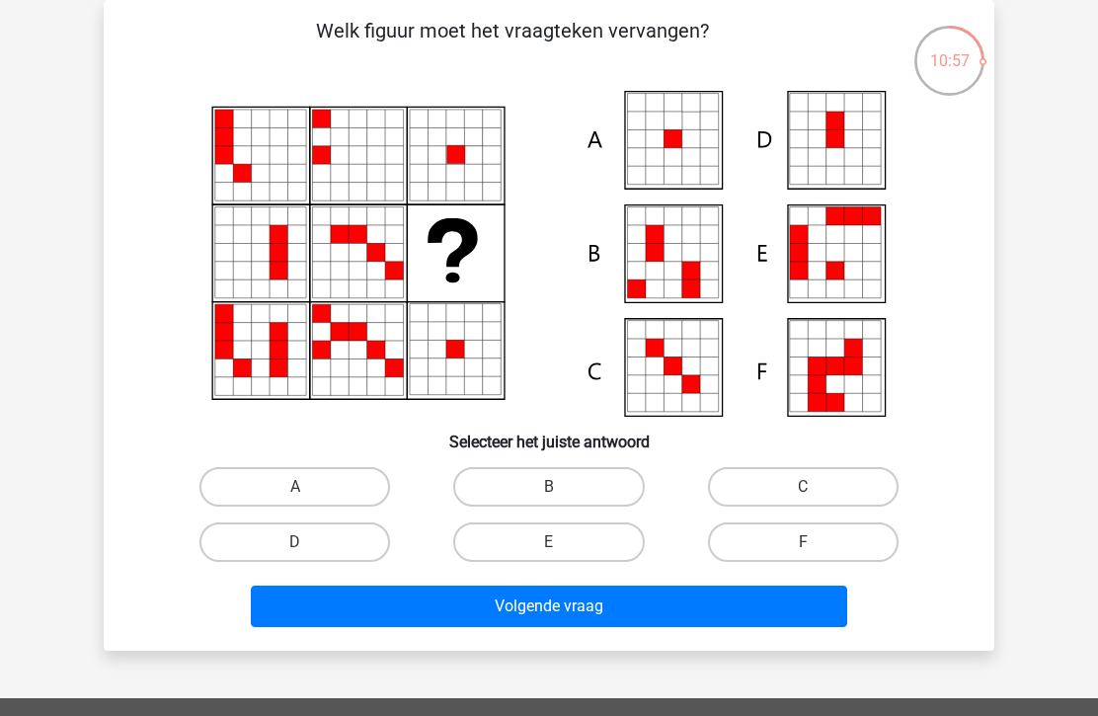
click at [280, 488] on label "A" at bounding box center [294, 486] width 191 height 39
click at [295, 488] on input "A" at bounding box center [301, 493] width 13 height 13
radio input "true"
click at [744, 590] on button "Volgende vraag" at bounding box center [549, 605] width 597 height 41
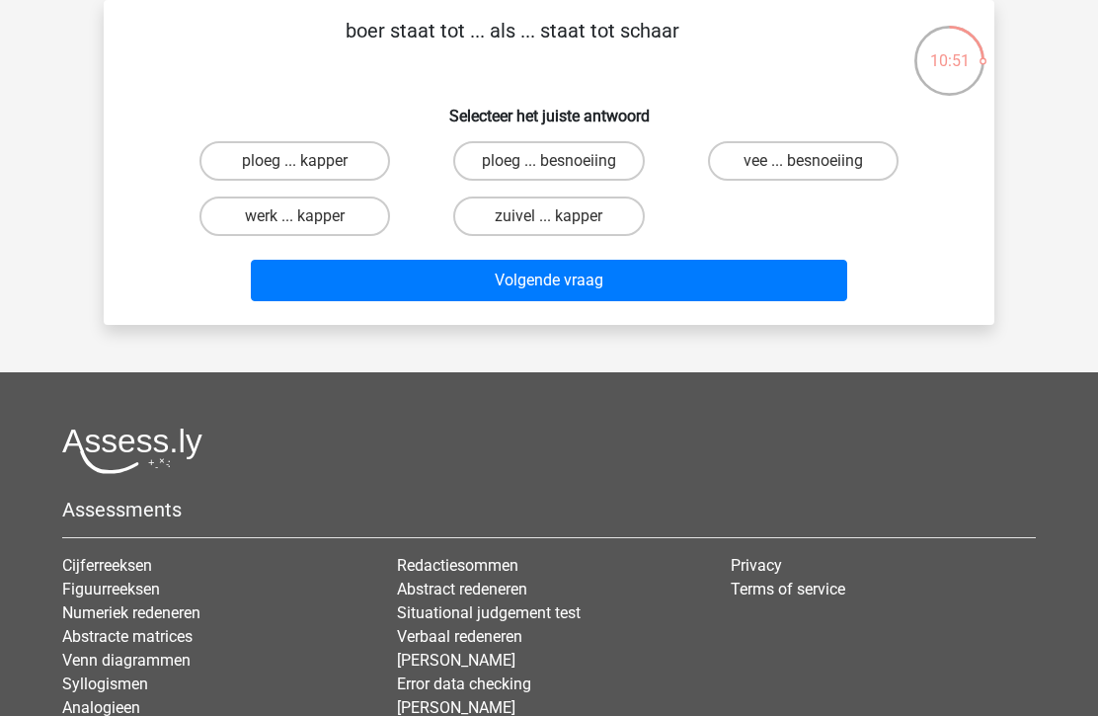
click at [255, 152] on label "ploeg ... kapper" at bounding box center [294, 160] width 191 height 39
click at [295, 161] on input "ploeg ... kapper" at bounding box center [301, 167] width 13 height 13
radio input "true"
click at [341, 292] on button "Volgende vraag" at bounding box center [549, 280] width 597 height 41
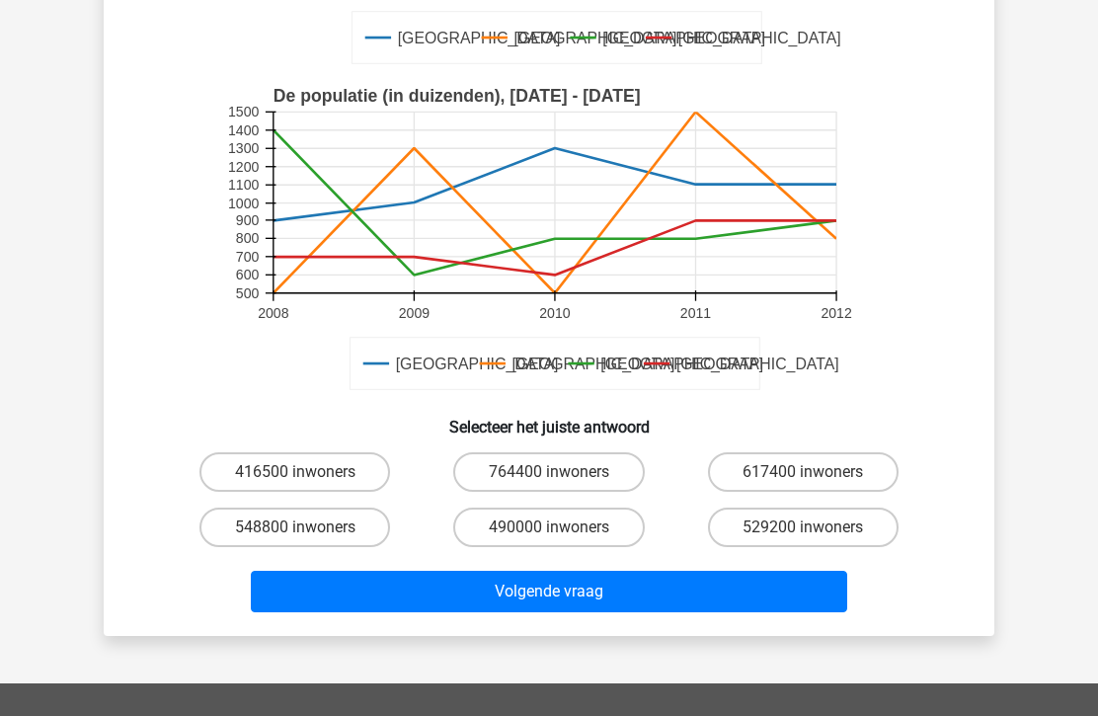
scroll to position [491, 0]
click at [570, 507] on label "490000 inwoners" at bounding box center [548, 526] width 191 height 39
click at [562, 527] on input "490000 inwoners" at bounding box center [555, 533] width 13 height 13
radio input "true"
click at [578, 571] on button "Volgende vraag" at bounding box center [549, 591] width 597 height 41
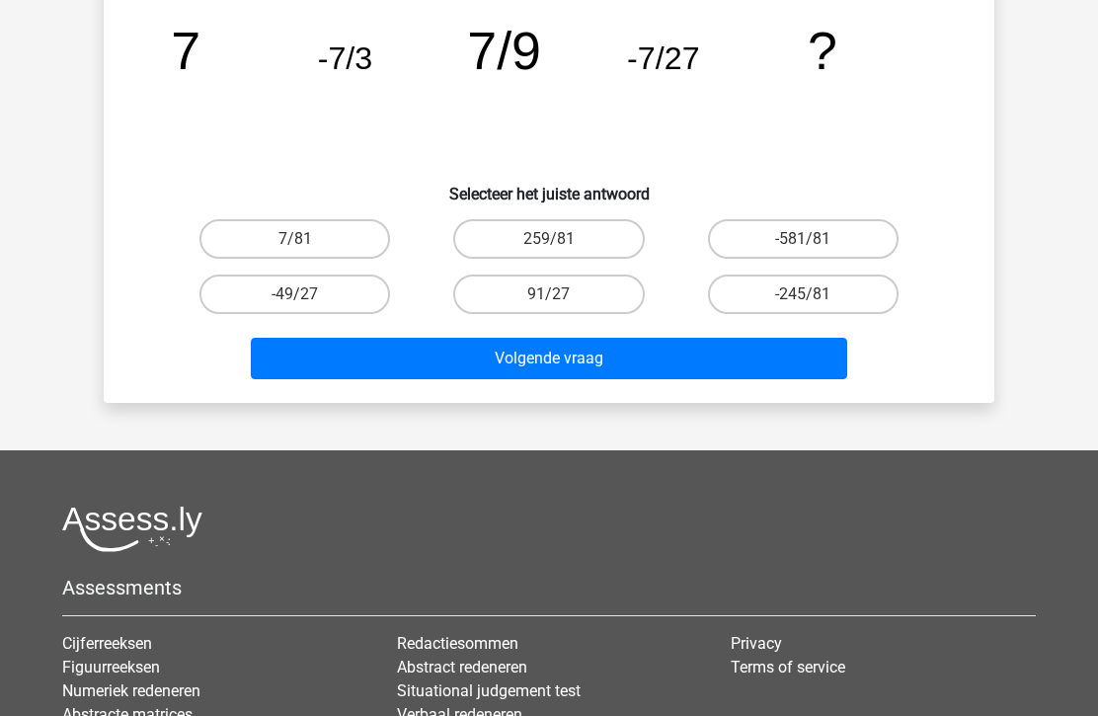
scroll to position [91, 0]
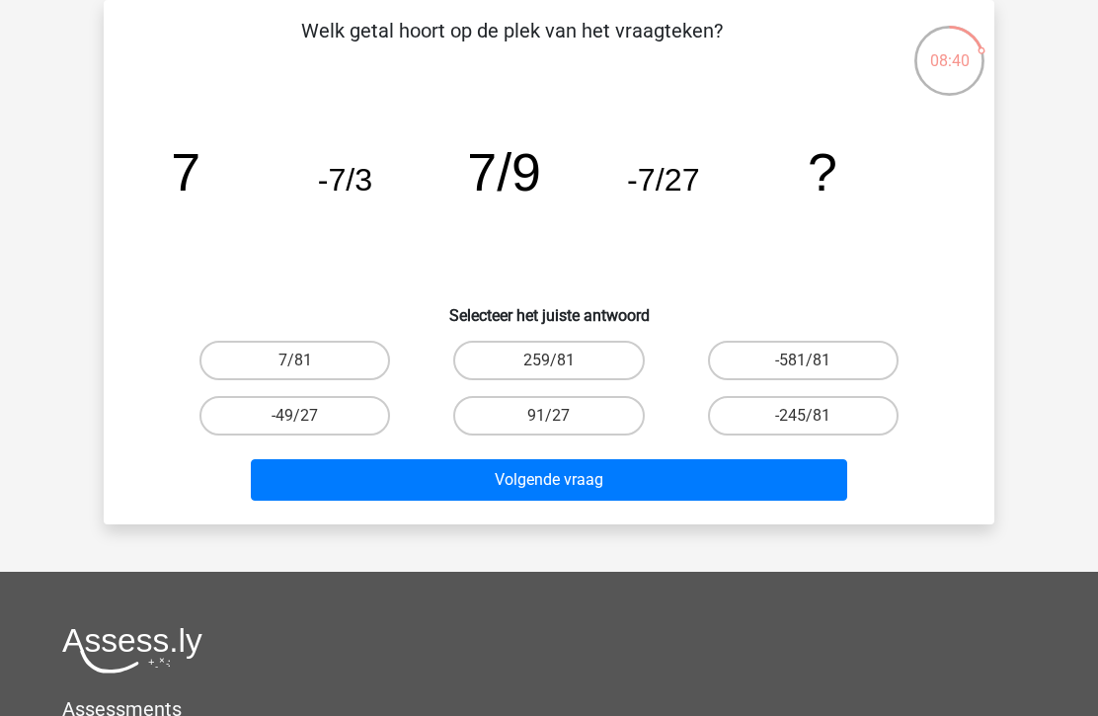
click at [312, 369] on label "7/81" at bounding box center [294, 360] width 191 height 39
click at [308, 369] on input "7/81" at bounding box center [301, 366] width 13 height 13
radio input "true"
click at [494, 478] on button "Volgende vraag" at bounding box center [549, 479] width 597 height 41
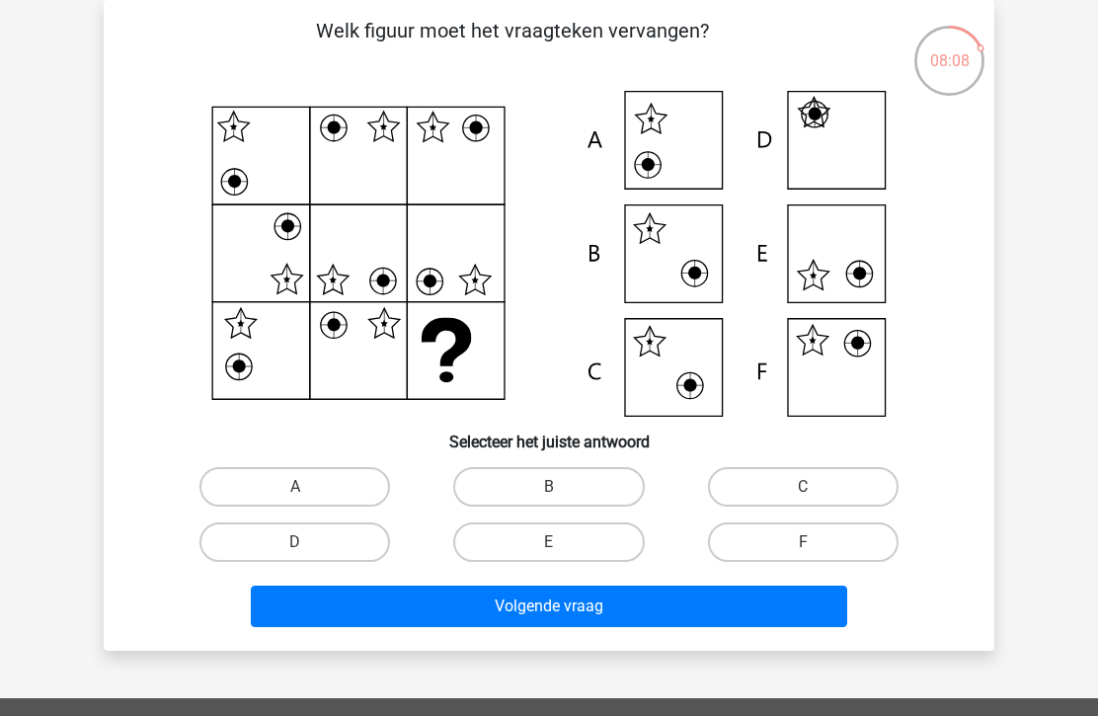
click at [826, 537] on label "F" at bounding box center [803, 541] width 191 height 39
click at [815, 542] on input "F" at bounding box center [809, 548] width 13 height 13
radio input "true"
click at [758, 616] on button "Volgende vraag" at bounding box center [549, 605] width 597 height 41
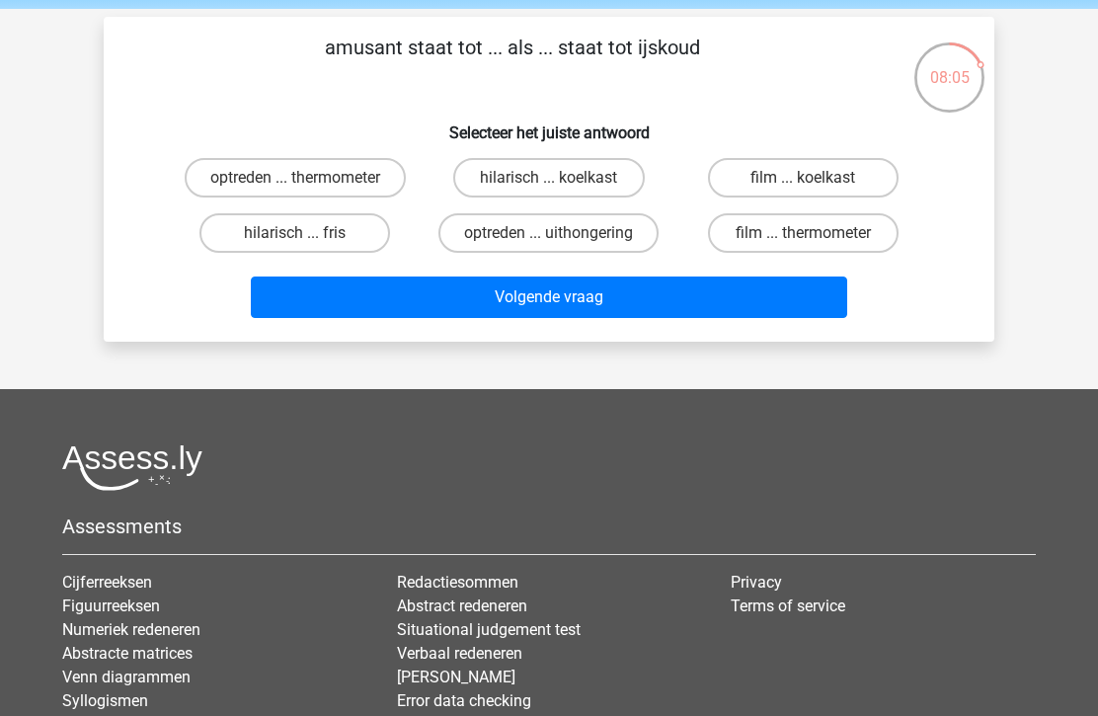
scroll to position [19, 0]
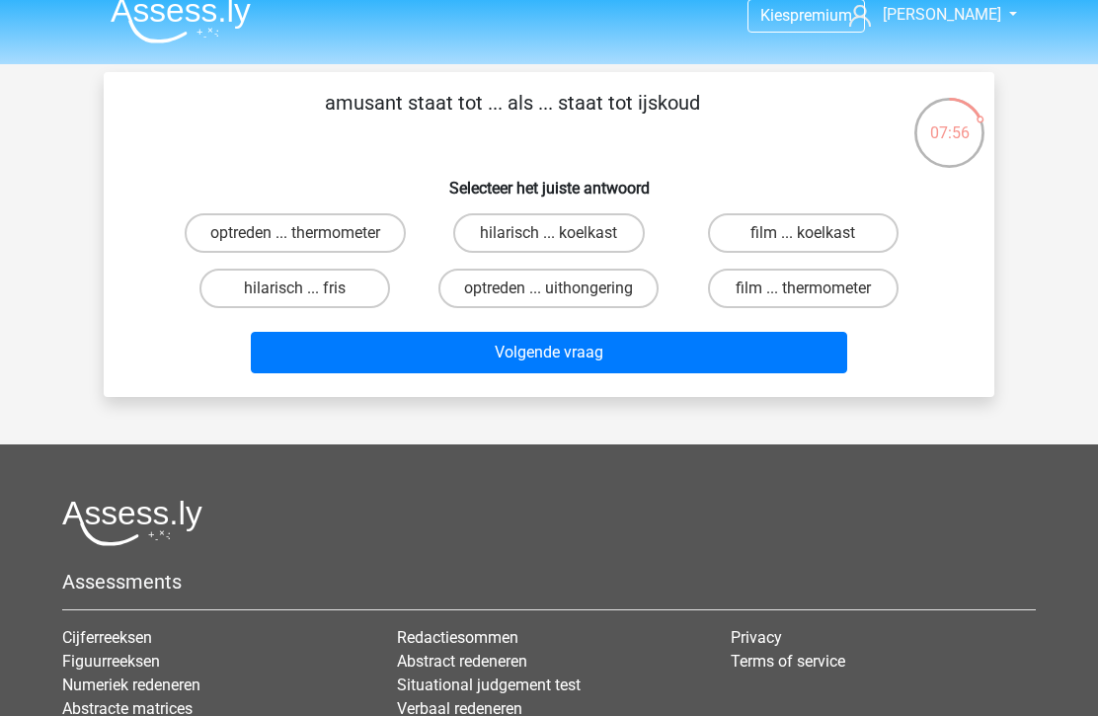
click at [257, 293] on label "hilarisch ... fris" at bounding box center [294, 288] width 191 height 39
click at [295, 293] on input "hilarisch ... fris" at bounding box center [301, 294] width 13 height 13
radio input "true"
click at [314, 350] on button "Volgende vraag" at bounding box center [549, 352] width 597 height 41
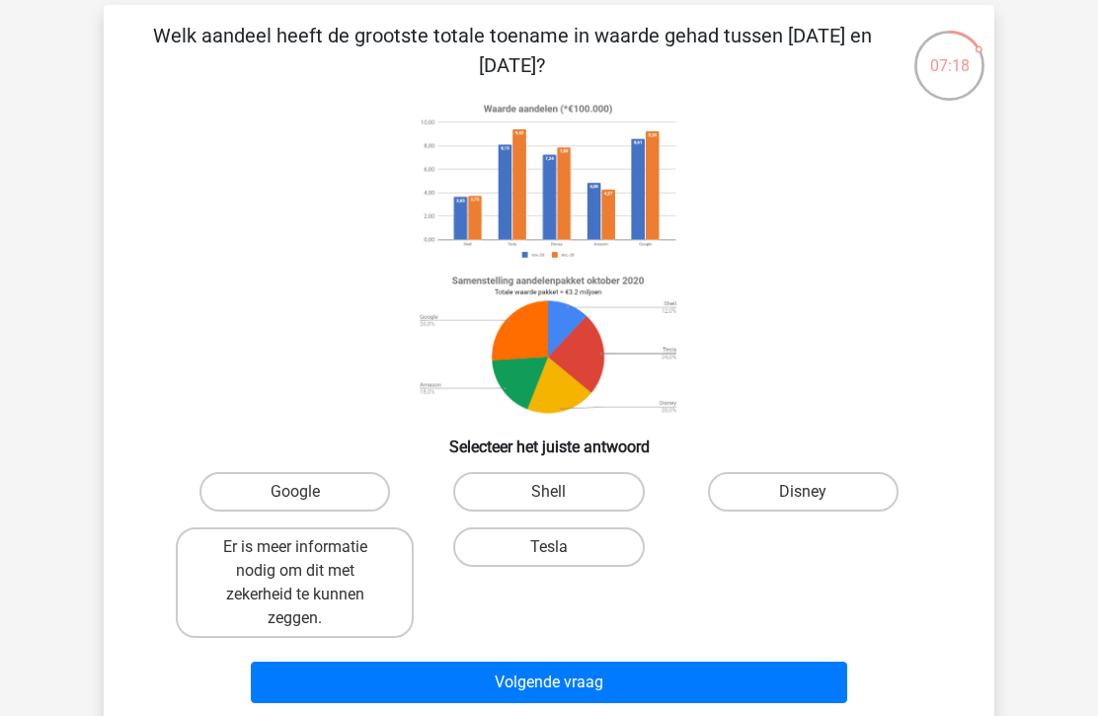
scroll to position [90, 0]
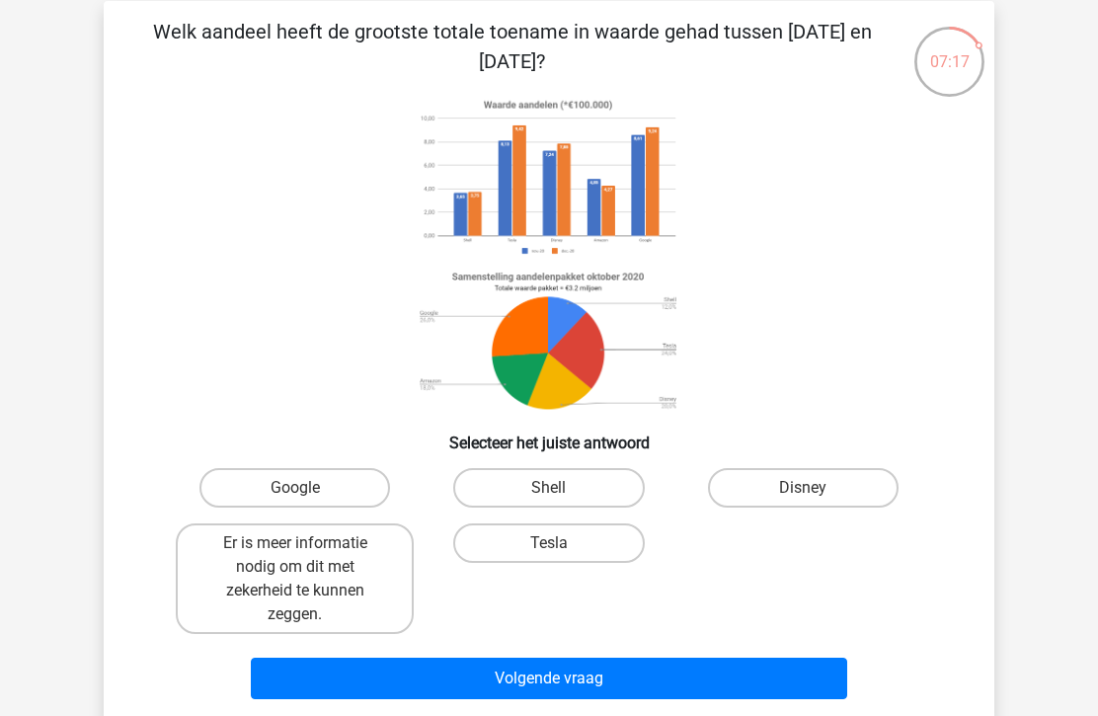
click at [509, 548] on label "Tesla" at bounding box center [548, 542] width 191 height 39
click at [549, 548] on input "Tesla" at bounding box center [555, 549] width 13 height 13
radio input "true"
click at [336, 678] on button "Volgende vraag" at bounding box center [549, 677] width 597 height 41
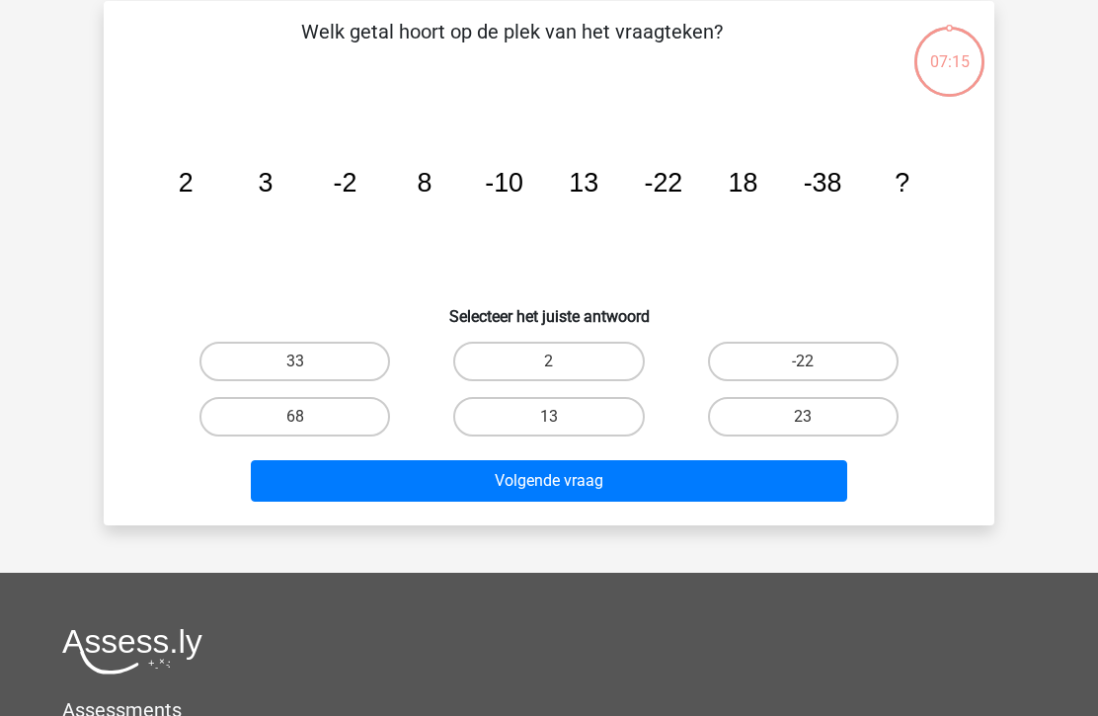
scroll to position [91, 0]
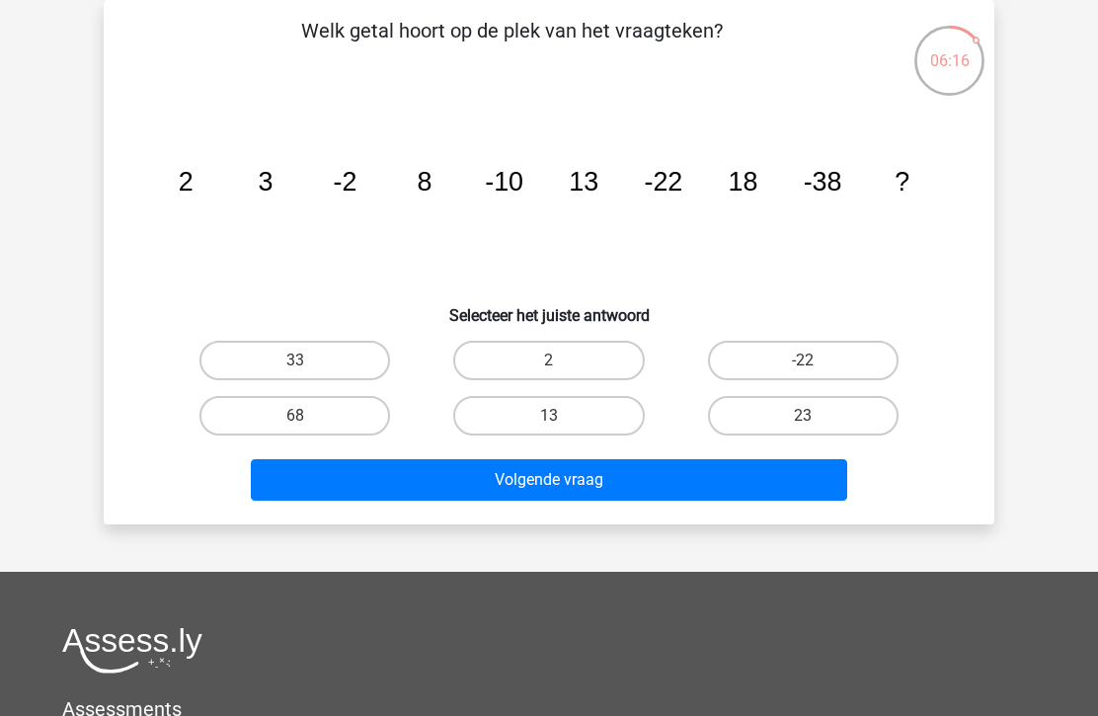
click at [839, 415] on label "23" at bounding box center [803, 415] width 191 height 39
click at [815, 416] on input "23" at bounding box center [809, 422] width 13 height 13
radio input "true"
click at [752, 499] on button "Volgende vraag" at bounding box center [549, 479] width 597 height 41
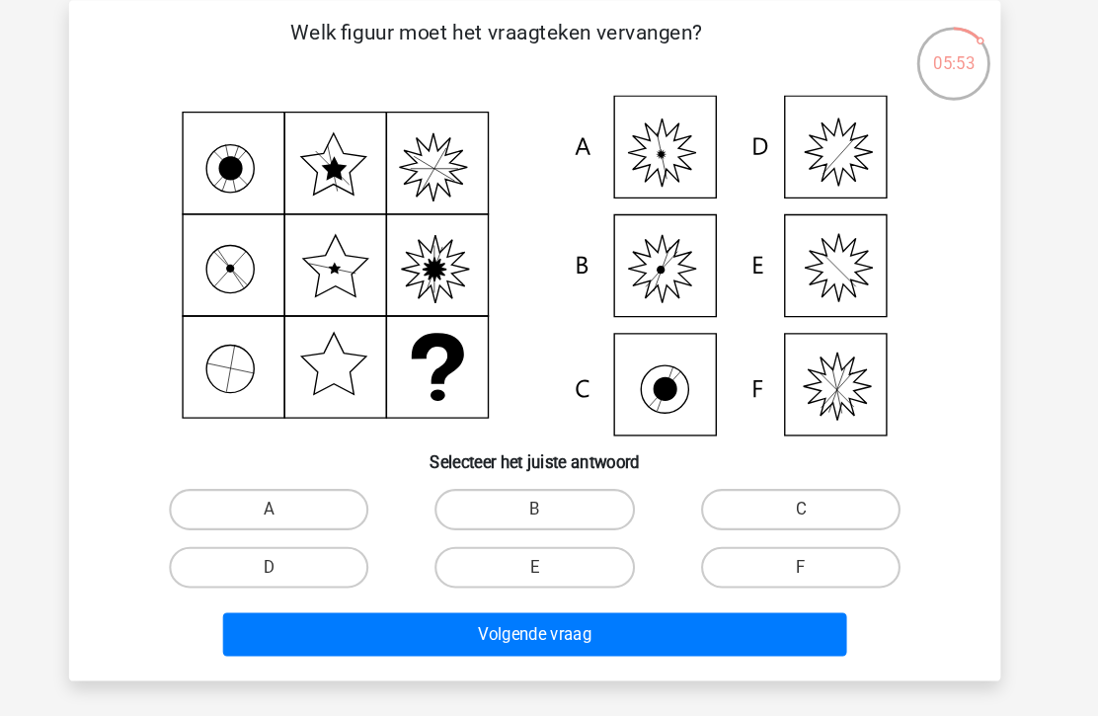
scroll to position [87, 0]
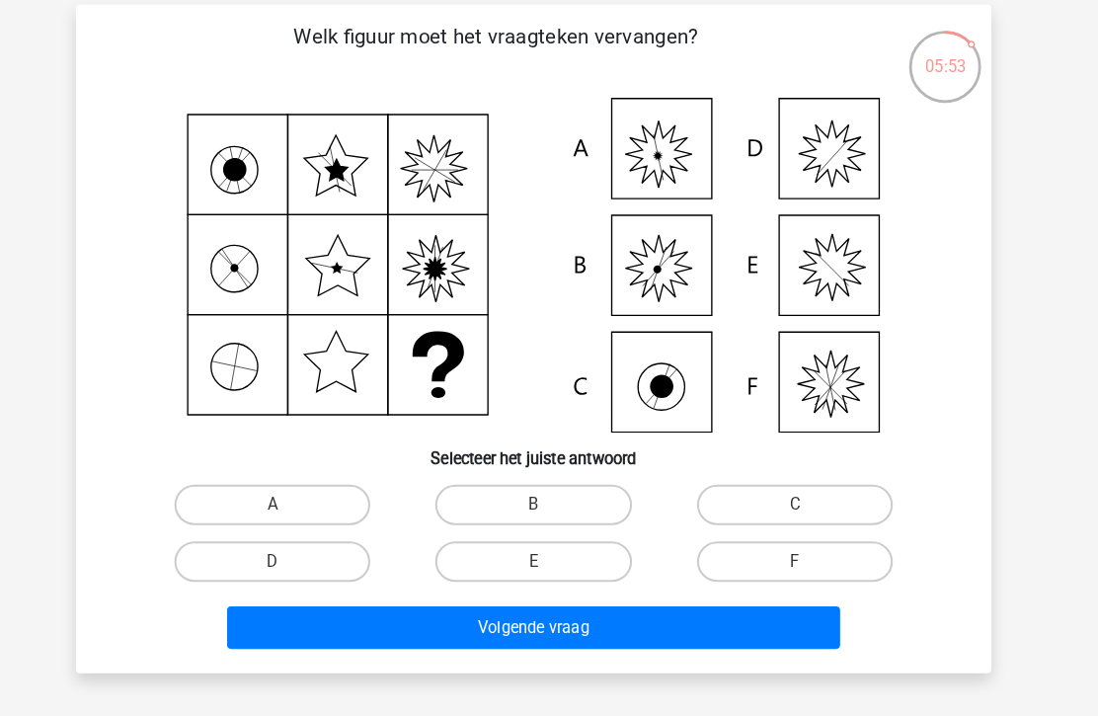
click at [655, 143] on icon at bounding box center [549, 258] width 796 height 326
click at [244, 497] on label "A" at bounding box center [294, 490] width 191 height 39
click at [295, 497] on input "A" at bounding box center [301, 497] width 13 height 13
radio input "true"
click at [668, 623] on button "Volgende vraag" at bounding box center [549, 609] width 597 height 41
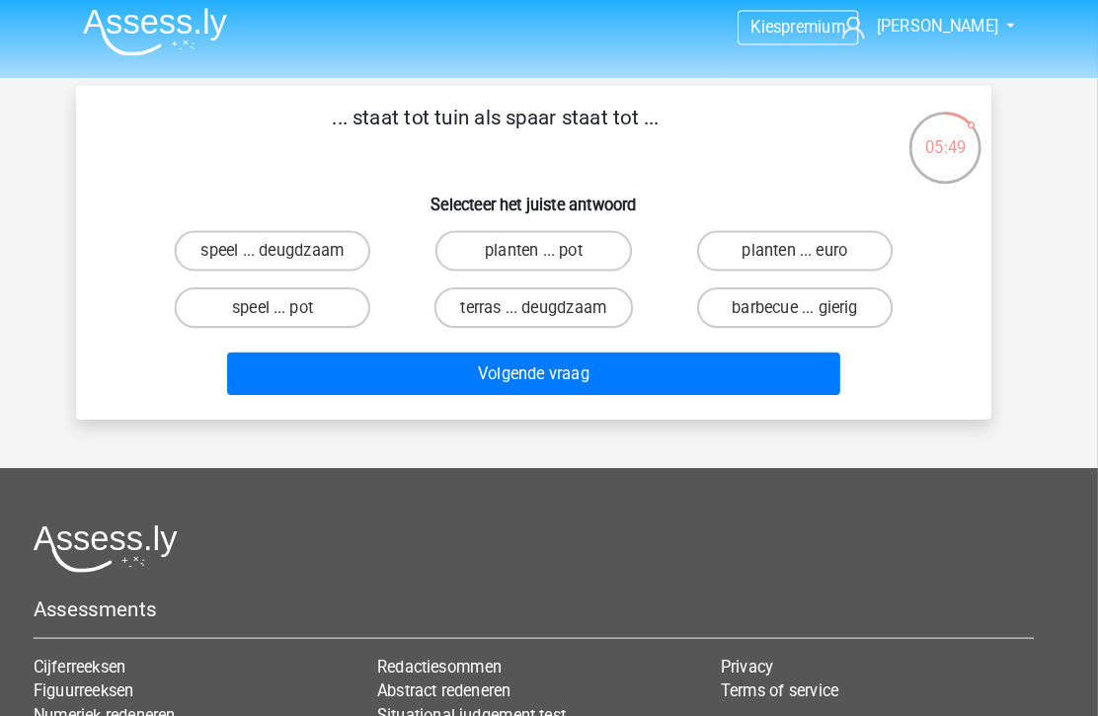
scroll to position [8, 0]
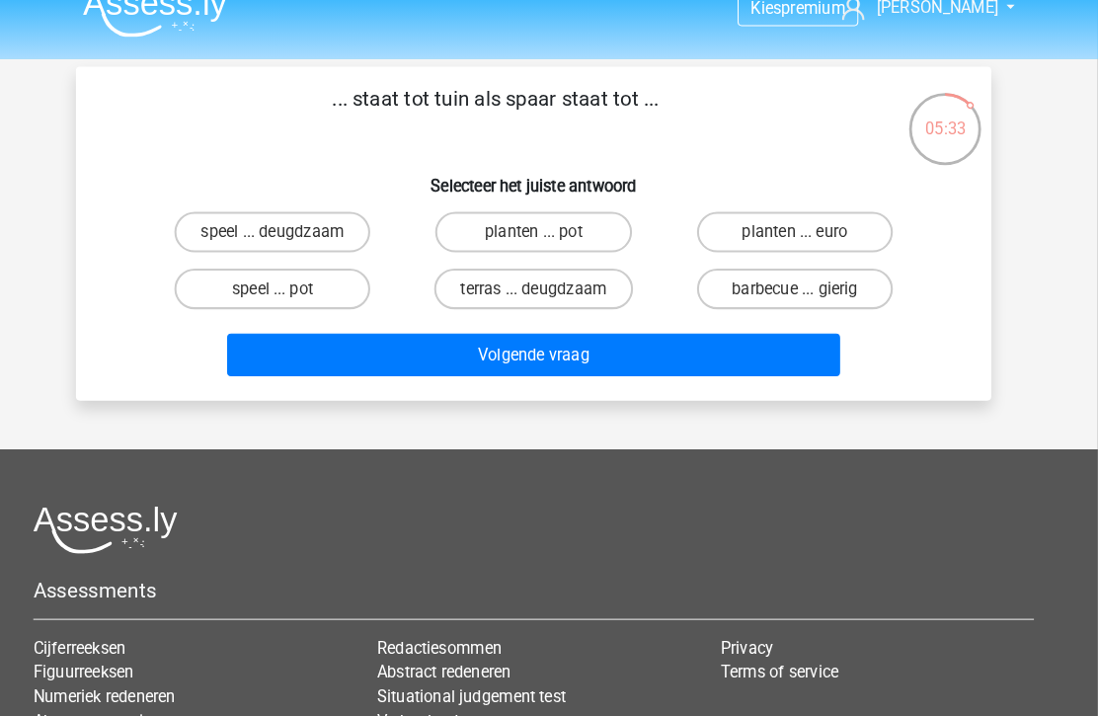
click at [225, 291] on label "speel ... pot" at bounding box center [294, 298] width 191 height 39
click at [295, 299] on input "speel ... pot" at bounding box center [301, 305] width 13 height 13
radio input "true"
click at [327, 347] on button "Volgende vraag" at bounding box center [549, 363] width 597 height 41
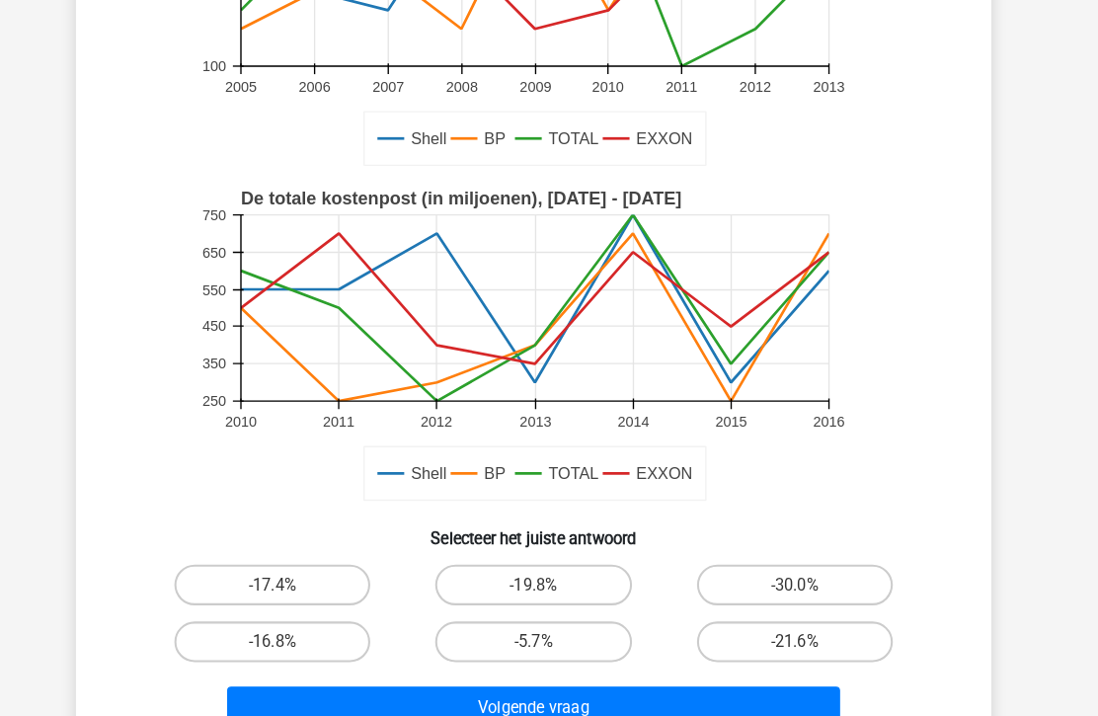
scroll to position [335, 0]
click at [788, 559] on label "-30.0%" at bounding box center [803, 568] width 191 height 39
click at [803, 569] on input "-30.0%" at bounding box center [809, 575] width 13 height 13
radio input "true"
click at [663, 681] on button "Volgende vraag" at bounding box center [549, 687] width 597 height 41
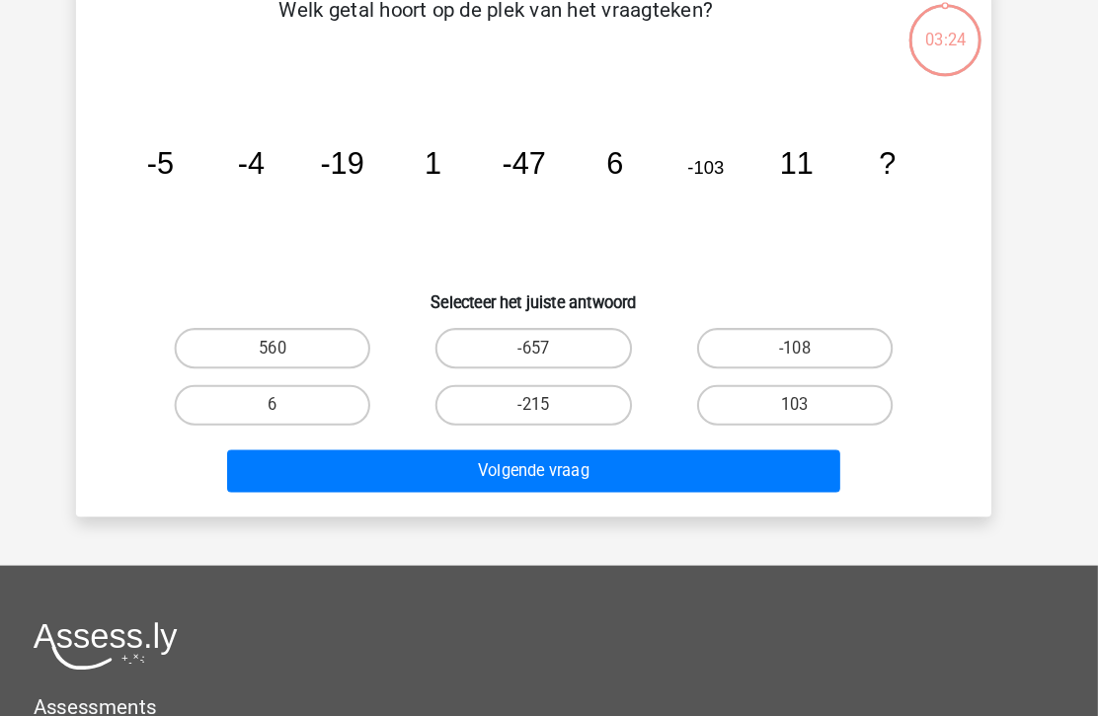
scroll to position [90, 0]
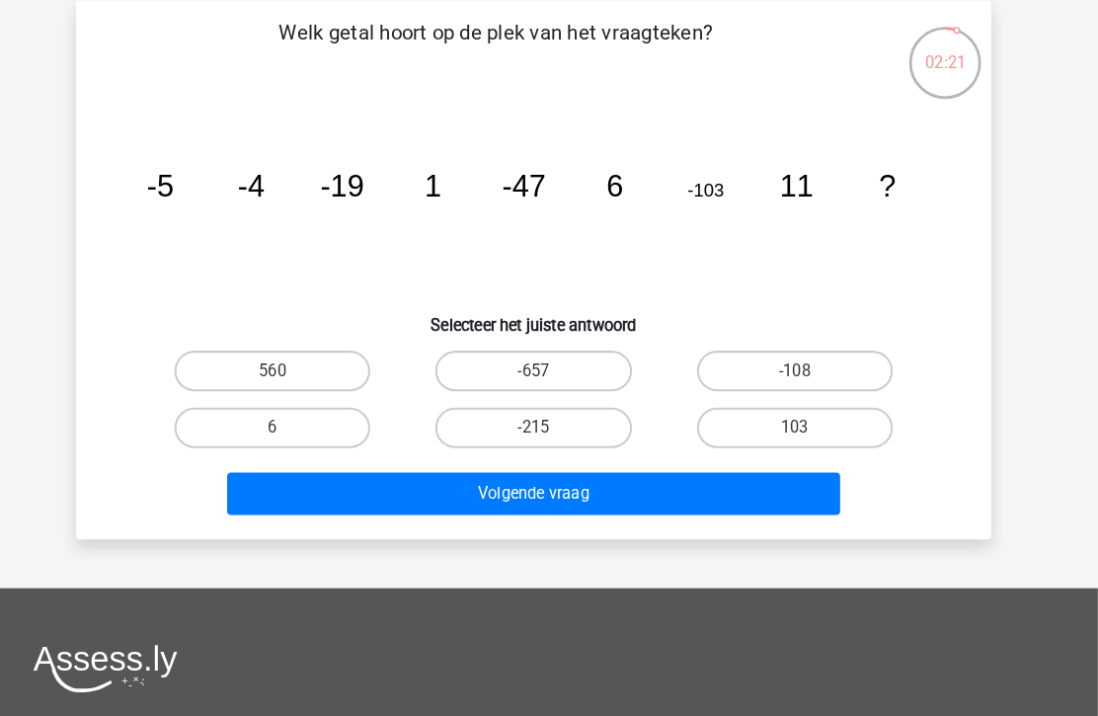
click at [549, 424] on input "-215" at bounding box center [555, 423] width 13 height 13
radio input "true"
click at [537, 478] on button "Volgende vraag" at bounding box center [549, 480] width 597 height 41
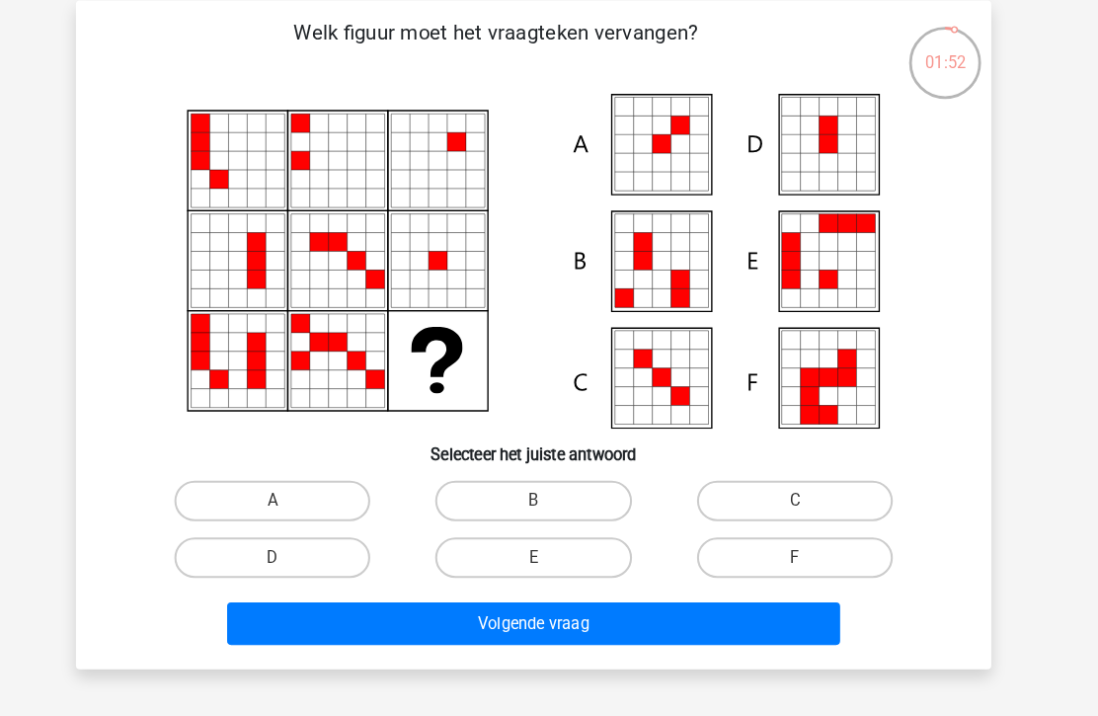
click at [310, 483] on label "A" at bounding box center [294, 487] width 191 height 39
click at [308, 488] on input "A" at bounding box center [301, 494] width 13 height 13
radio input "true"
click at [652, 601] on button "Volgende vraag" at bounding box center [549, 606] width 597 height 41
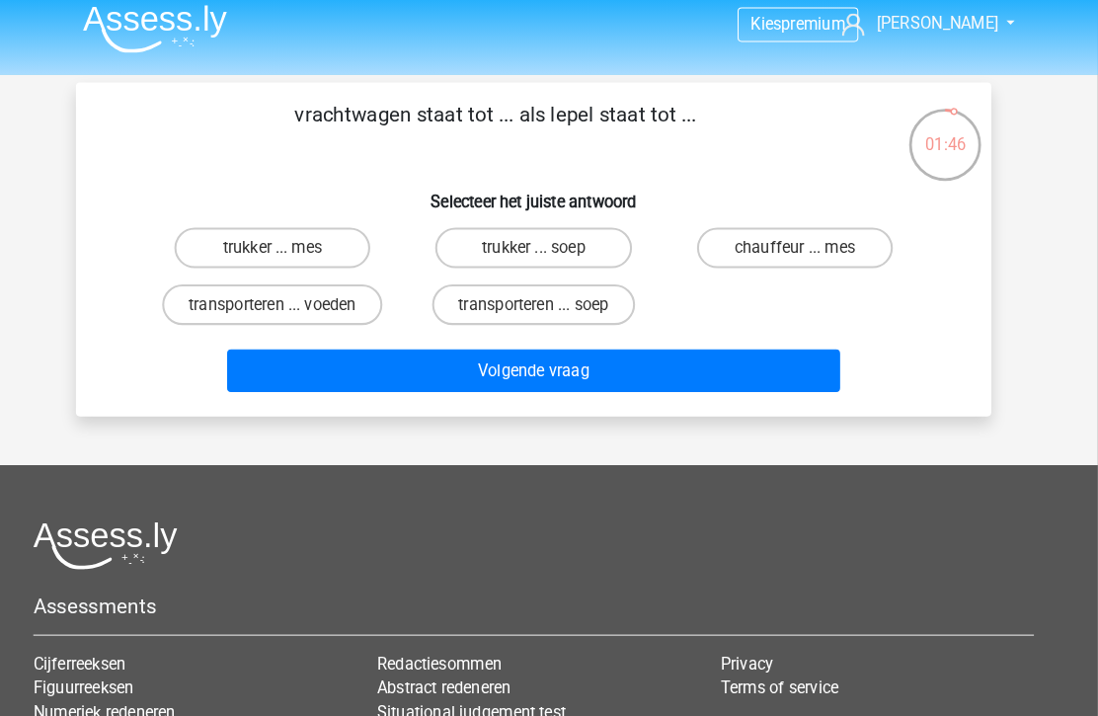
scroll to position [11, 0]
click at [297, 314] on label "transporteren ... voeden" at bounding box center [295, 295] width 214 height 39
click at [297, 309] on input "transporteren ... voeden" at bounding box center [301, 302] width 13 height 13
radio input "true"
click at [500, 362] on button "Volgende vraag" at bounding box center [549, 360] width 597 height 41
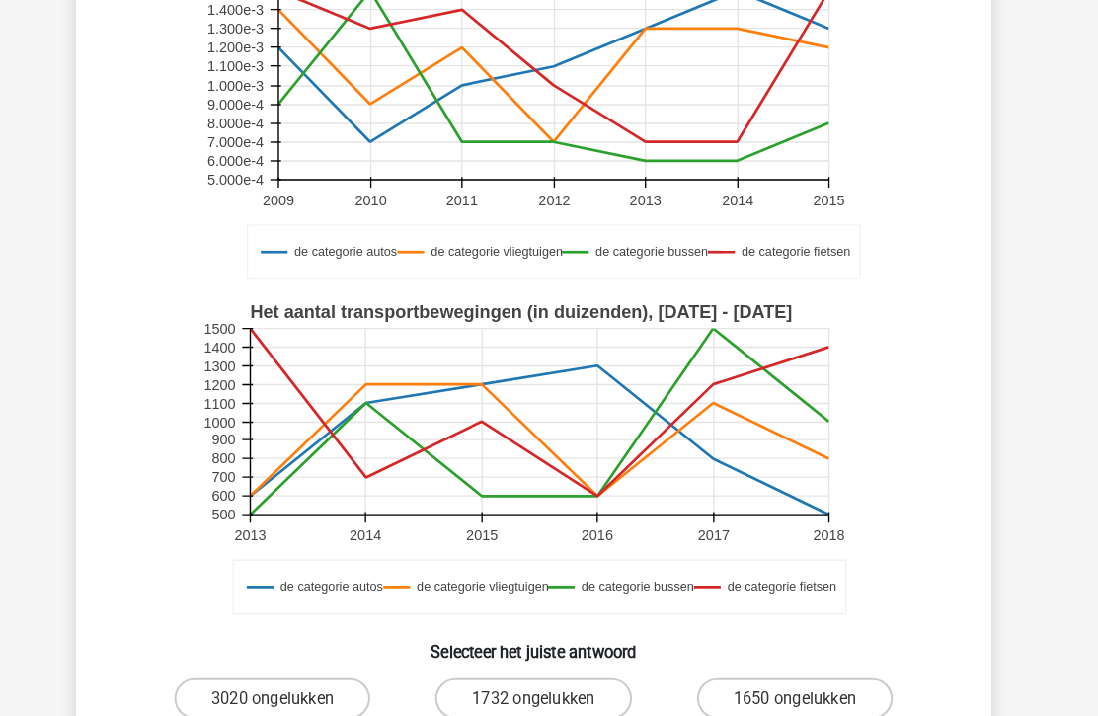
scroll to position [225, 0]
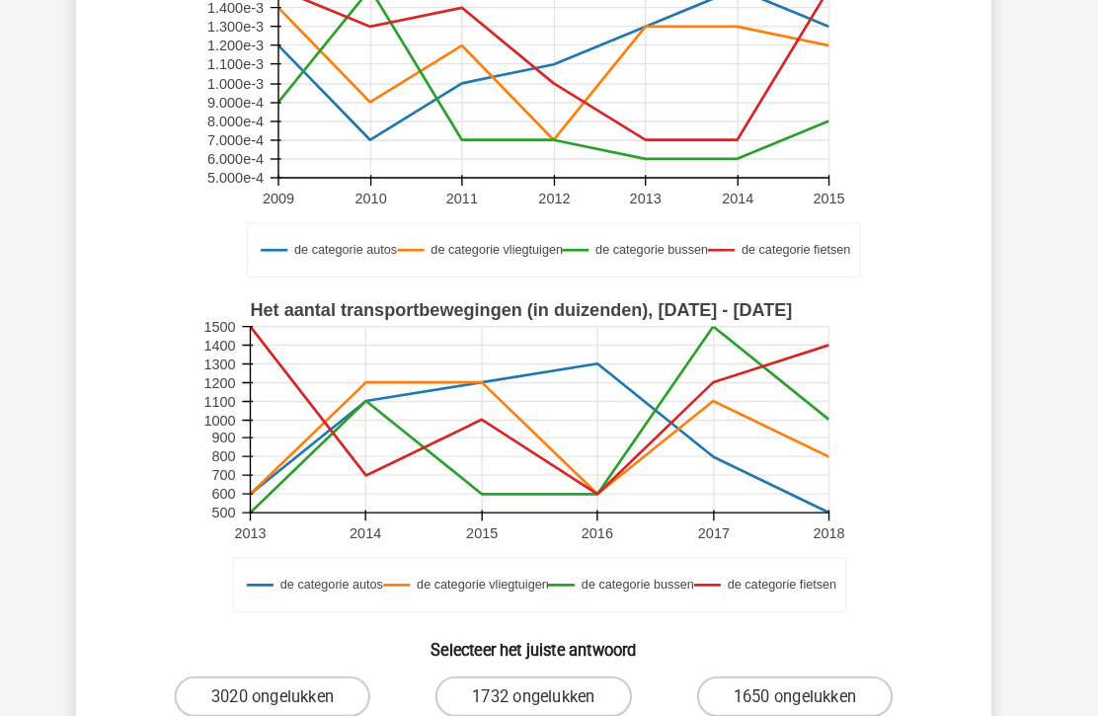
click at [788, 670] on label "1650 ongelukken" at bounding box center [803, 677] width 191 height 39
click at [803, 678] on input "1650 ongelukken" at bounding box center [809, 684] width 13 height 13
radio input "true"
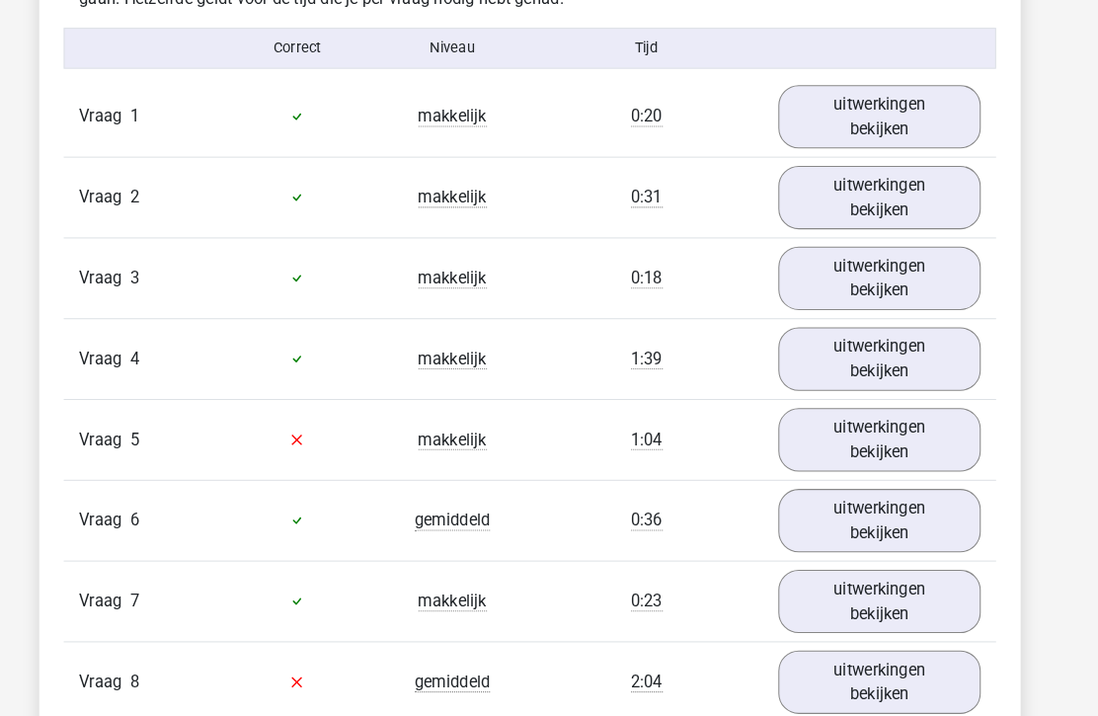
scroll to position [2154, 0]
click at [890, 422] on link "uitwerkingen bekijken" at bounding box center [886, 424] width 195 height 61
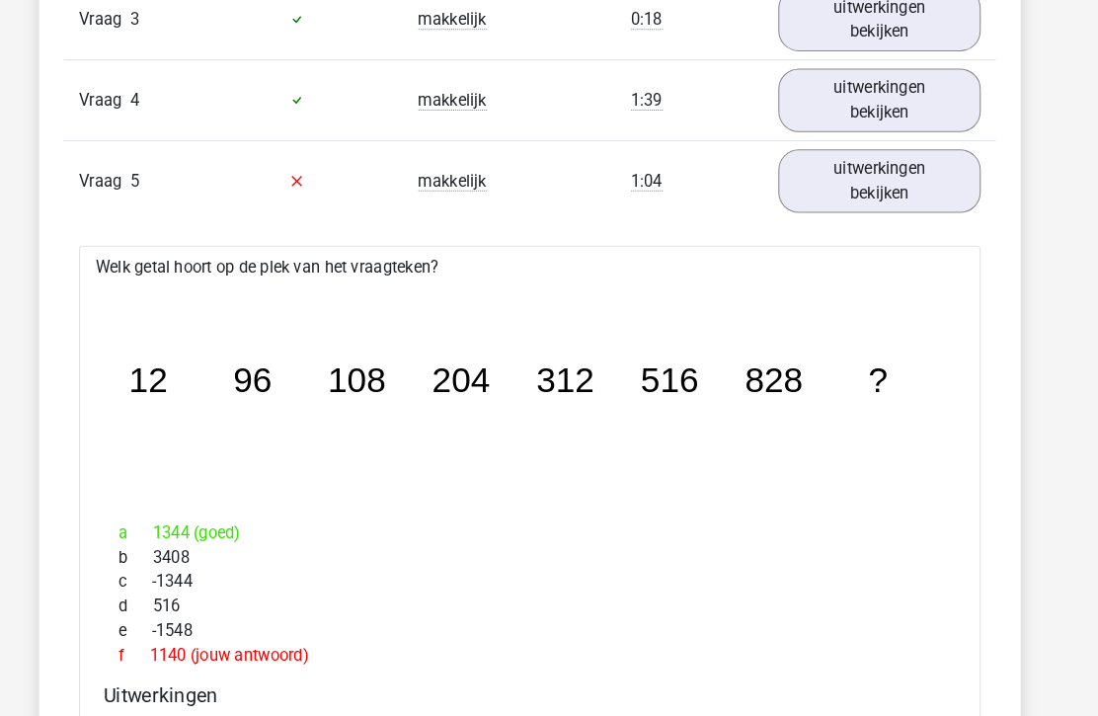
scroll to position [2405, 0]
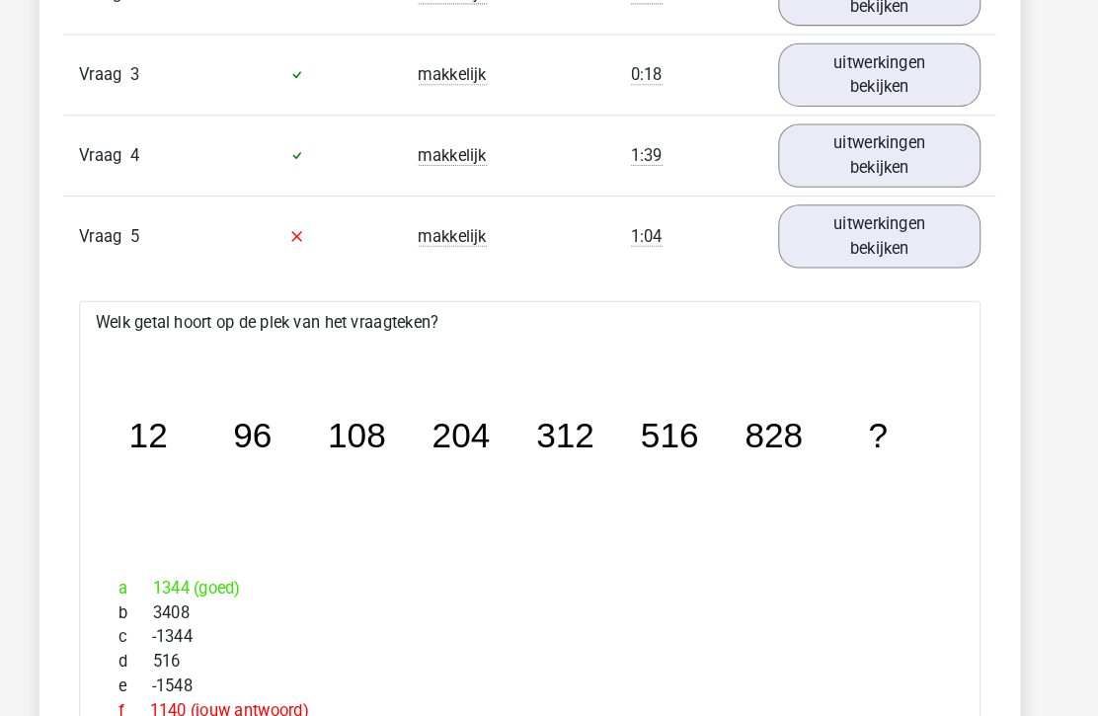
click at [671, 663] on div "e -1548" at bounding box center [548, 663] width 823 height 24
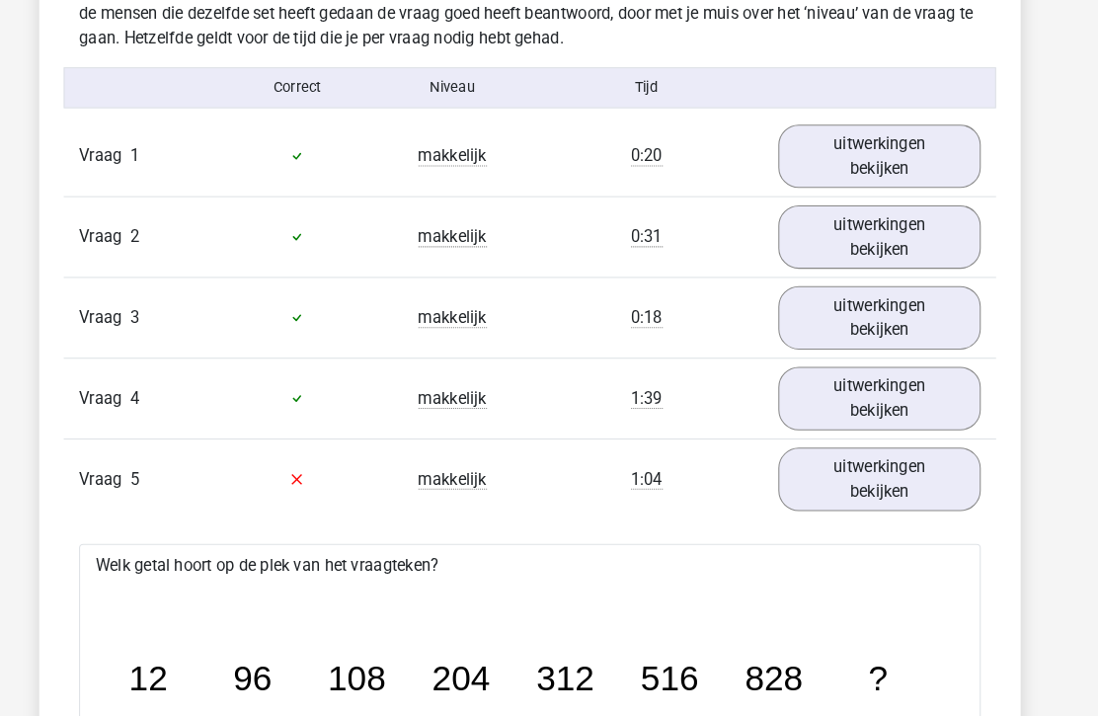
scroll to position [2117, 0]
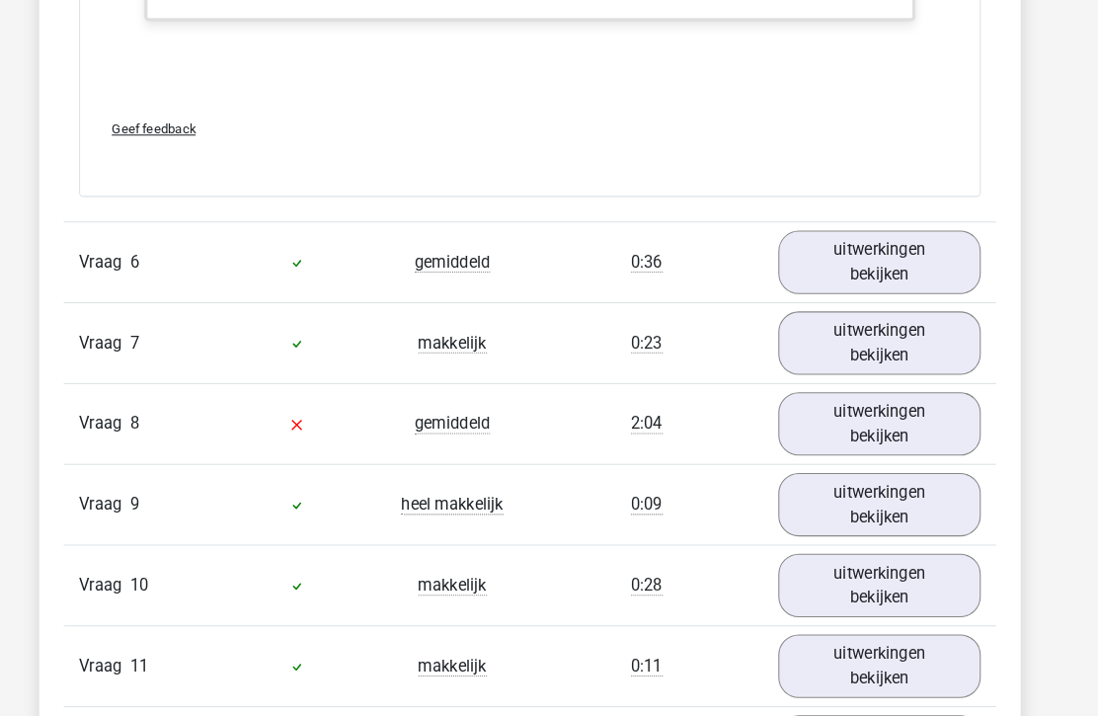
click at [875, 413] on link "uitwerkingen bekijken" at bounding box center [886, 408] width 195 height 61
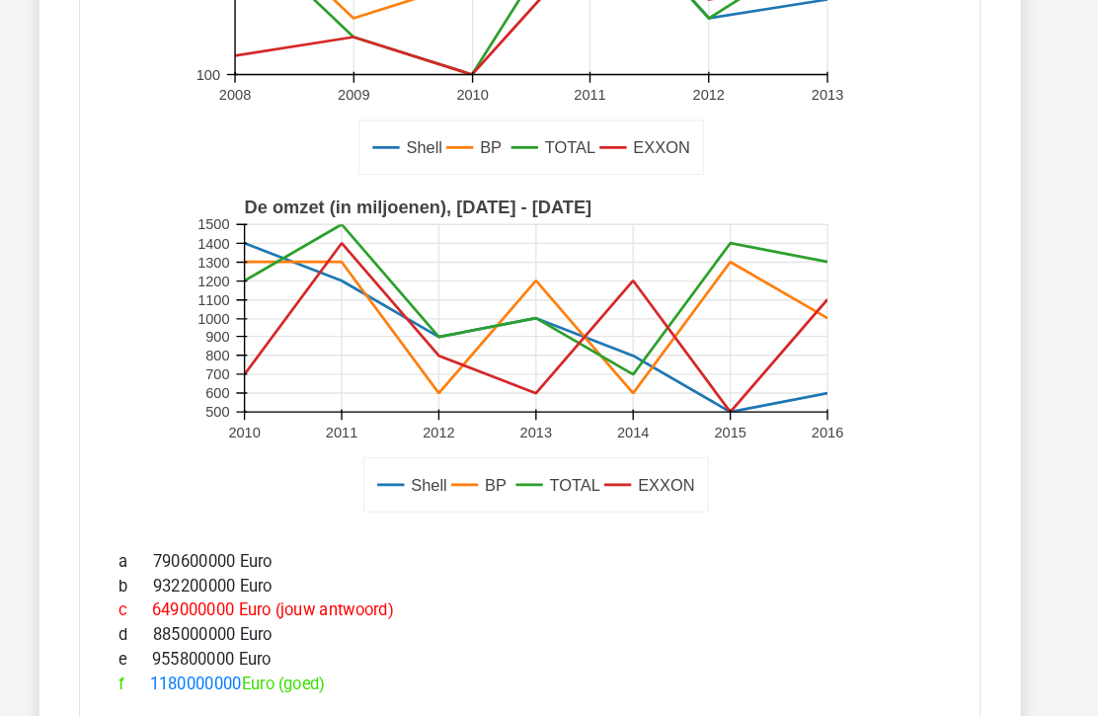
scroll to position [4246, 0]
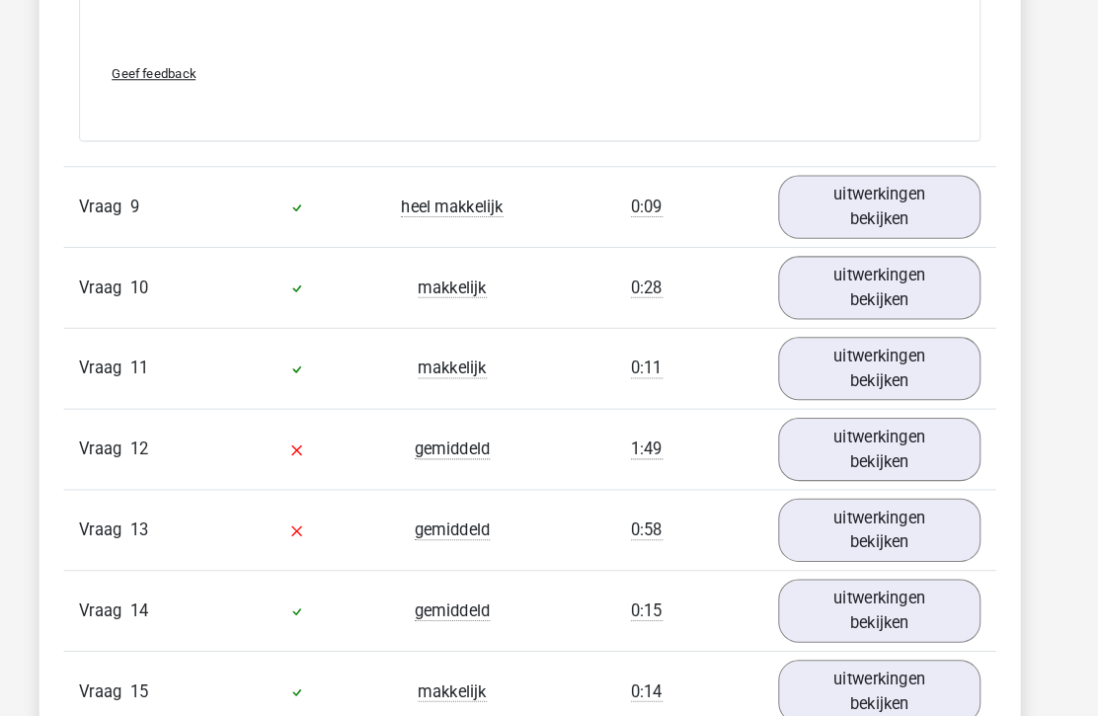
click at [872, 442] on link "uitwerkingen bekijken" at bounding box center [886, 434] width 195 height 61
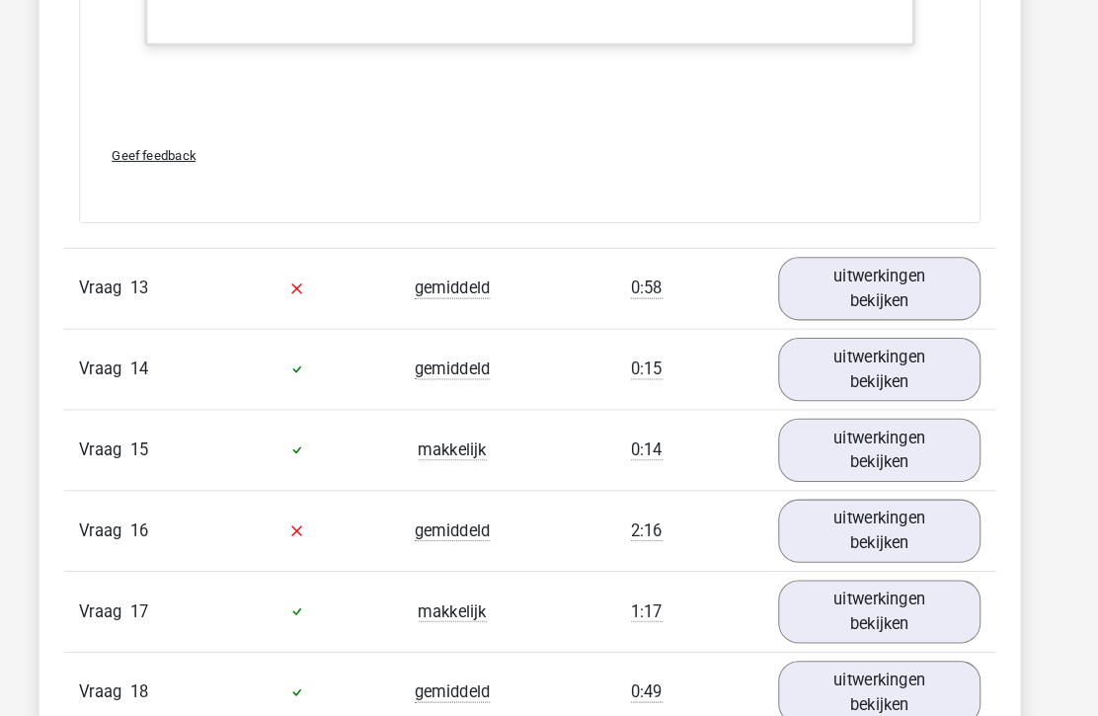
scroll to position [7416, 0]
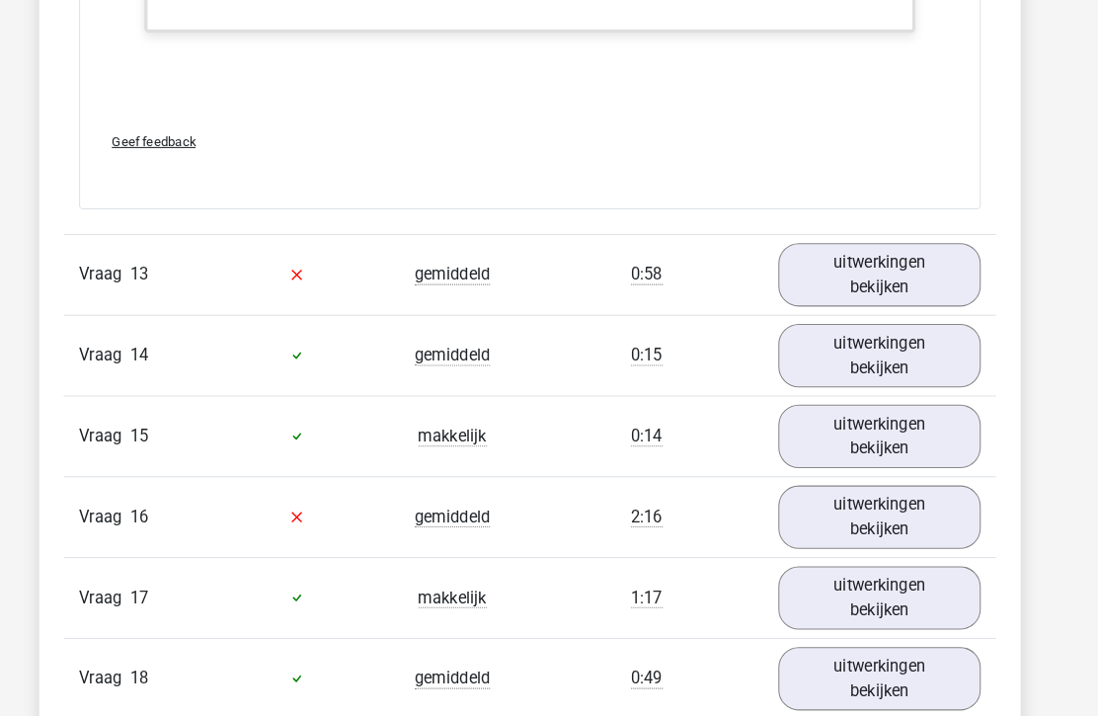
click at [884, 243] on link "uitwerkingen bekijken" at bounding box center [886, 265] width 195 height 61
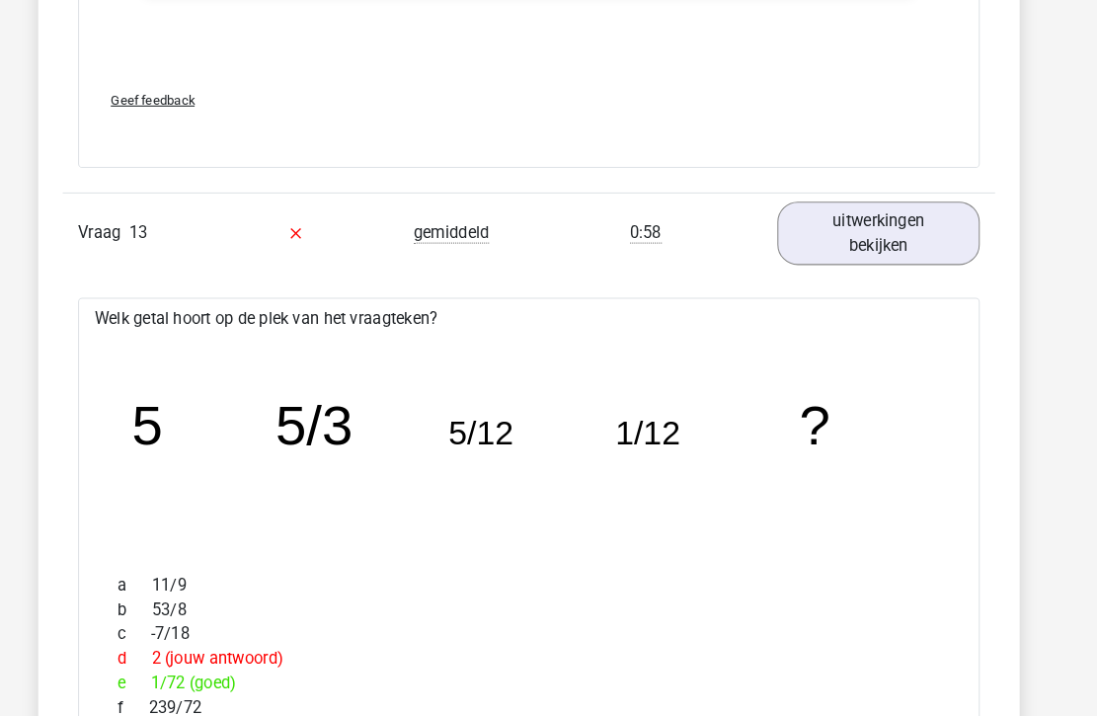
scroll to position [7456, 0]
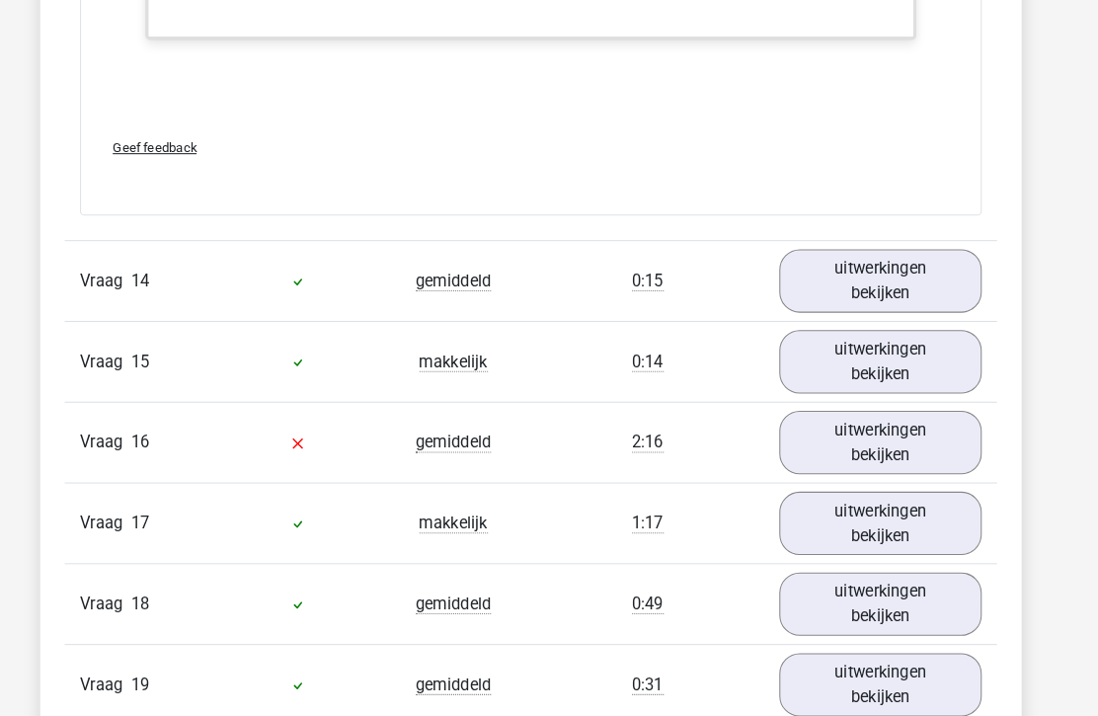
click at [876, 421] on link "uitwerkingen bekijken" at bounding box center [886, 427] width 195 height 61
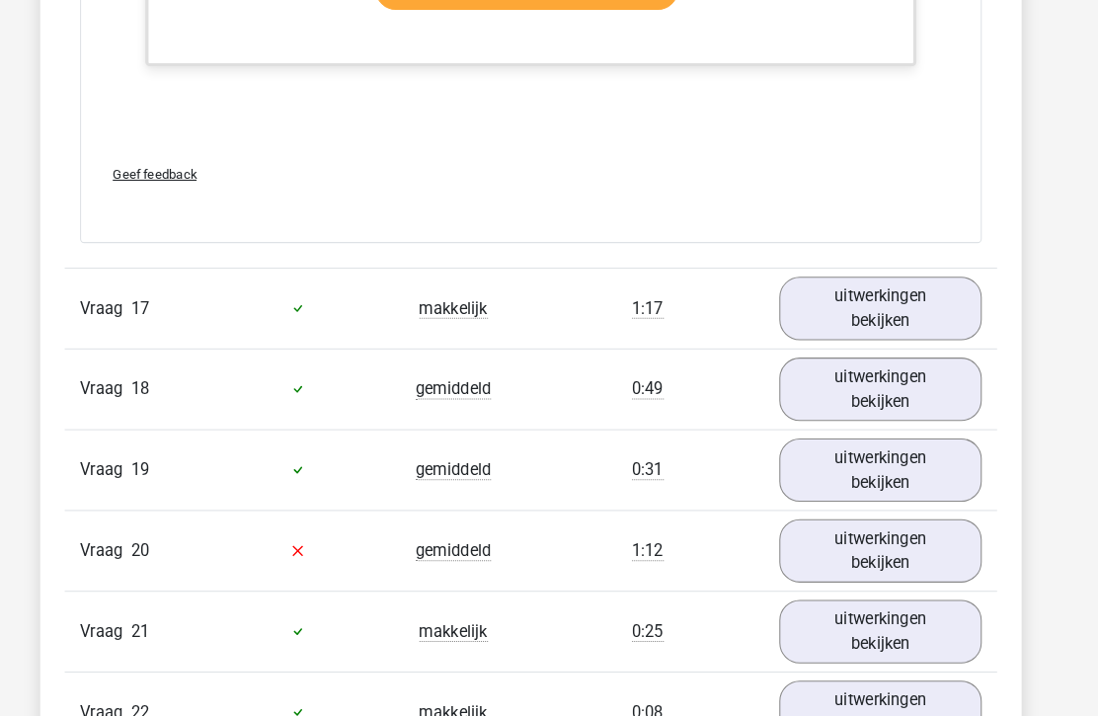
scroll to position [10540, 0]
click at [879, 510] on link "uitwerkingen bekijken" at bounding box center [886, 531] width 195 height 61
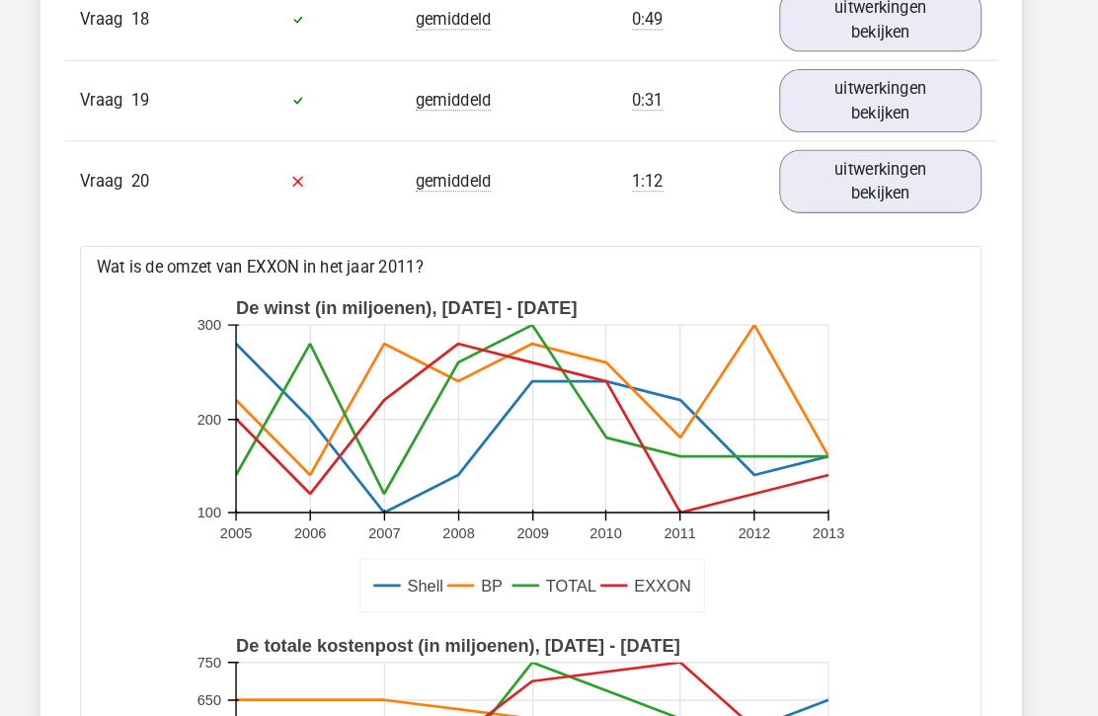
scroll to position [10913, 0]
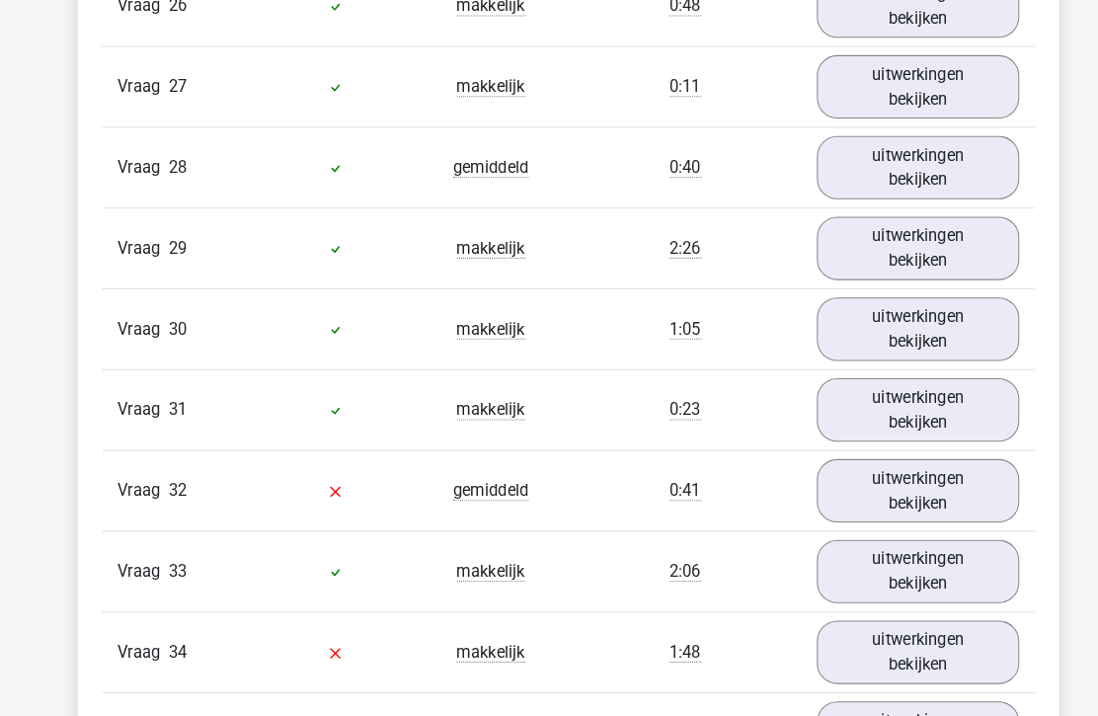
click at [931, 446] on link "uitwerkingen bekijken" at bounding box center [886, 473] width 195 height 61
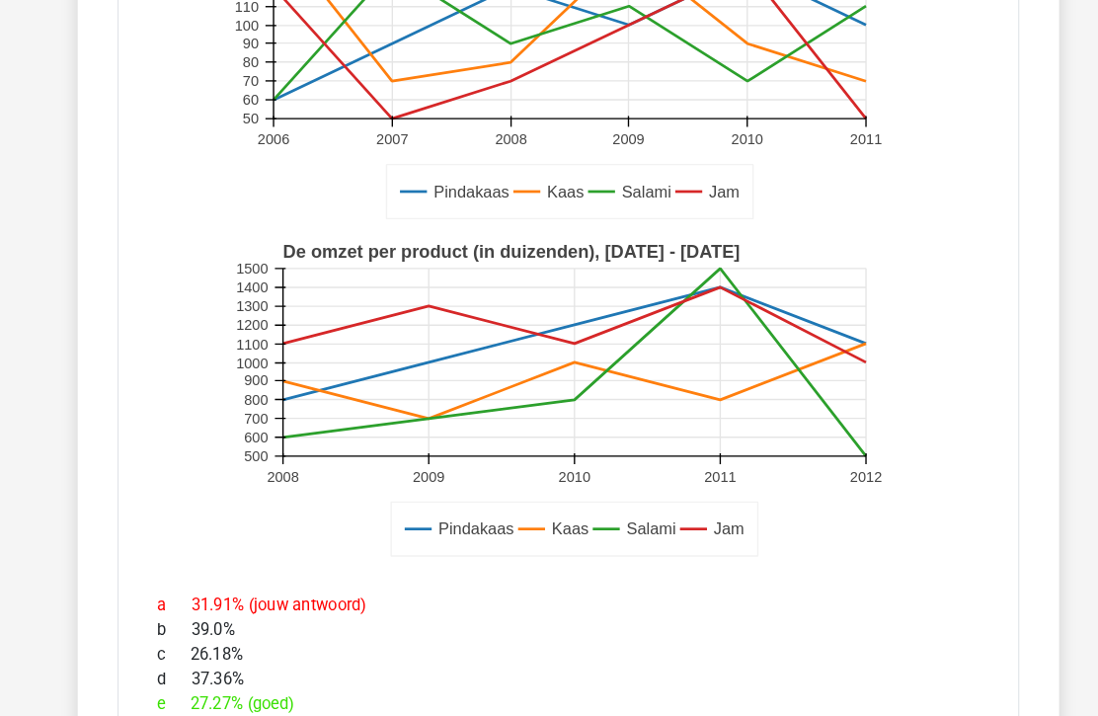
scroll to position [13847, 0]
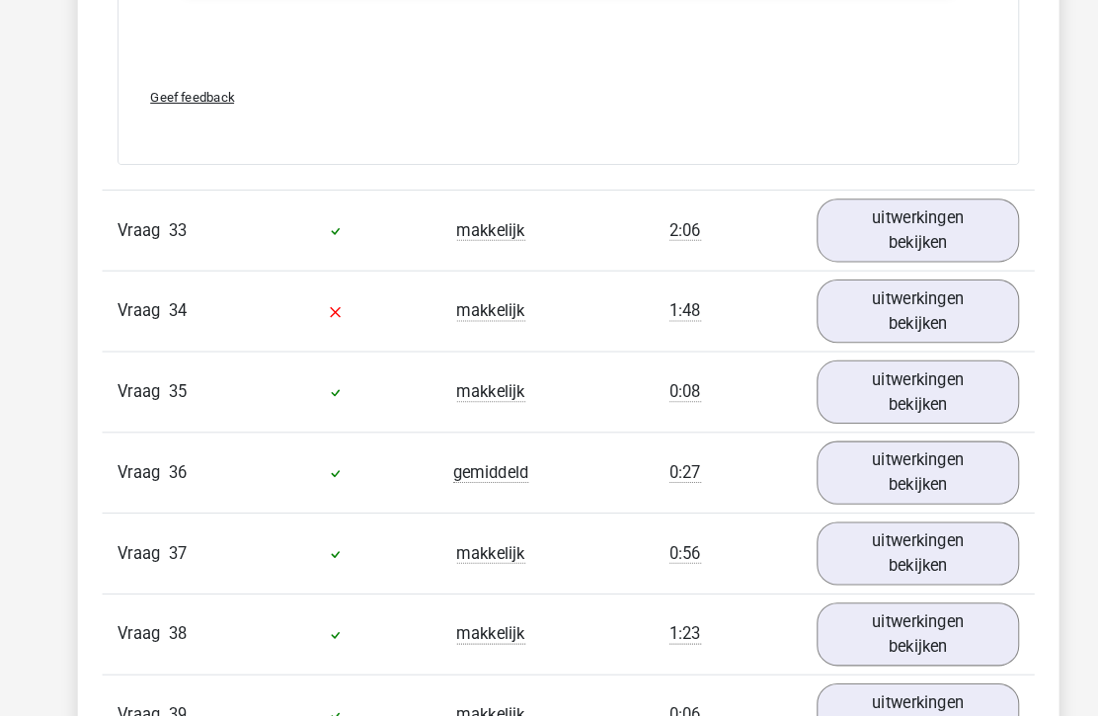
click at [934, 270] on link "uitwerkingen bekijken" at bounding box center [886, 300] width 195 height 61
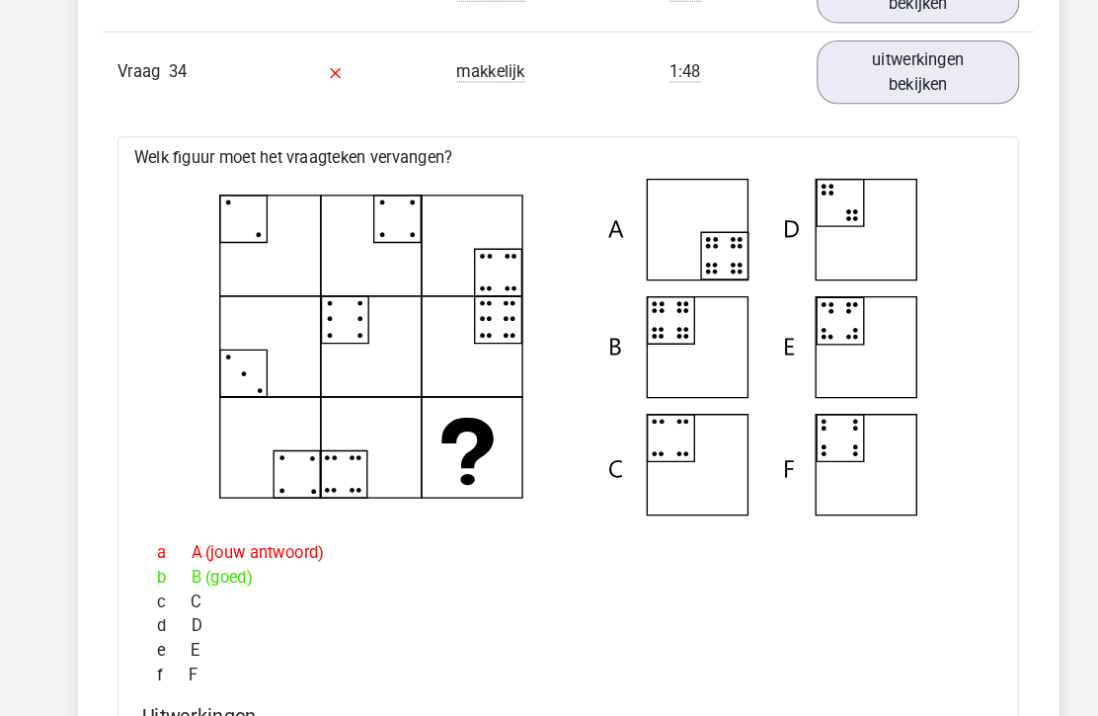
scroll to position [15400, 0]
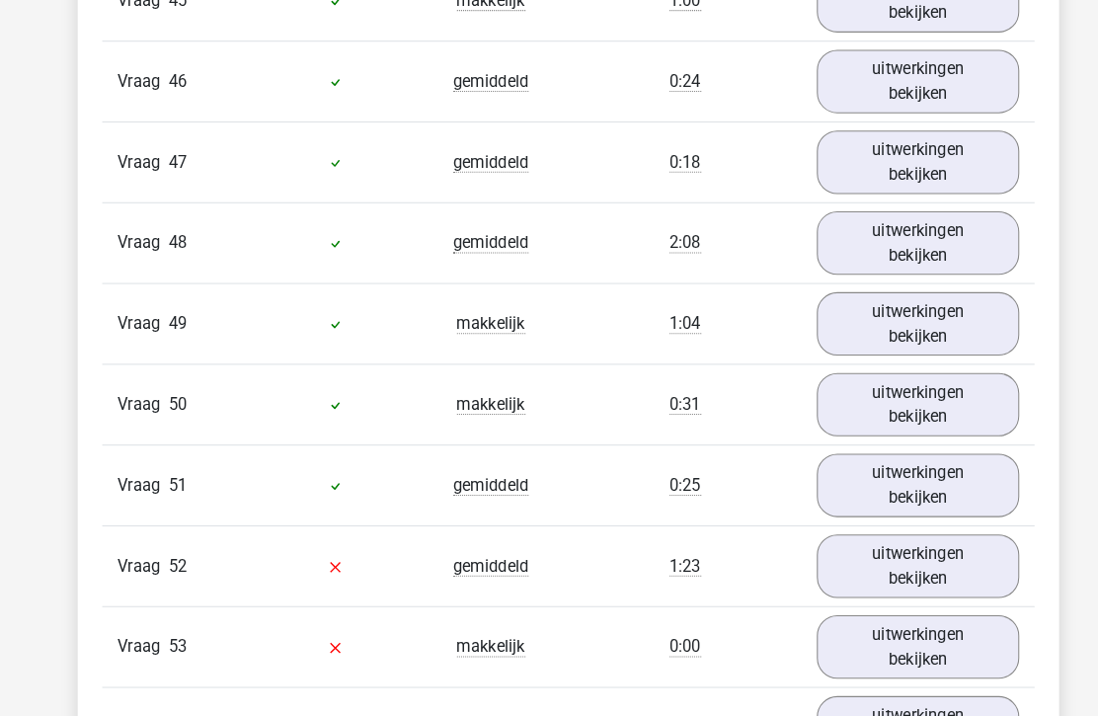
click at [942, 520] on link "uitwerkingen bekijken" at bounding box center [886, 546] width 195 height 61
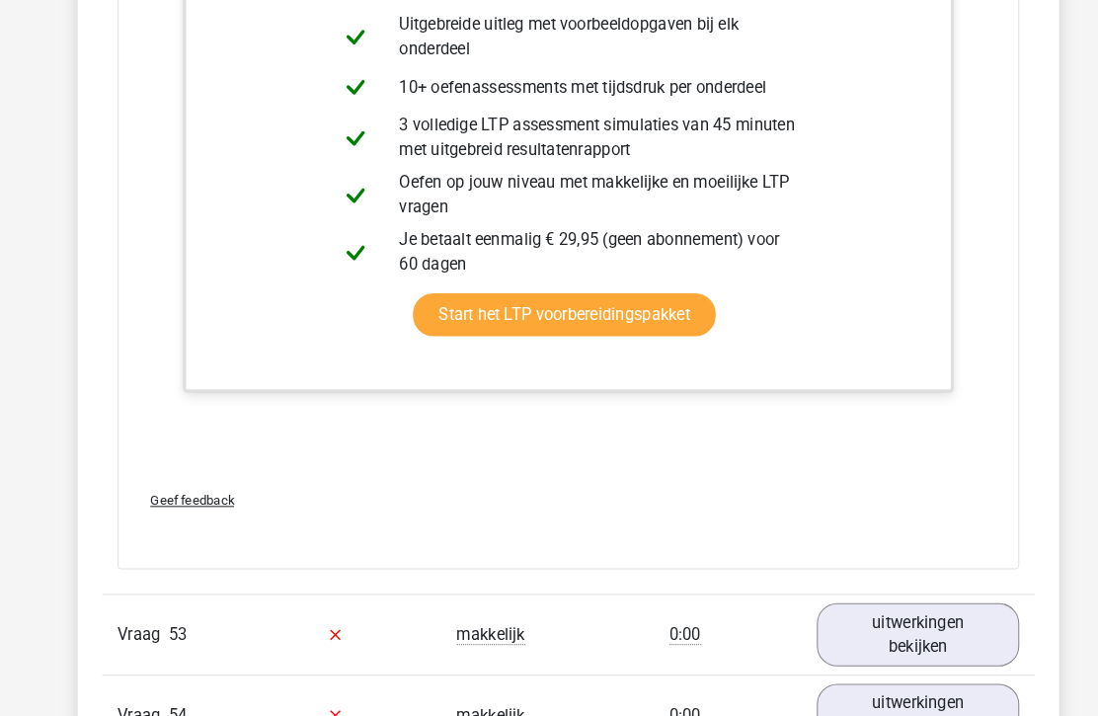
scroll to position [19285, 0]
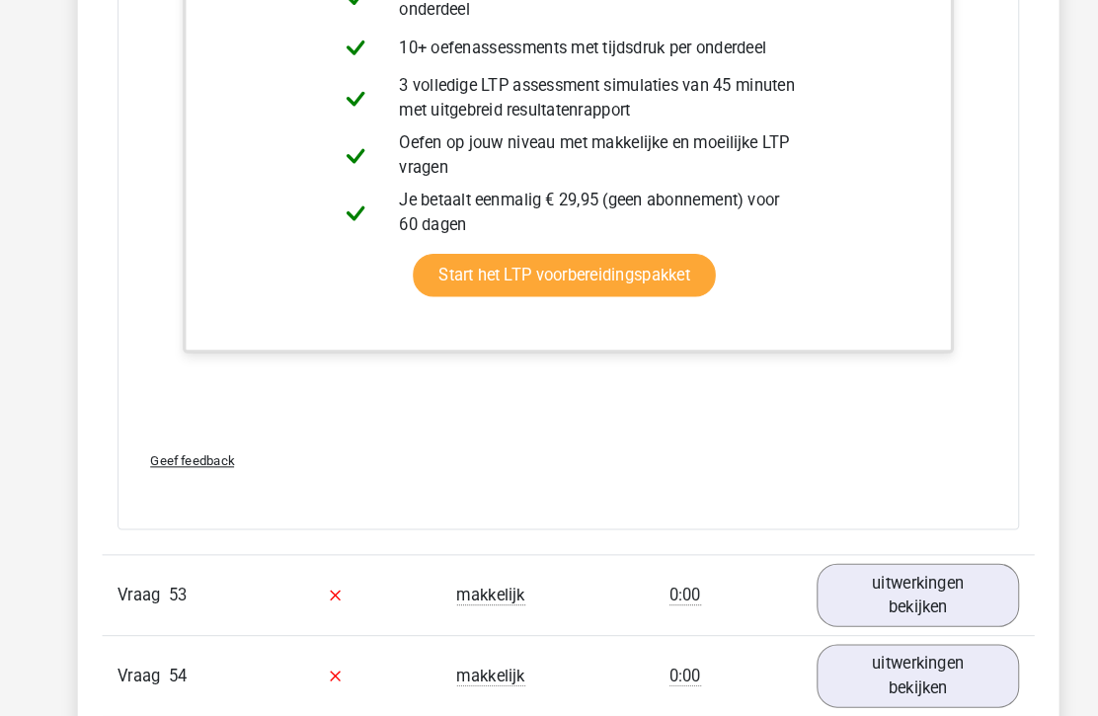
click at [935, 549] on link "uitwerkingen bekijken" at bounding box center [886, 574] width 195 height 61
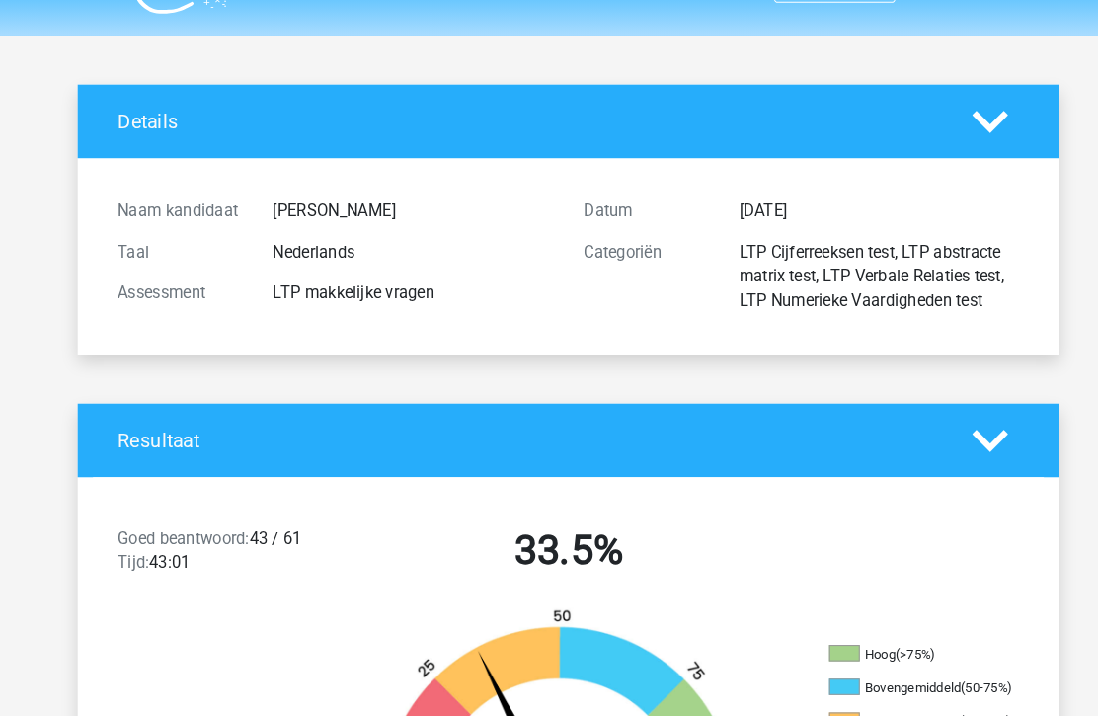
scroll to position [0, 0]
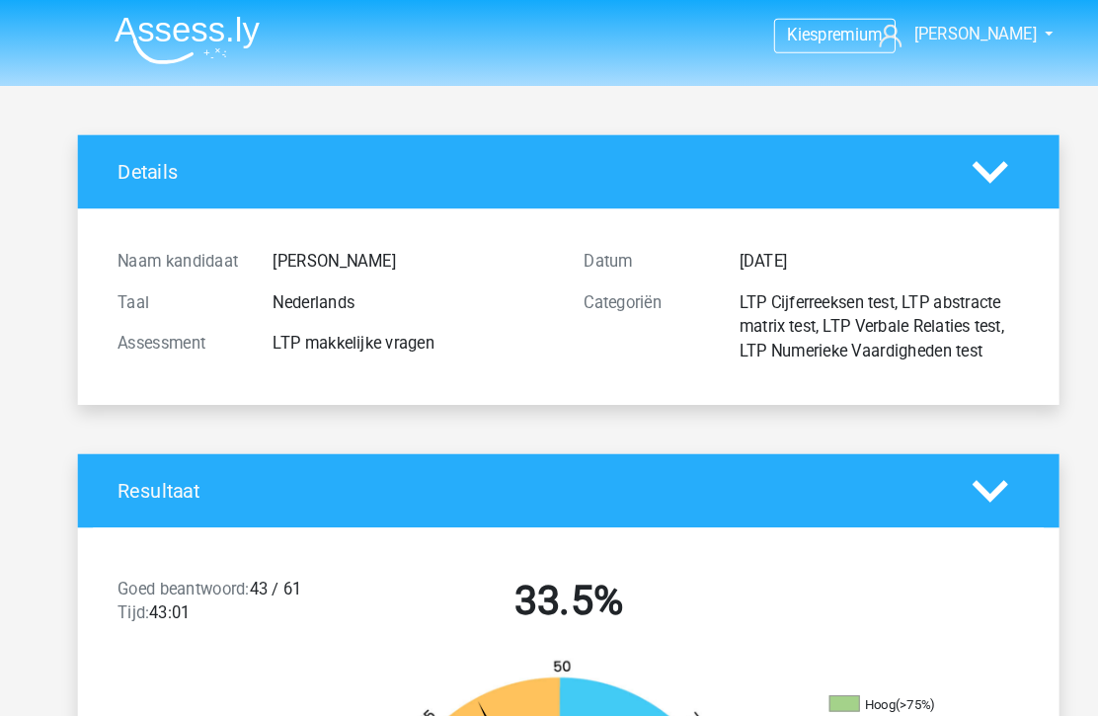
click at [95, 45] on li at bounding box center [173, 35] width 156 height 54
click at [147, 30] on img at bounding box center [181, 39] width 140 height 46
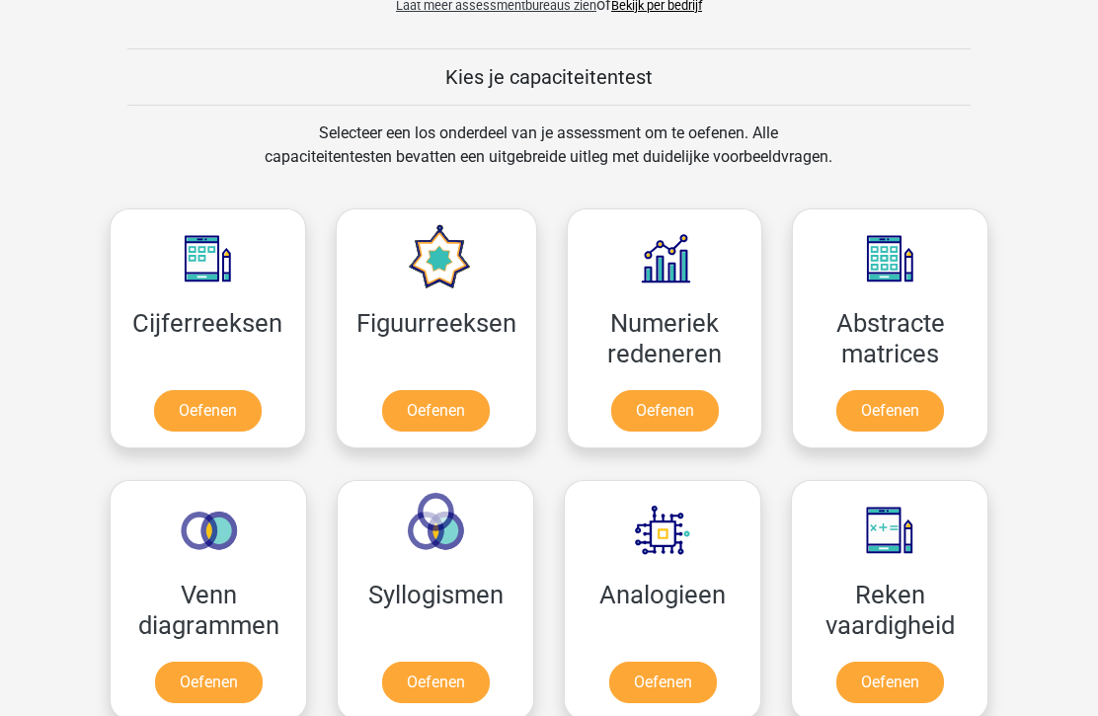
scroll to position [720, 0]
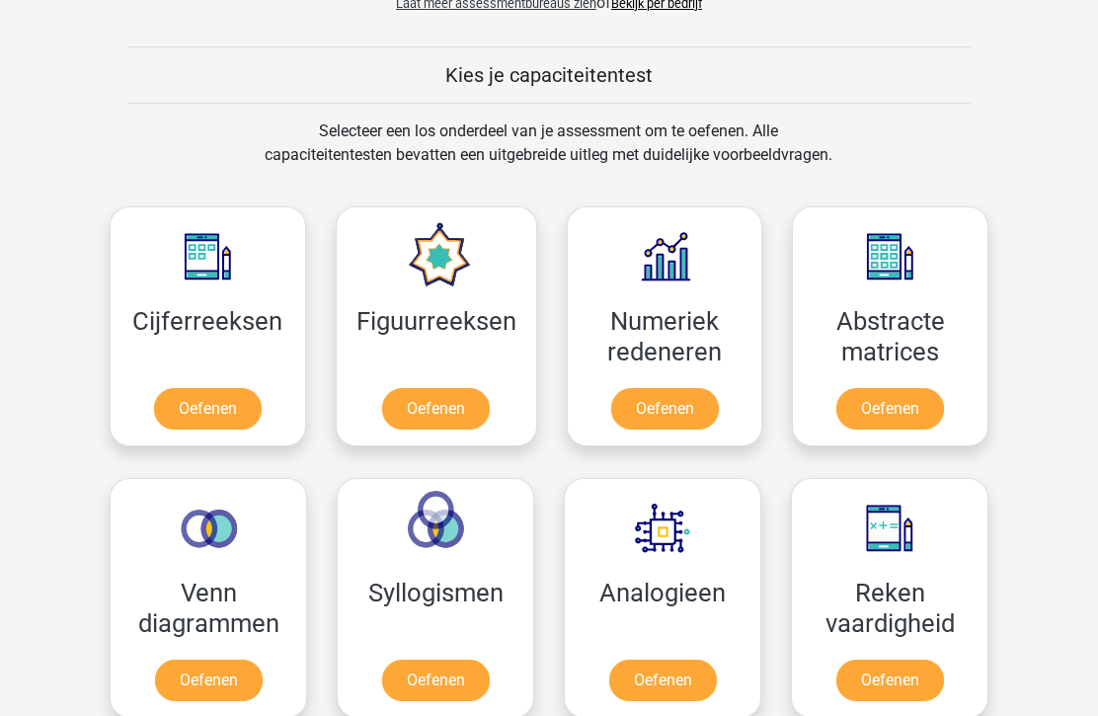
click at [199, 406] on link "Oefenen" at bounding box center [208, 408] width 108 height 41
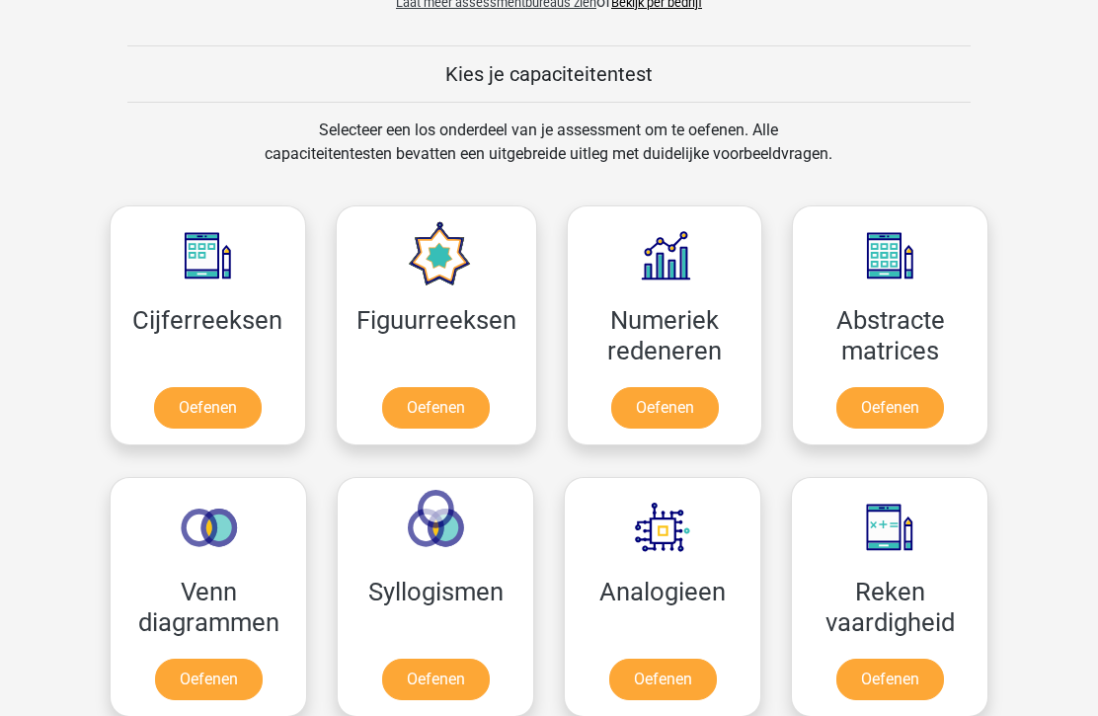
scroll to position [715, 0]
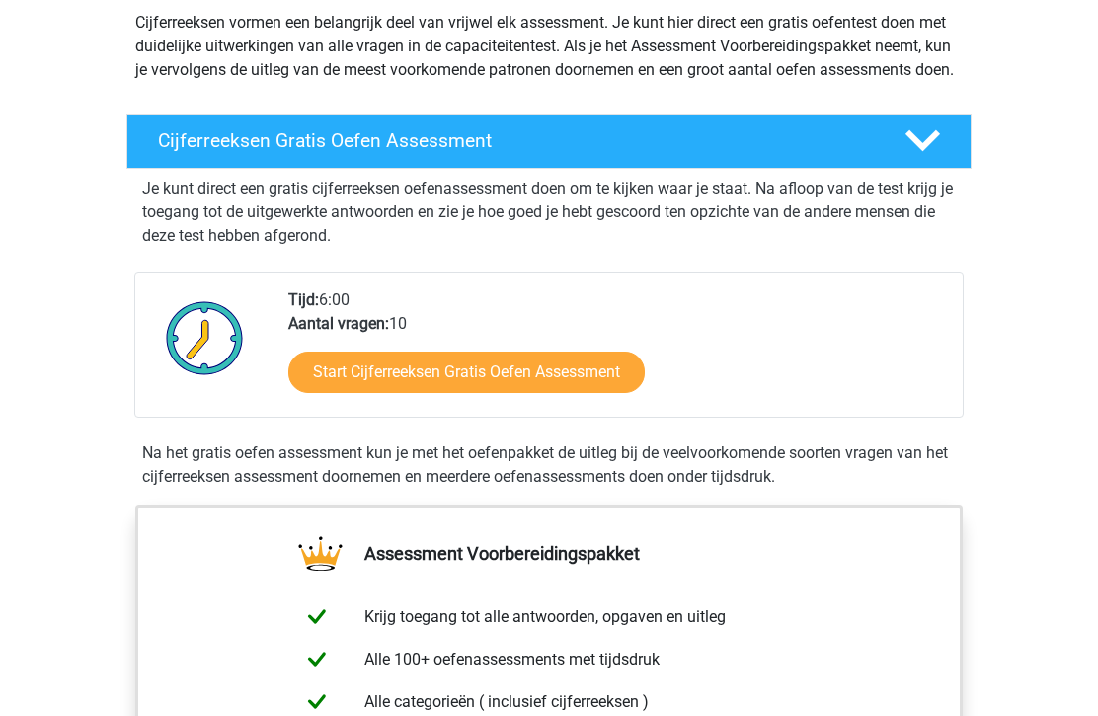
scroll to position [220, 0]
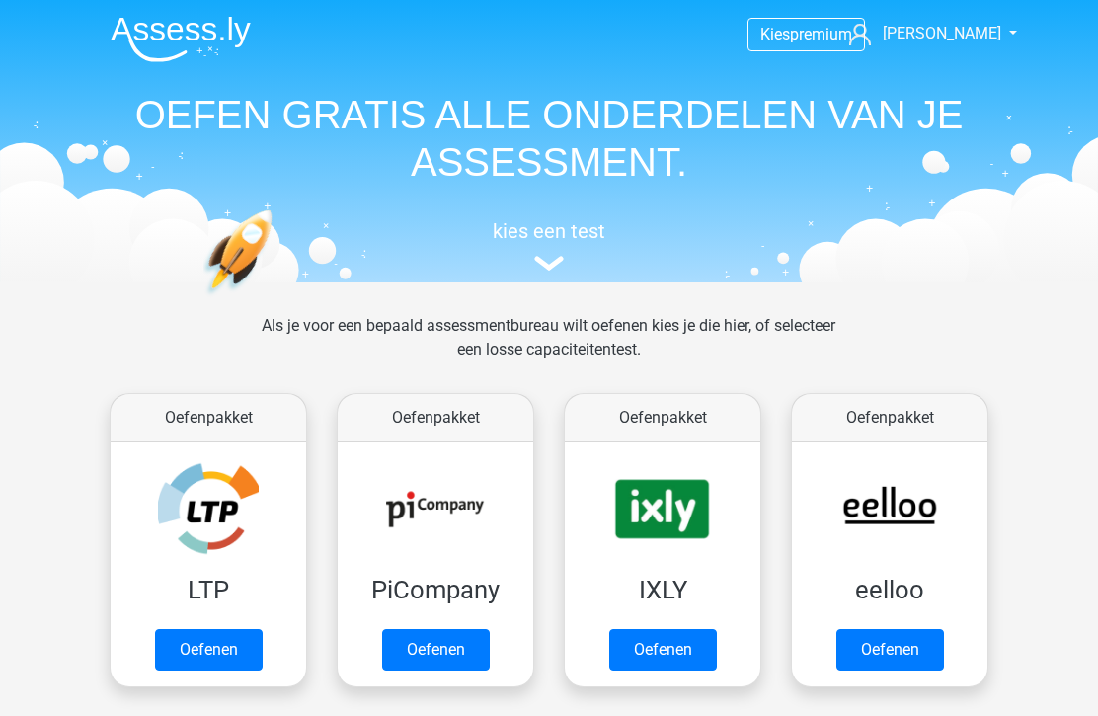
scroll to position [716, 0]
